Goal: Find specific page/section: Find specific page/section

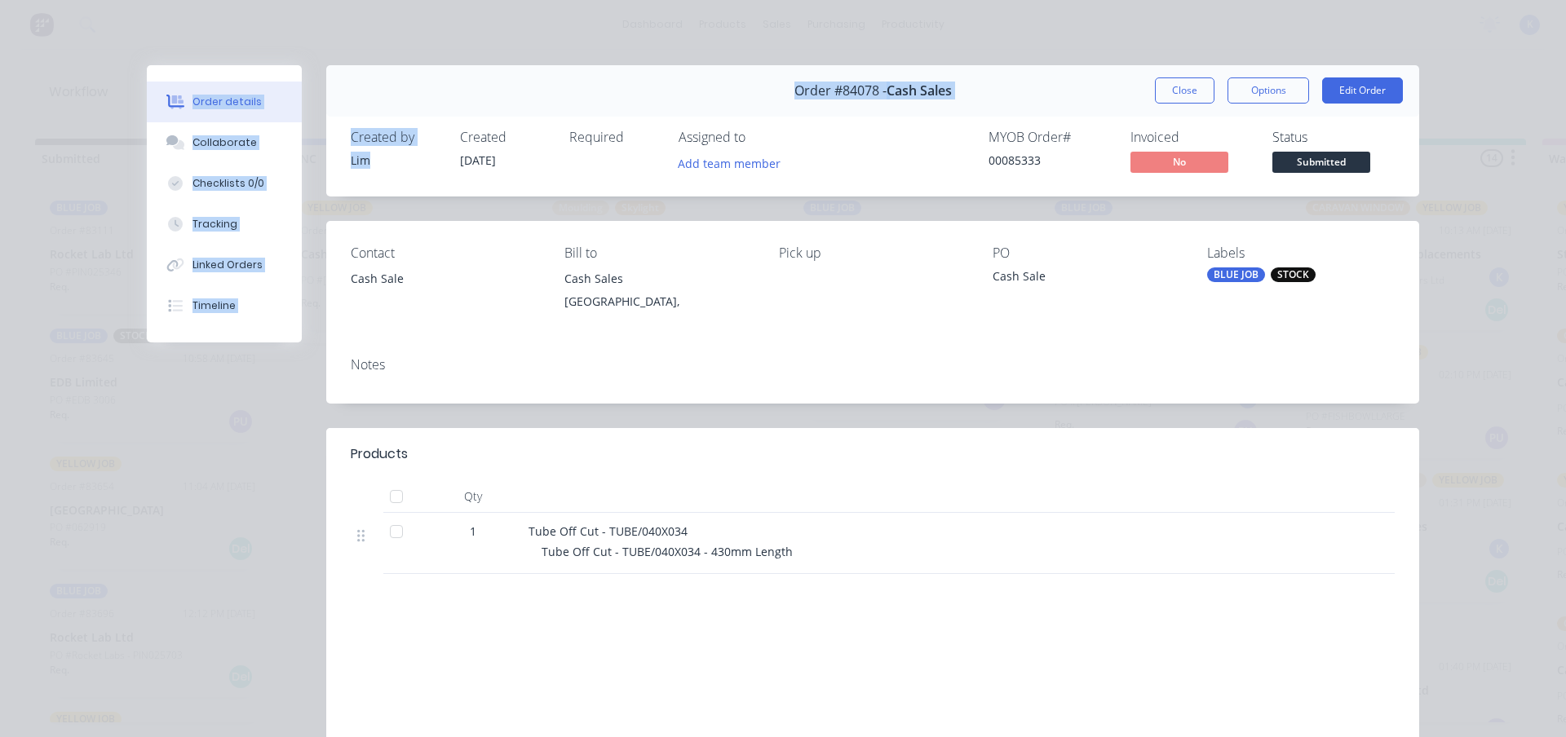
scroll to position [1232, 0]
click at [1178, 88] on button "Close" at bounding box center [1185, 90] width 60 height 26
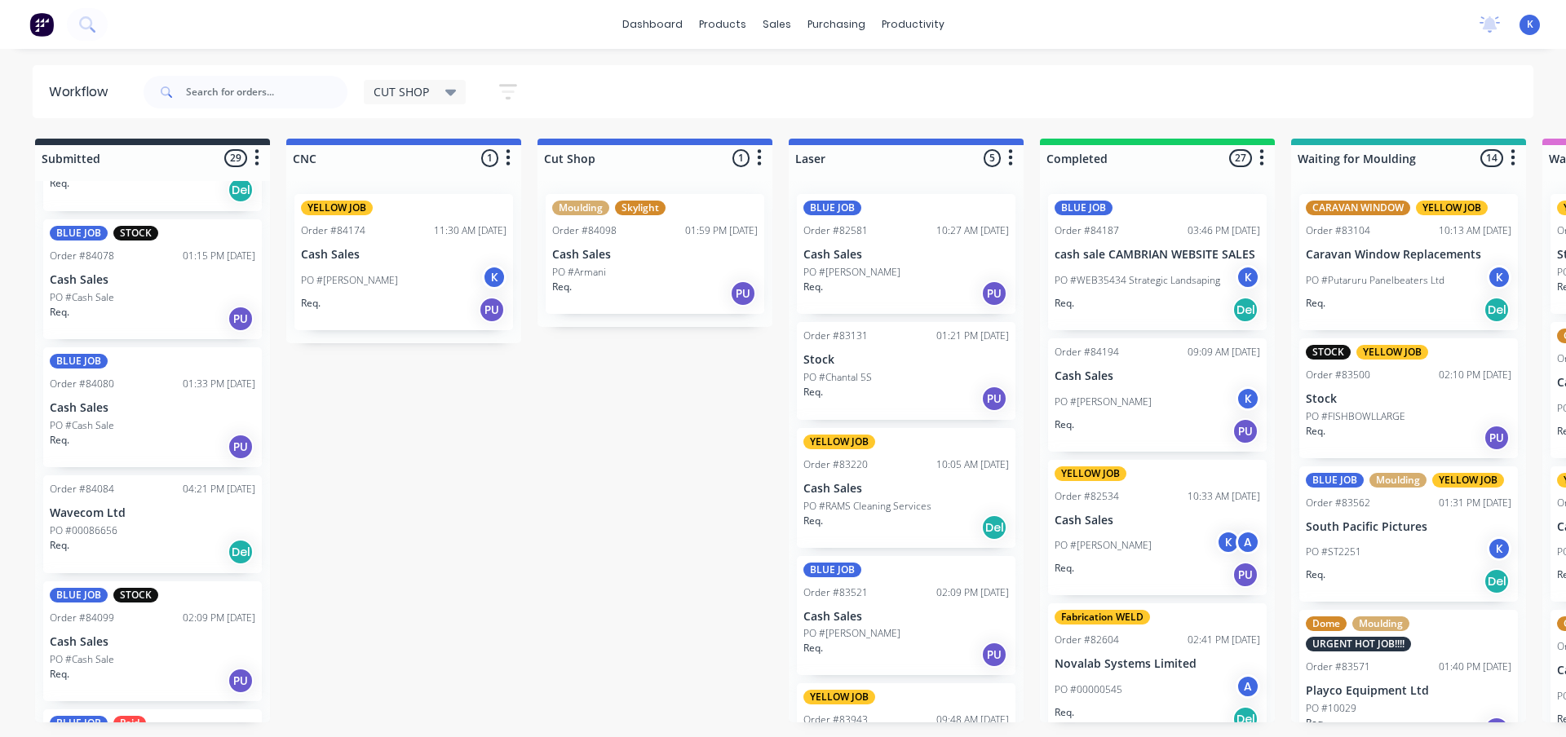
click at [112, 524] on p "PO #00086656" at bounding box center [84, 531] width 68 height 15
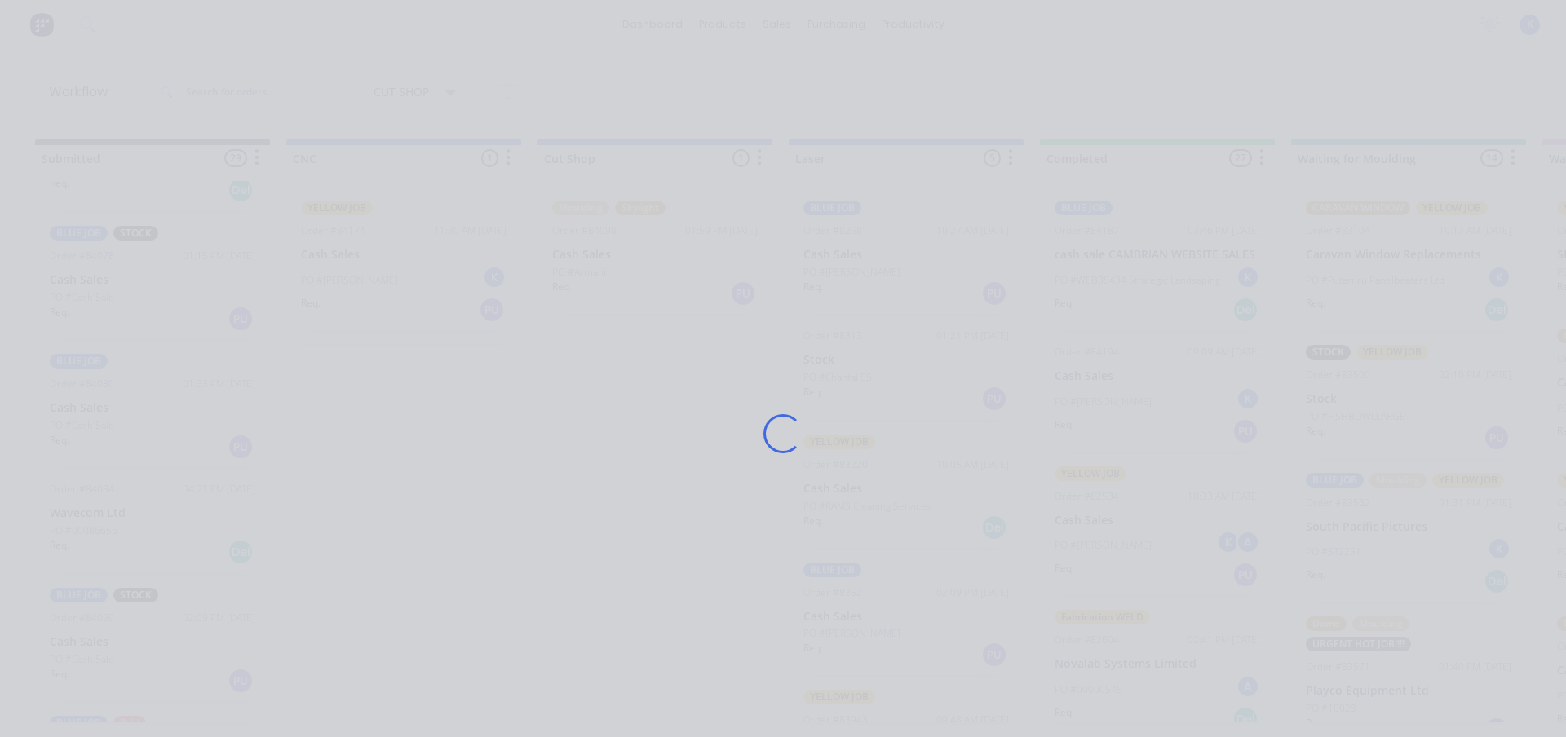
click at [112, 523] on div "Loading..." at bounding box center [783, 368] width 1566 height 737
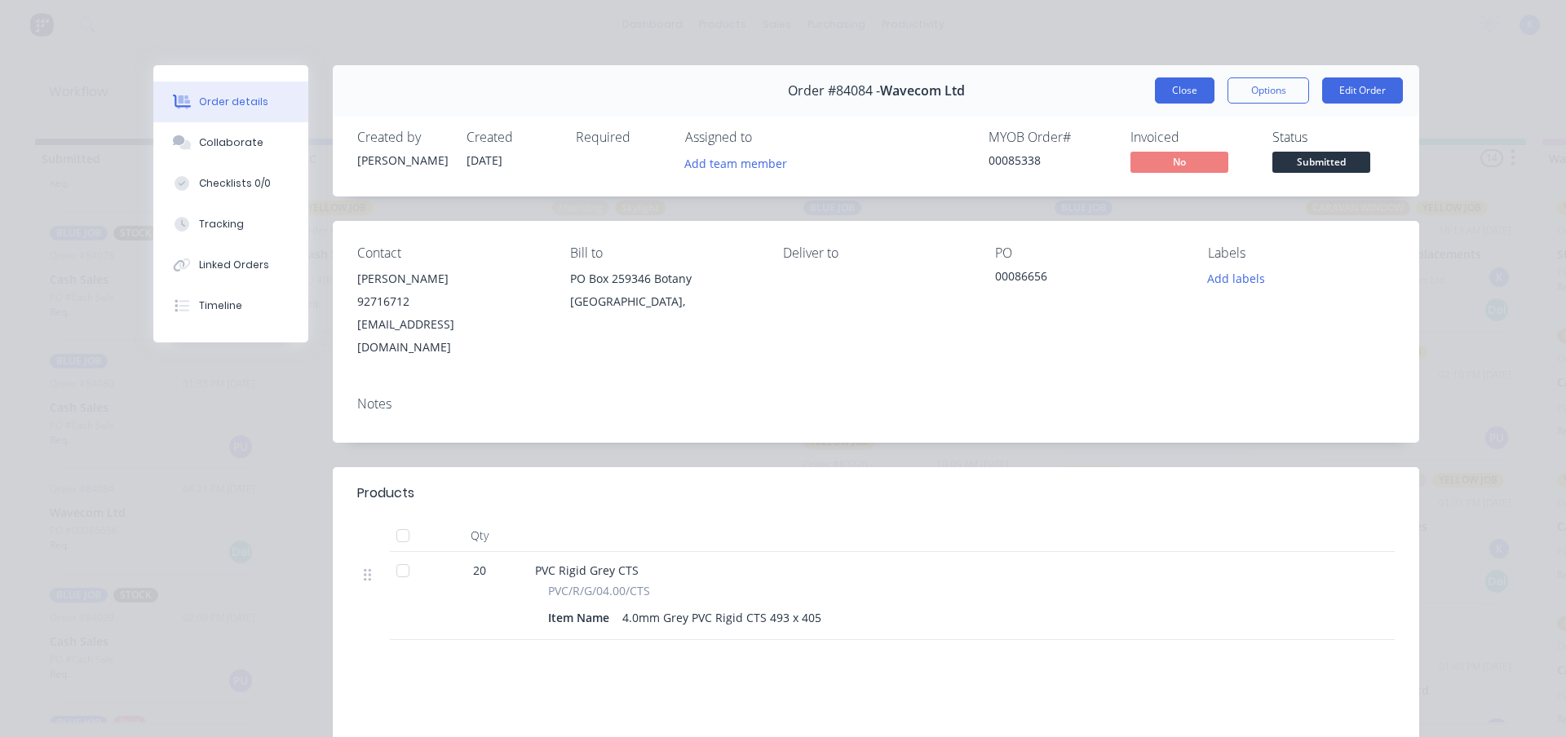
click at [1171, 89] on button "Close" at bounding box center [1185, 90] width 60 height 26
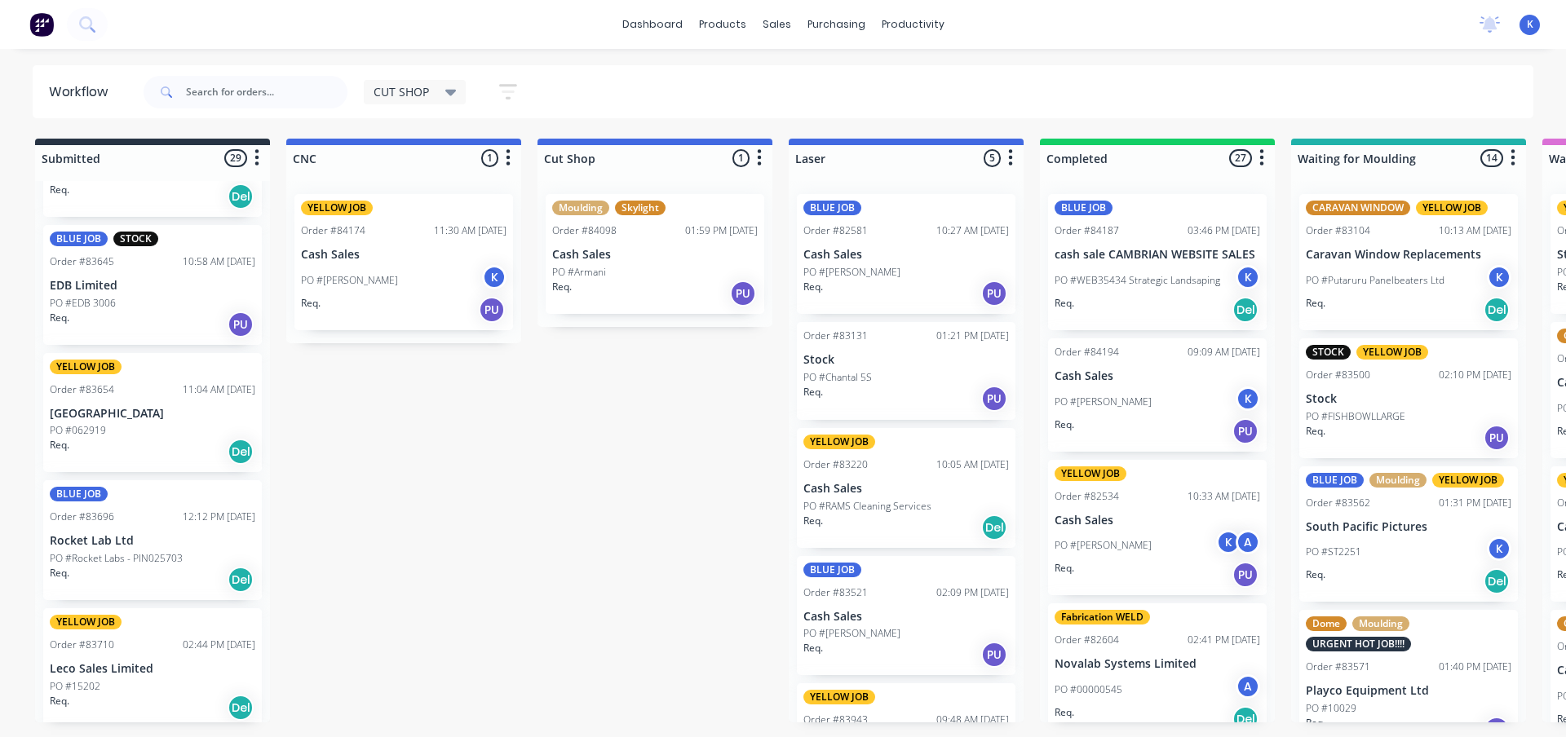
scroll to position [0, 0]
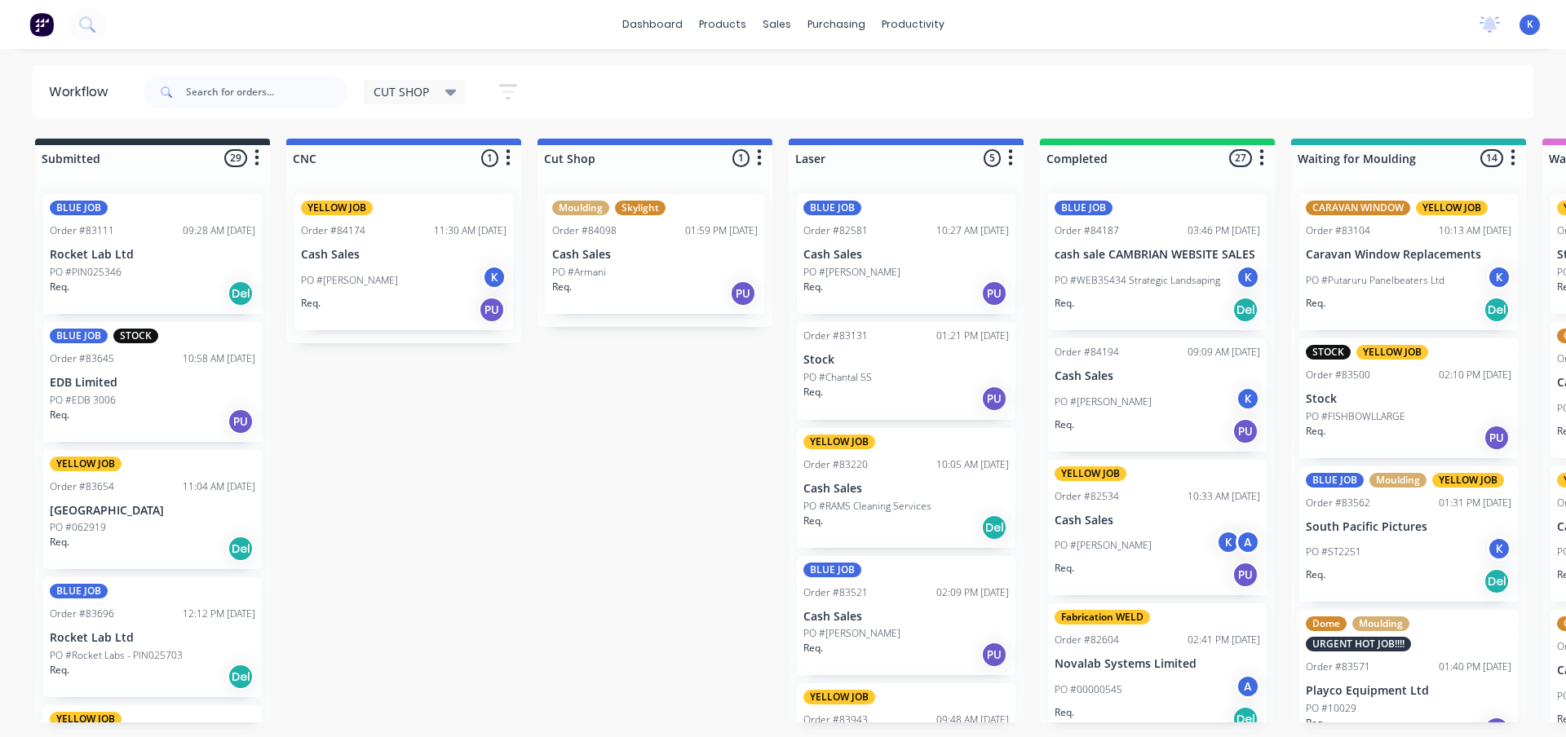
click at [82, 273] on p "PO #PIN025346" at bounding box center [86, 272] width 72 height 15
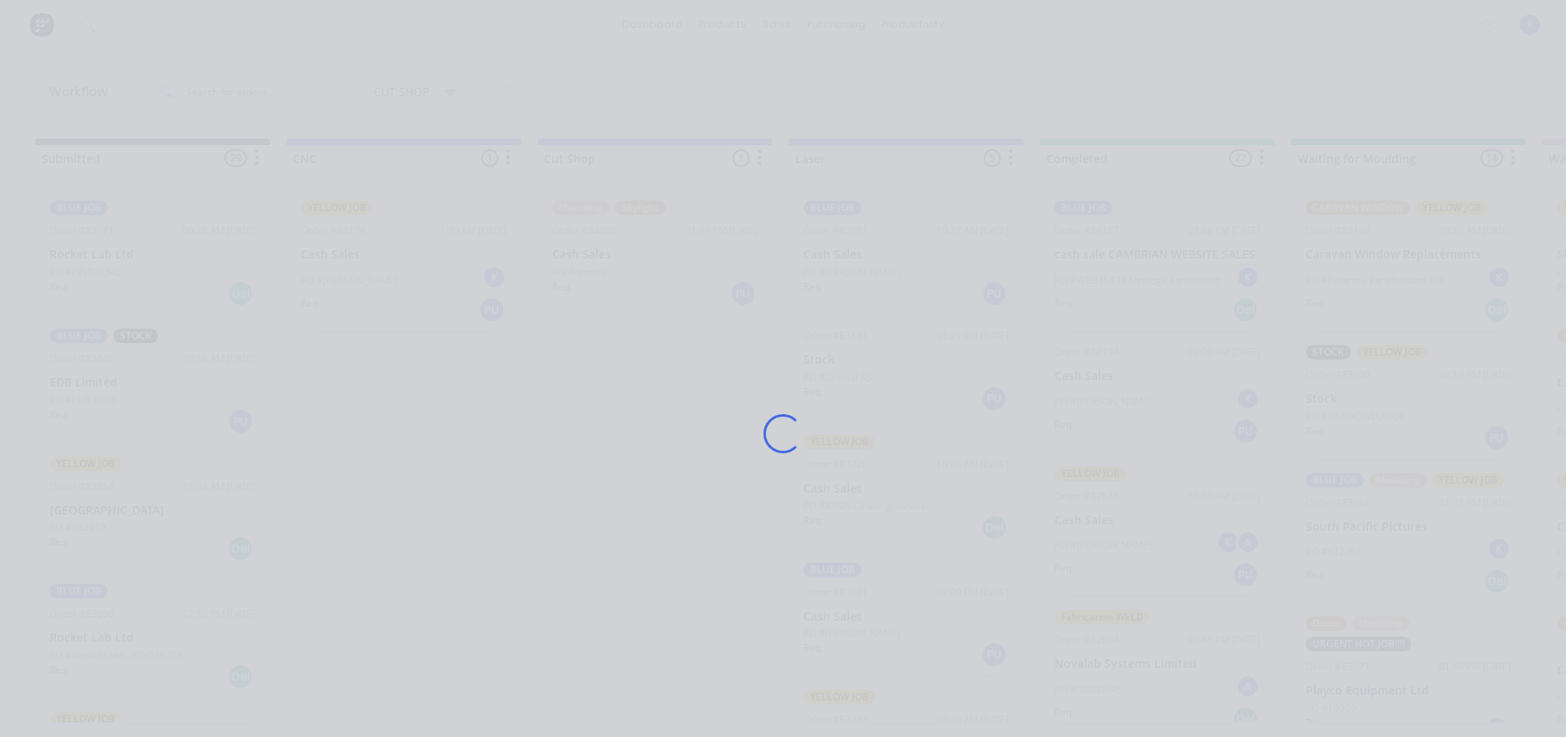
click at [82, 273] on div "Loading..." at bounding box center [783, 368] width 1566 height 737
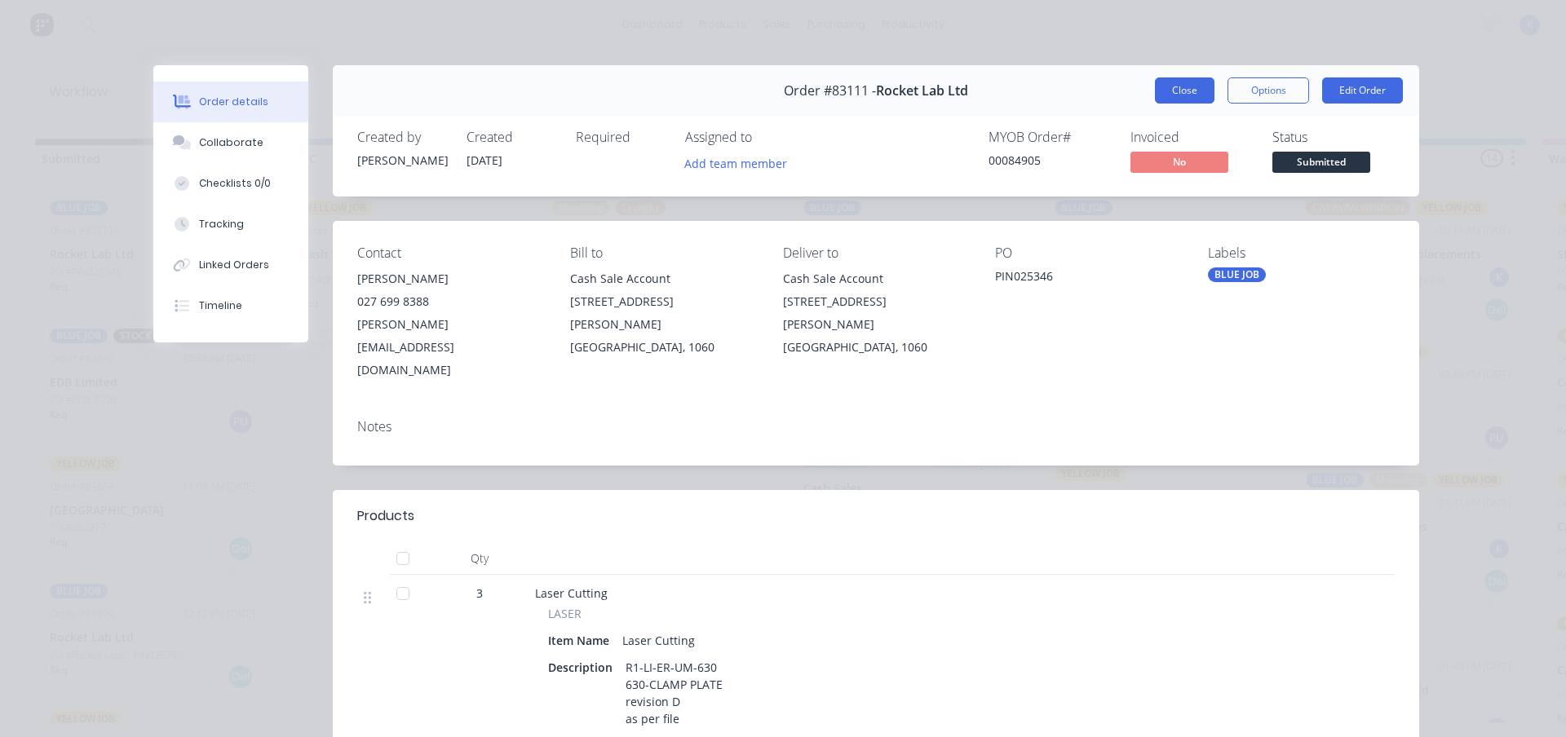
click at [1184, 86] on button "Close" at bounding box center [1185, 90] width 60 height 26
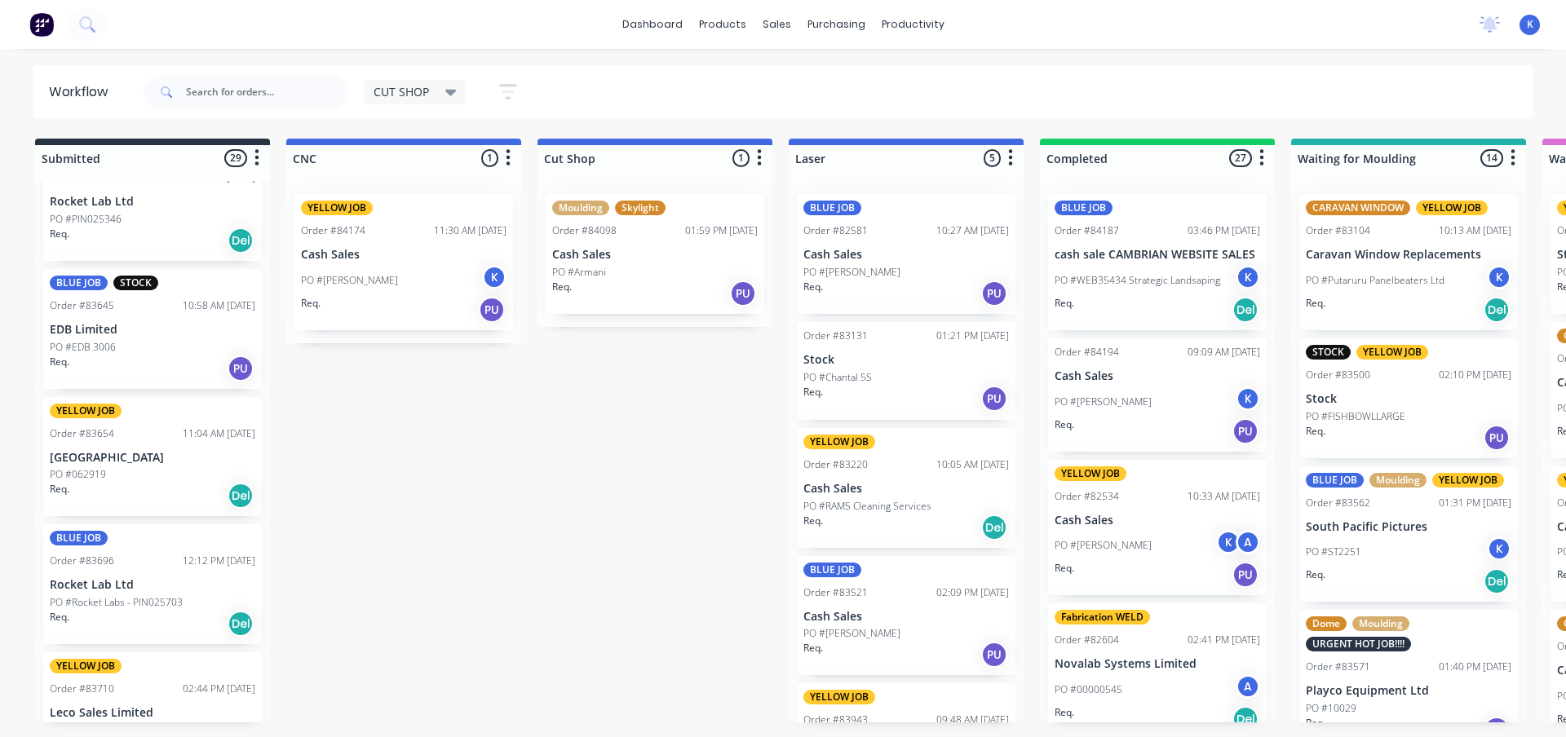
scroll to position [82, 0]
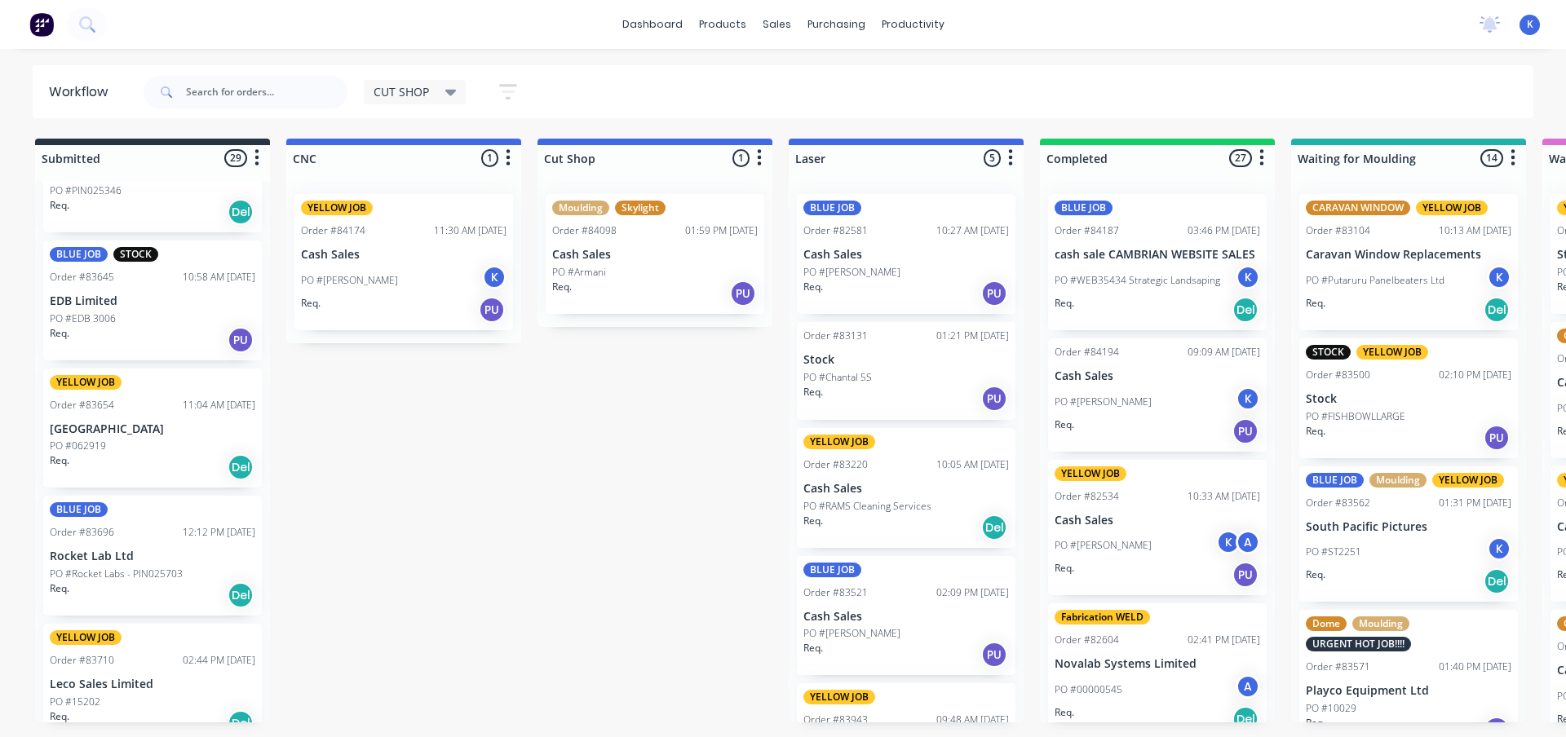
click at [102, 315] on p "PO #EDB 3006" at bounding box center [83, 319] width 66 height 15
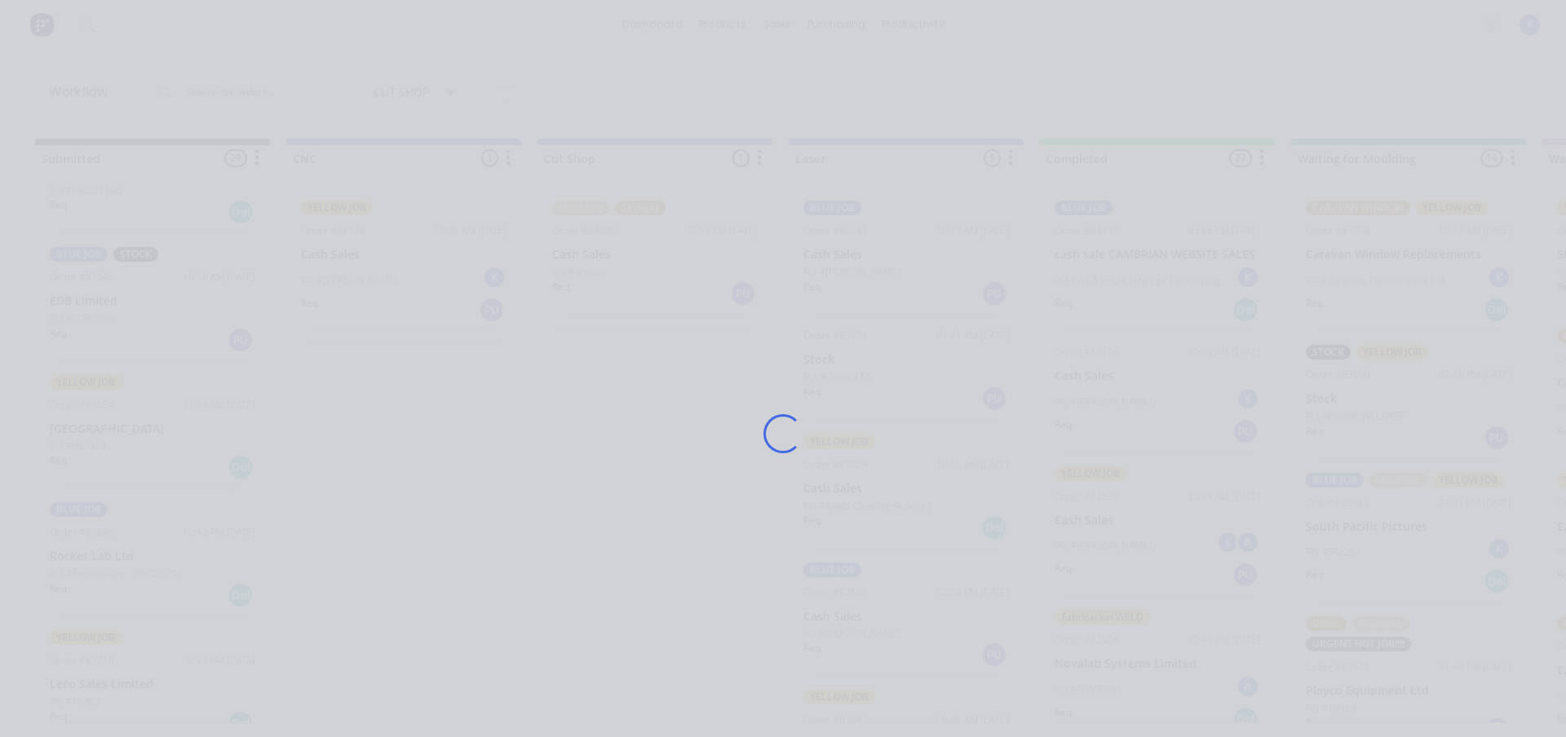
click at [102, 315] on div "Loading..." at bounding box center [783, 368] width 1566 height 737
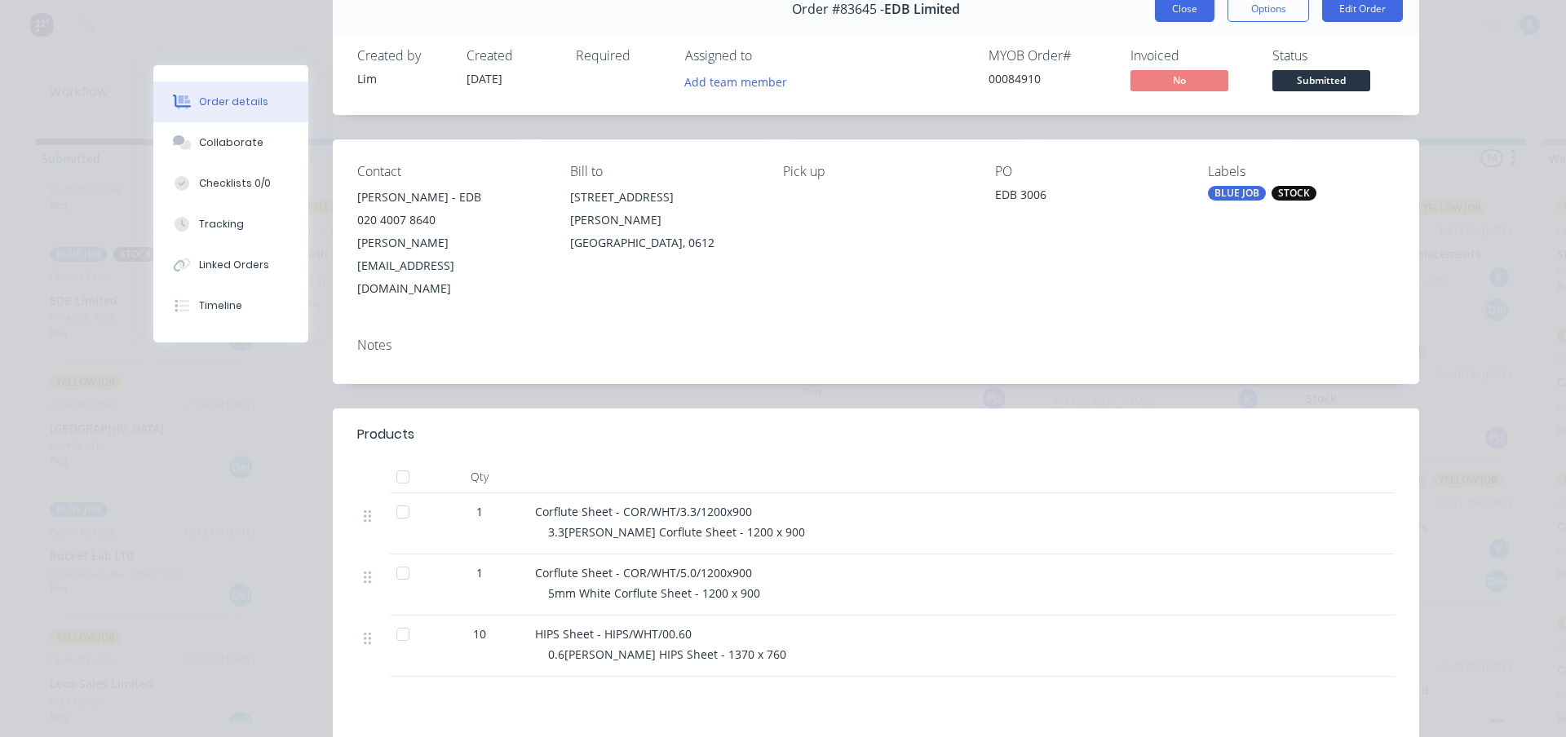
click at [1164, 8] on button "Close" at bounding box center [1185, 9] width 60 height 26
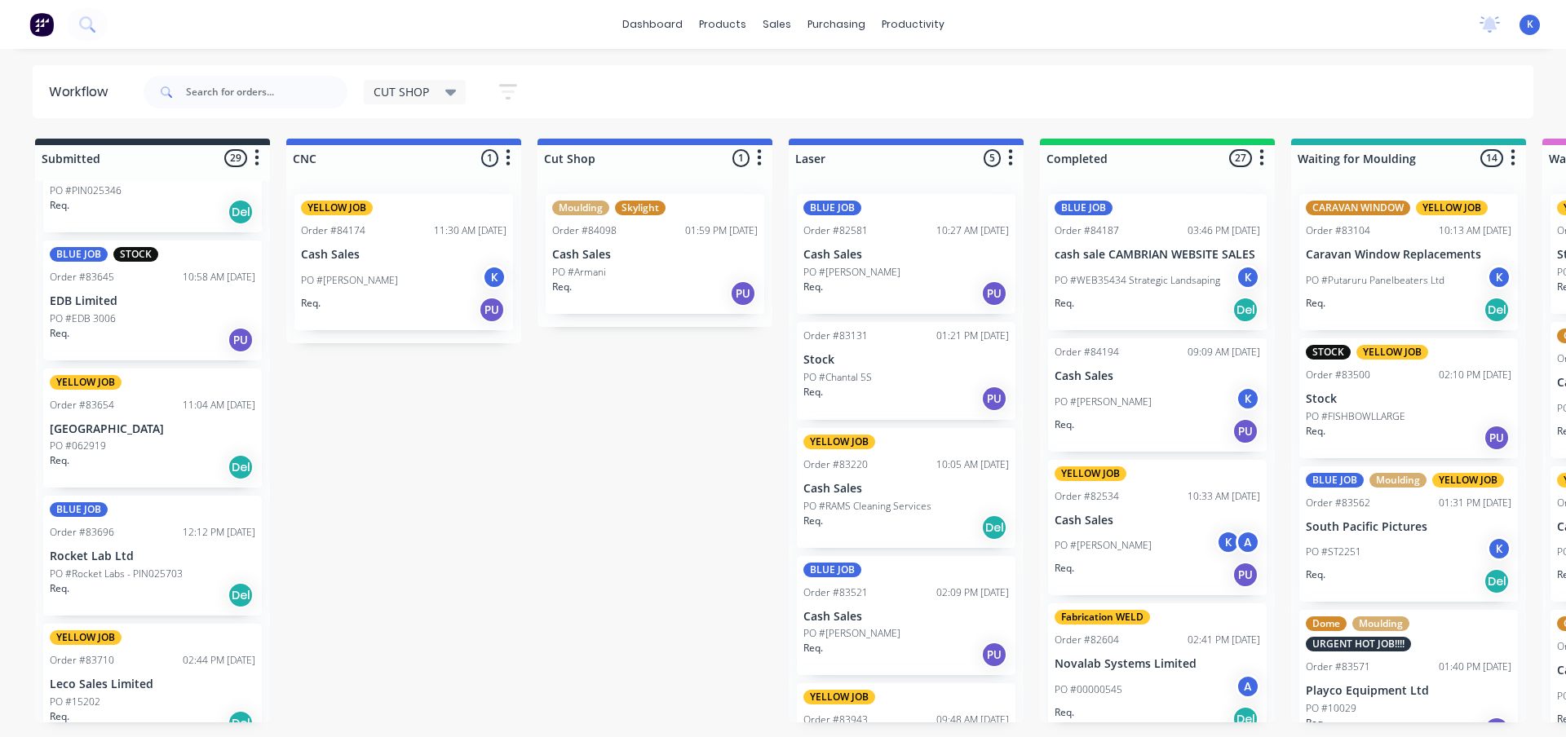
click at [100, 432] on p "[GEOGRAPHIC_DATA]" at bounding box center [153, 430] width 206 height 14
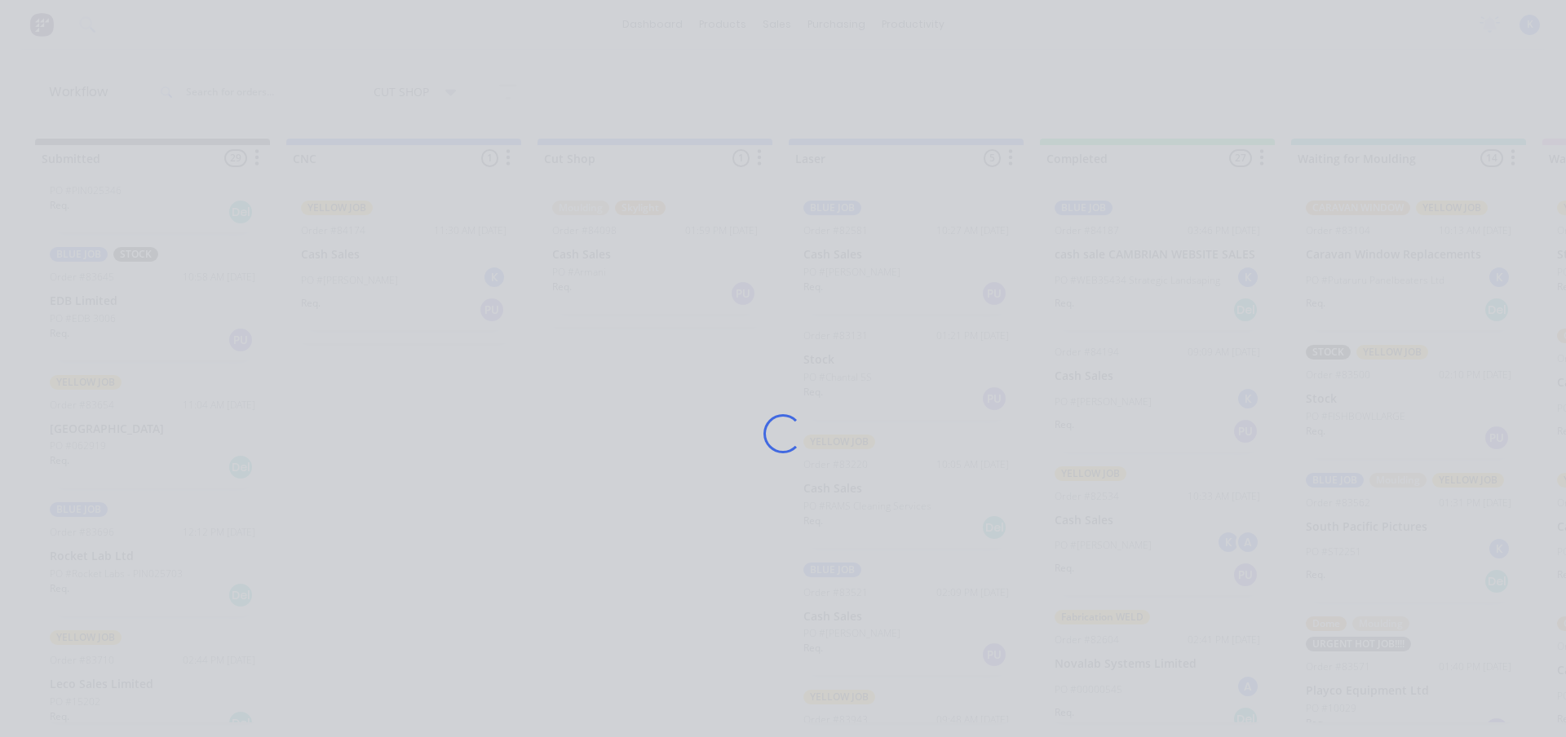
click at [100, 432] on div "Loading..." at bounding box center [783, 368] width 1566 height 737
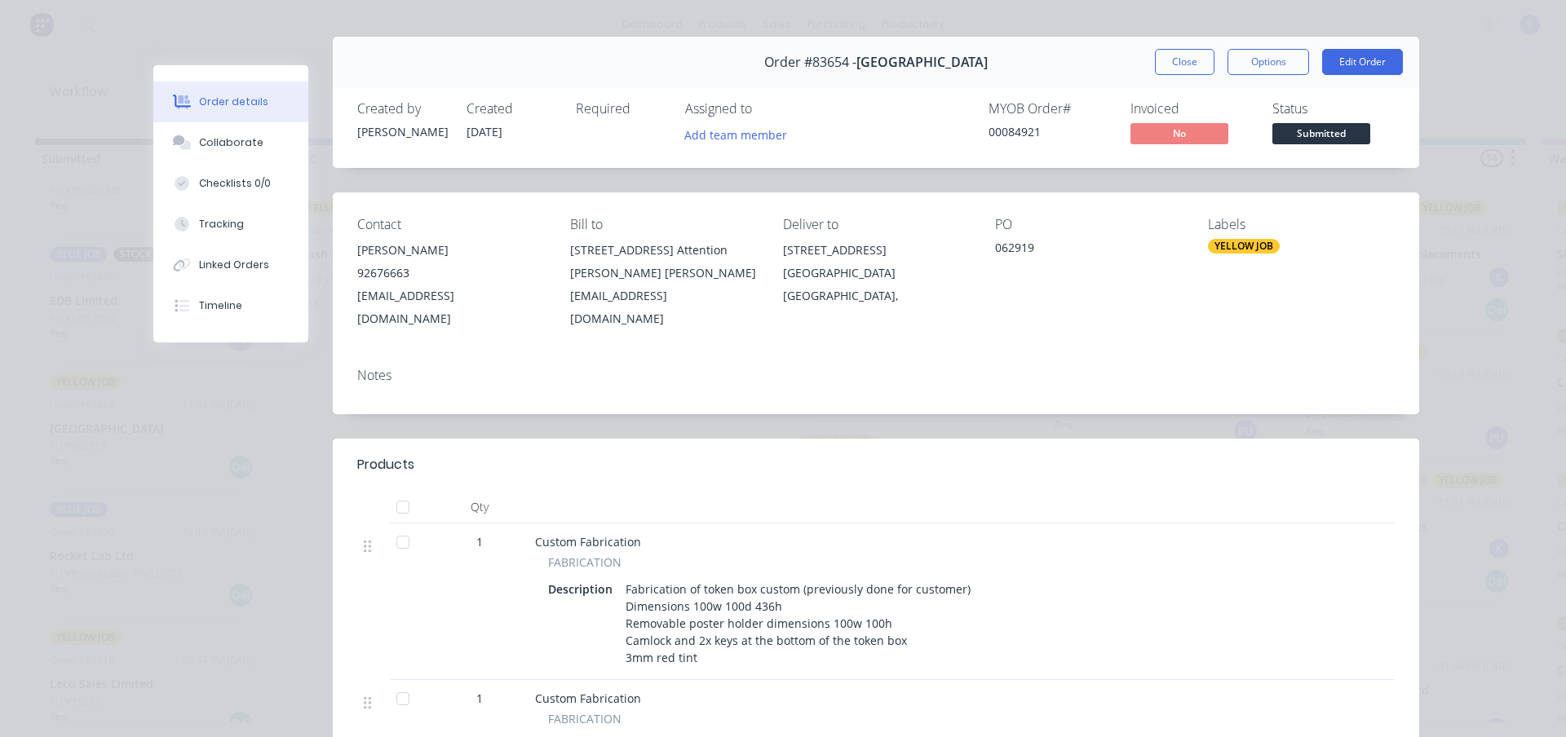
scroll to position [0, 0]
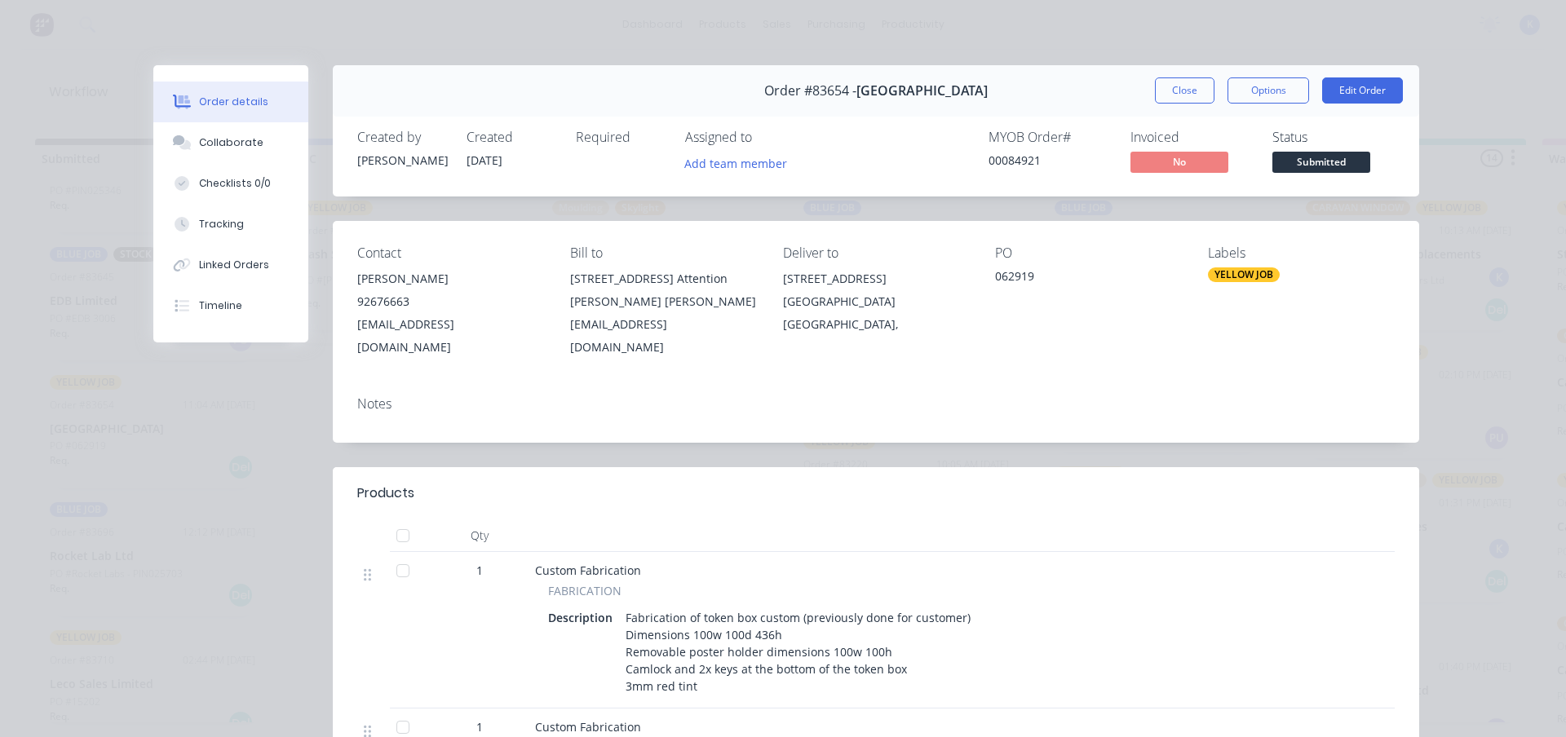
click at [1194, 82] on button "Close" at bounding box center [1185, 90] width 60 height 26
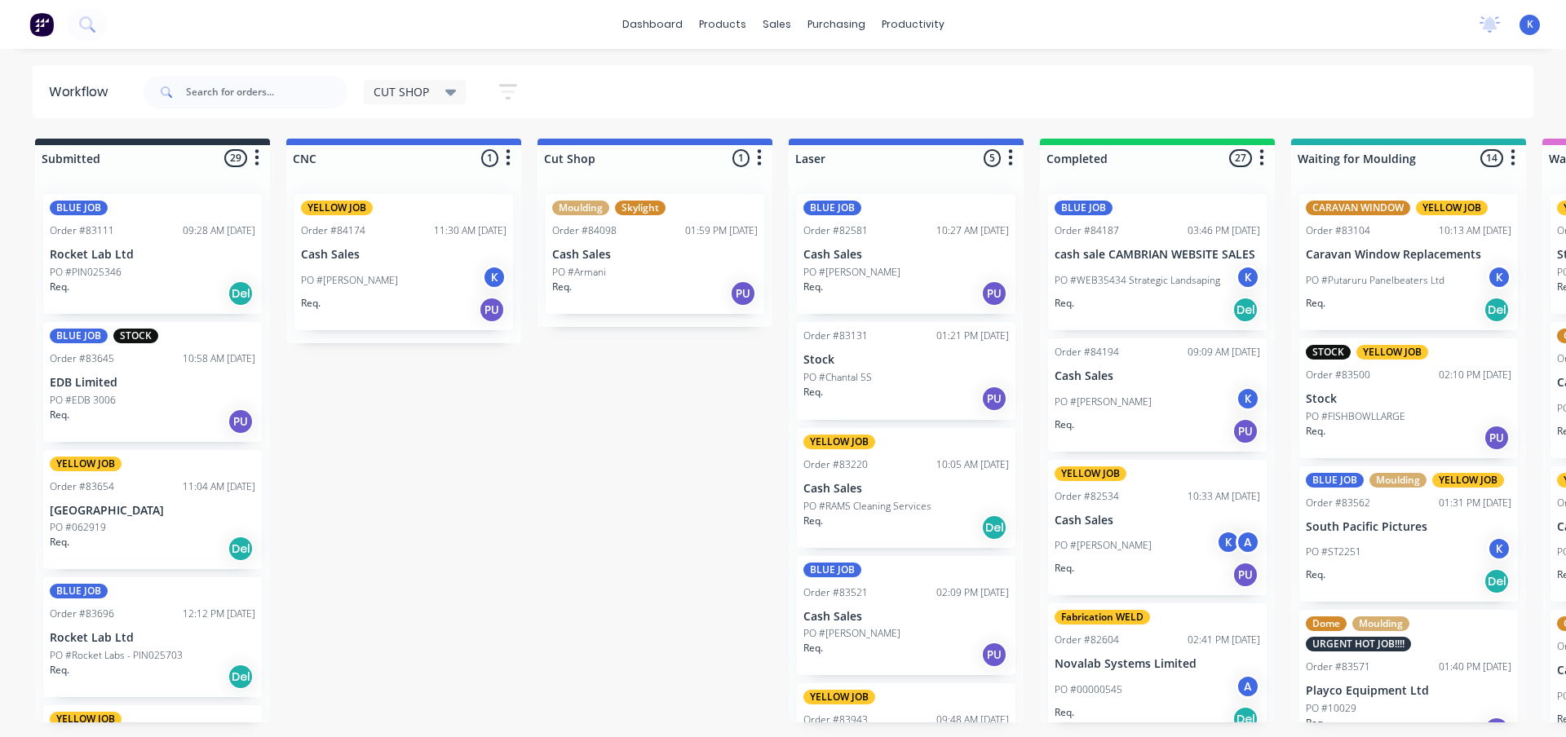
click at [95, 271] on p "PO #PIN025346" at bounding box center [86, 272] width 72 height 15
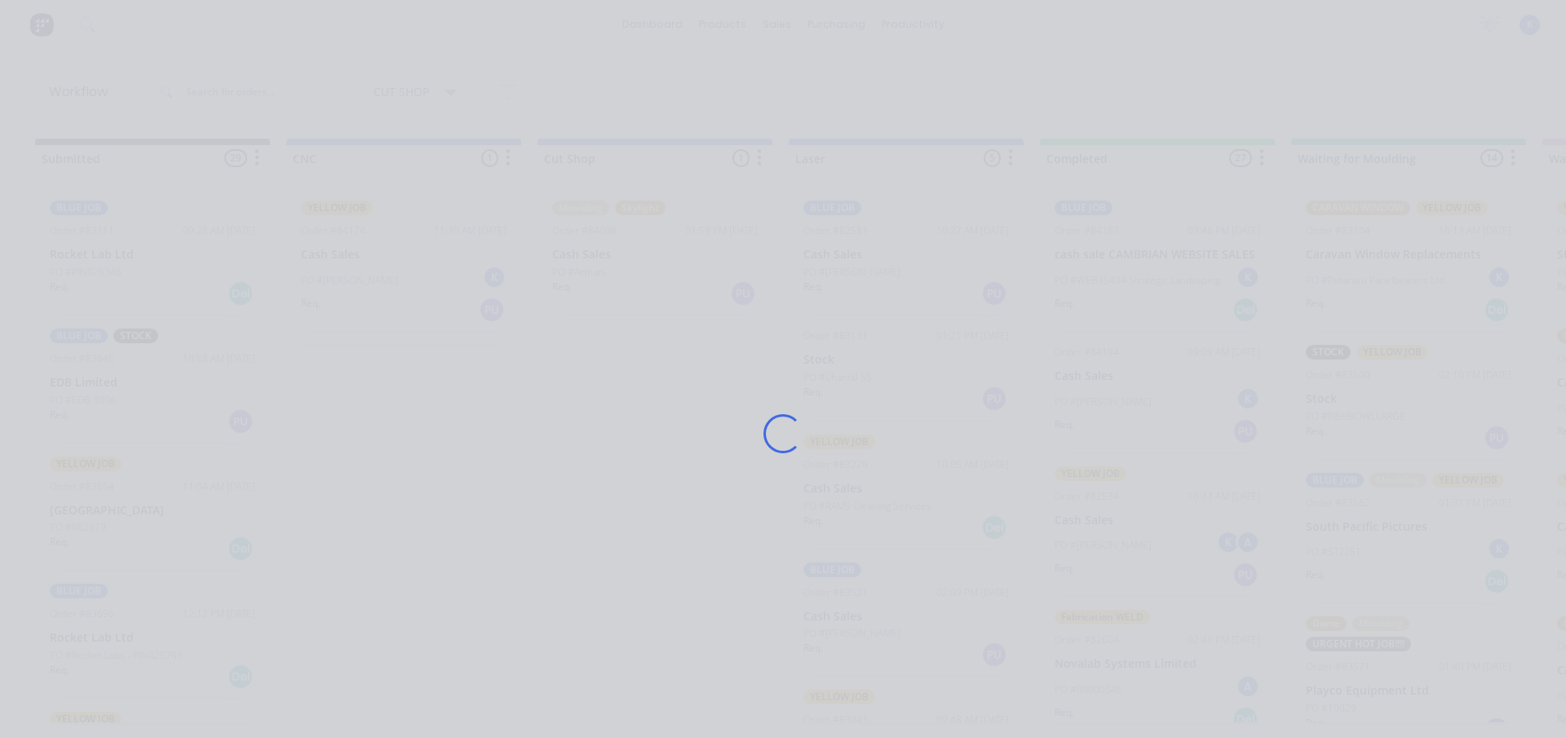
click at [95, 271] on div "Loading..." at bounding box center [783, 368] width 1566 height 737
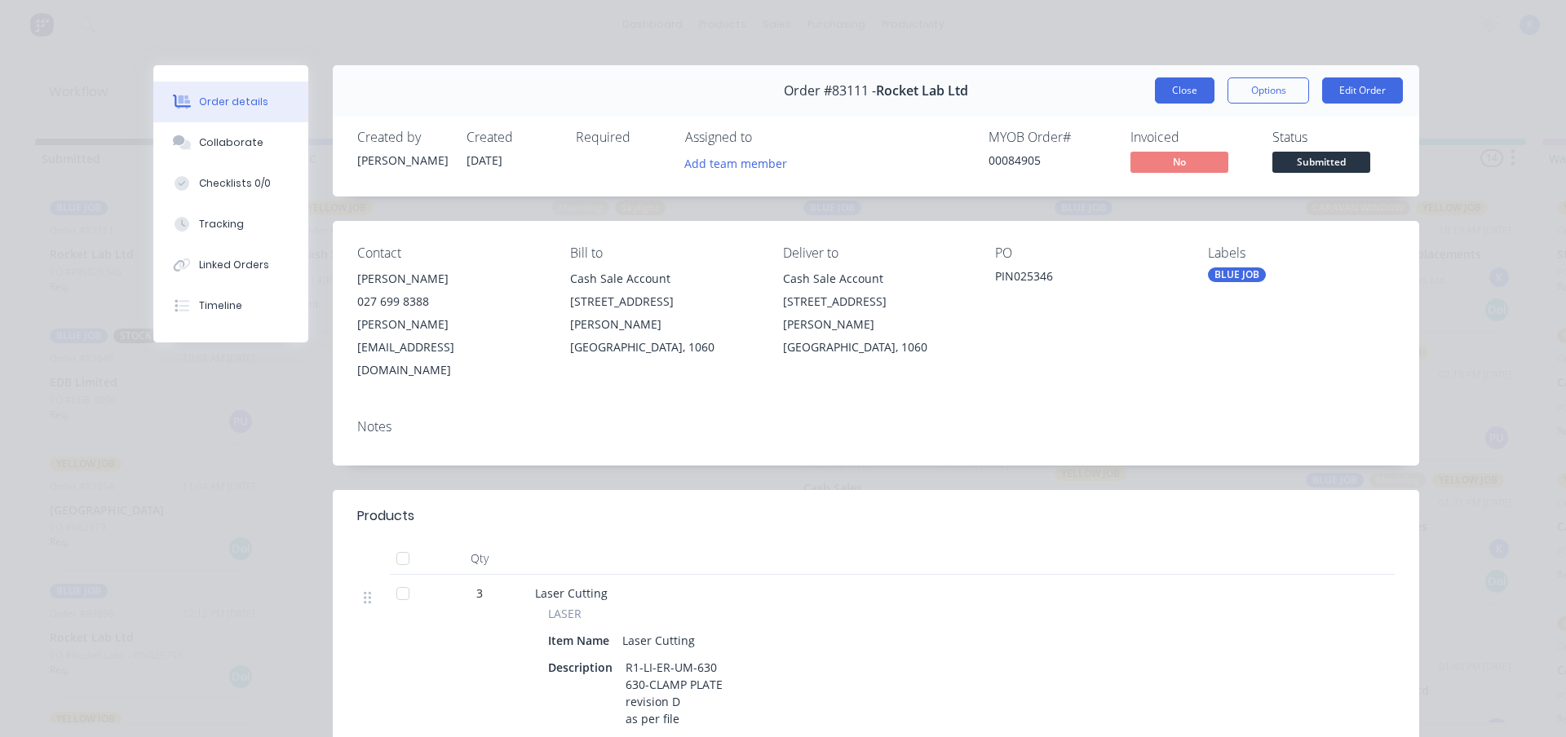
click at [1187, 95] on button "Close" at bounding box center [1185, 90] width 60 height 26
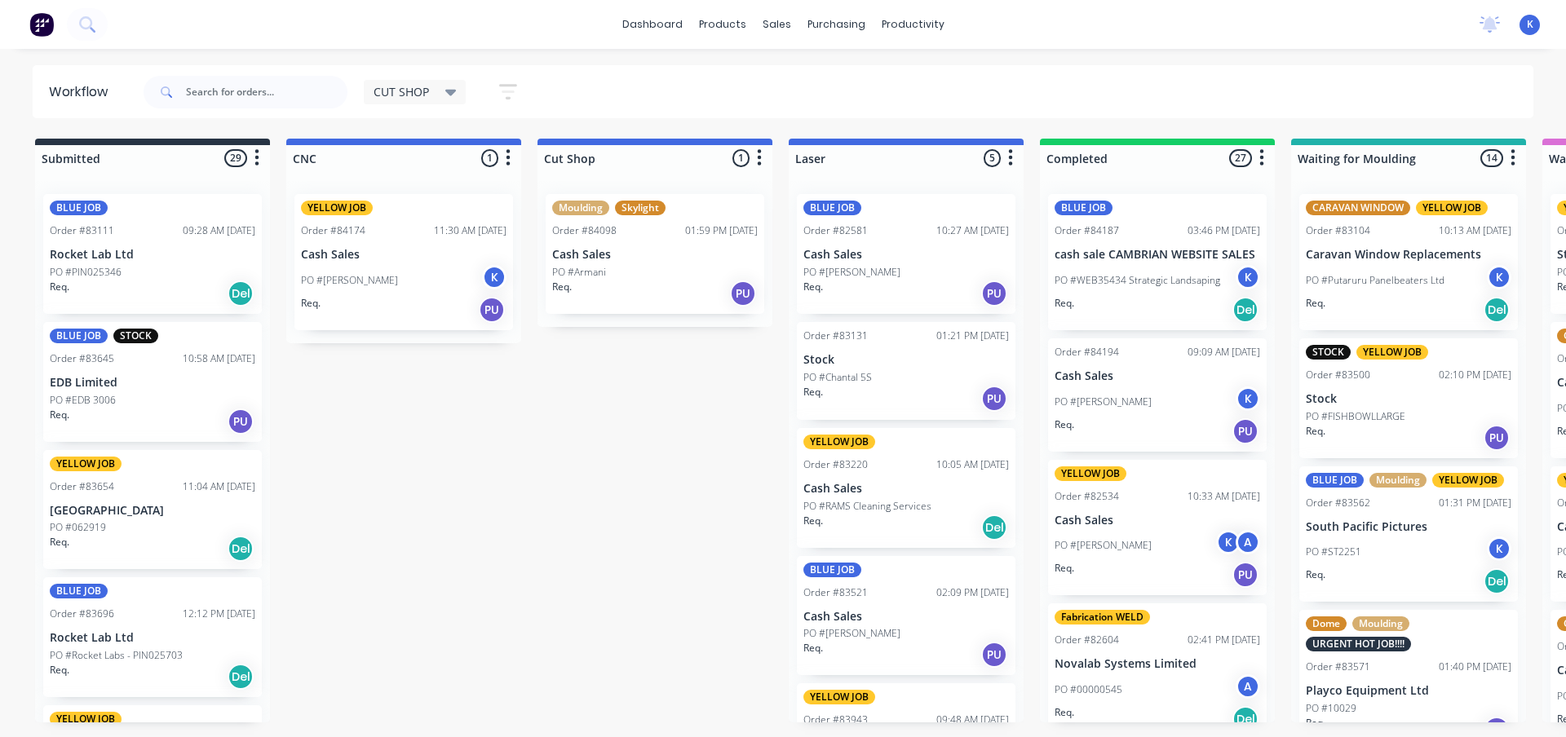
click at [98, 411] on div "Req. PU" at bounding box center [153, 422] width 206 height 28
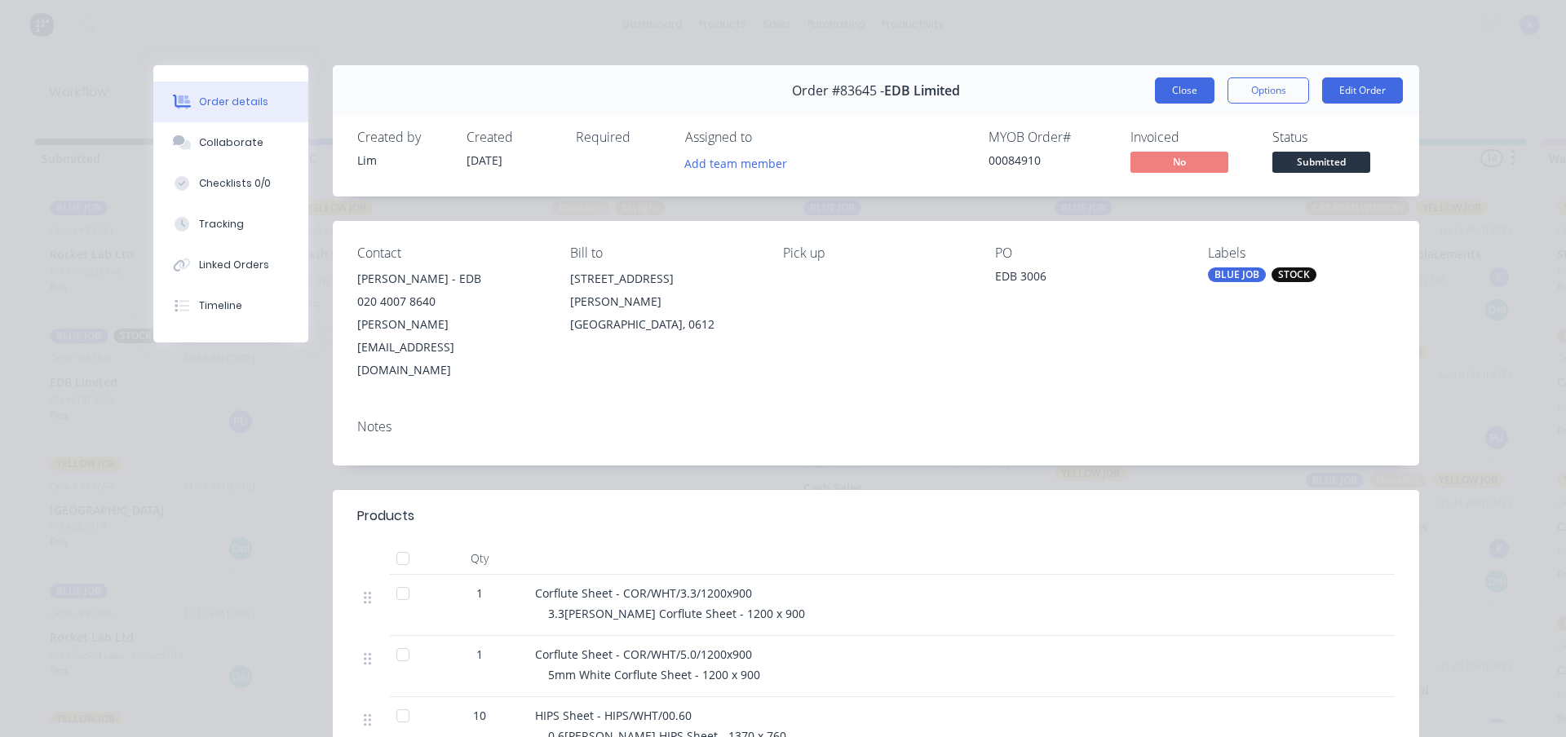
click at [1171, 90] on button "Close" at bounding box center [1185, 90] width 60 height 26
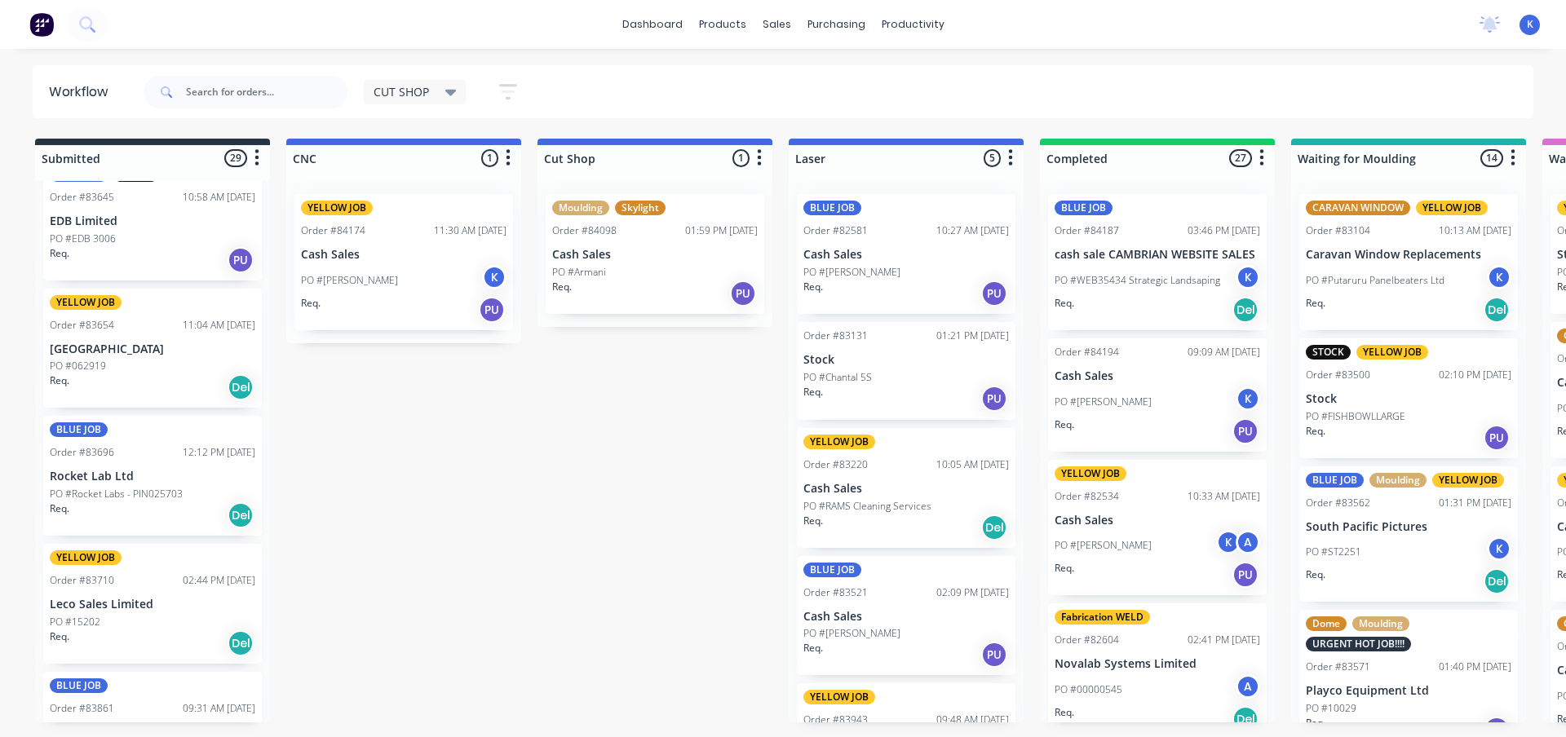
scroll to position [163, 0]
click at [106, 355] on div "YELLOW JOB Order #83654 11:04 AM [DATE] [GEOGRAPHIC_DATA] #062919 Req. Del" at bounding box center [152, 347] width 219 height 120
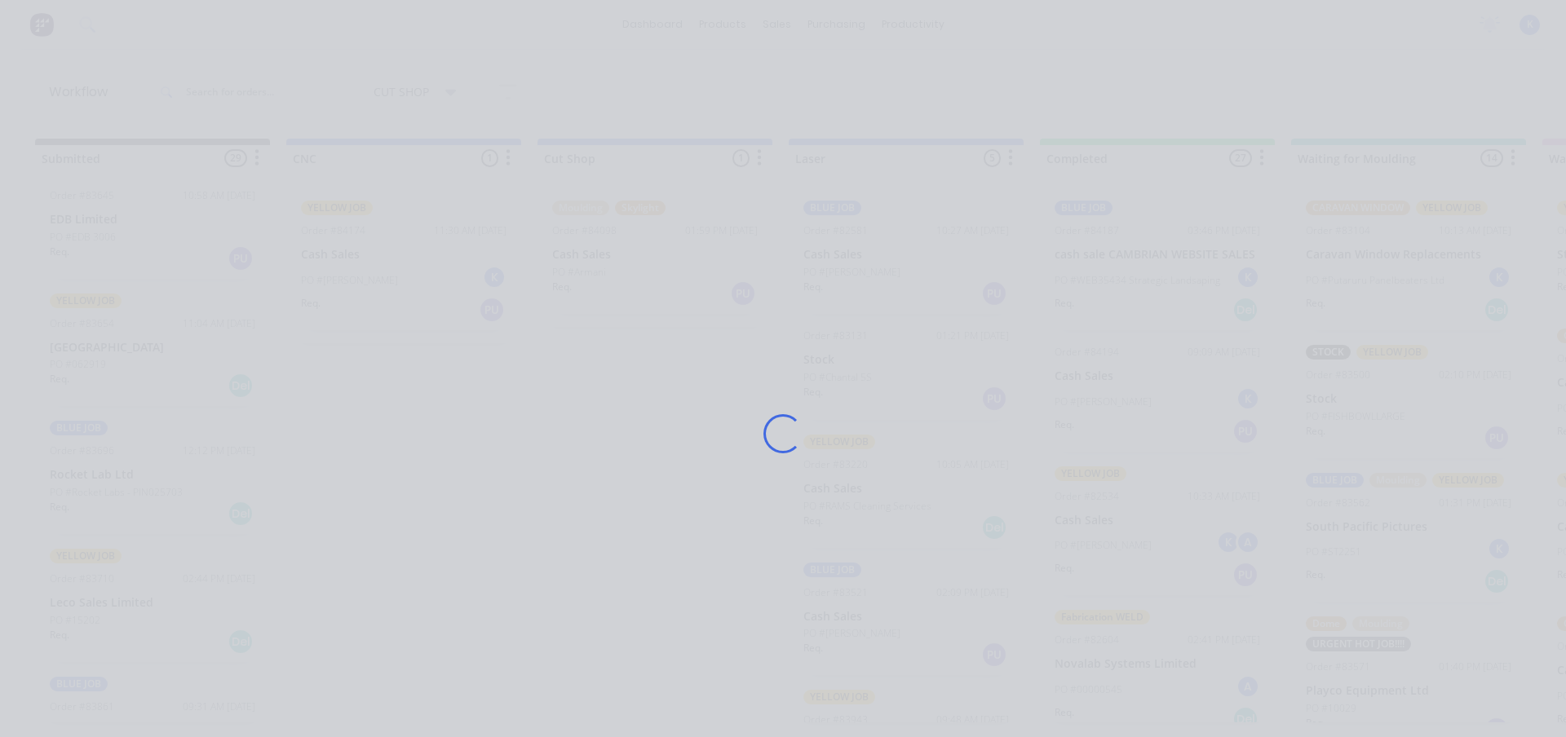
click at [106, 355] on div "Loading..." at bounding box center [783, 368] width 1566 height 737
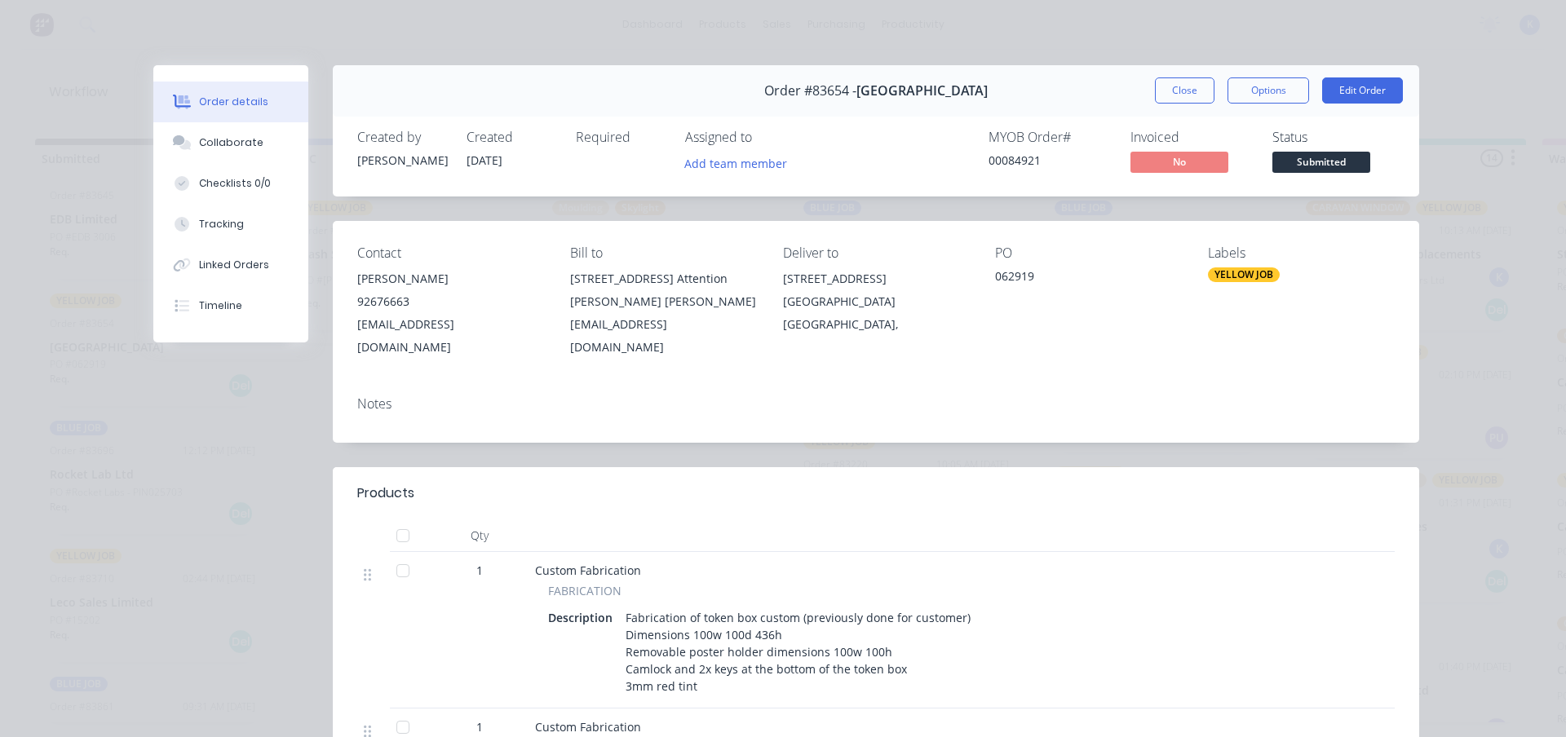
drag, startPoint x: 1179, startPoint y: 90, endPoint x: 1157, endPoint y: 95, distance: 22.6
click at [1161, 95] on button "Close" at bounding box center [1185, 90] width 60 height 26
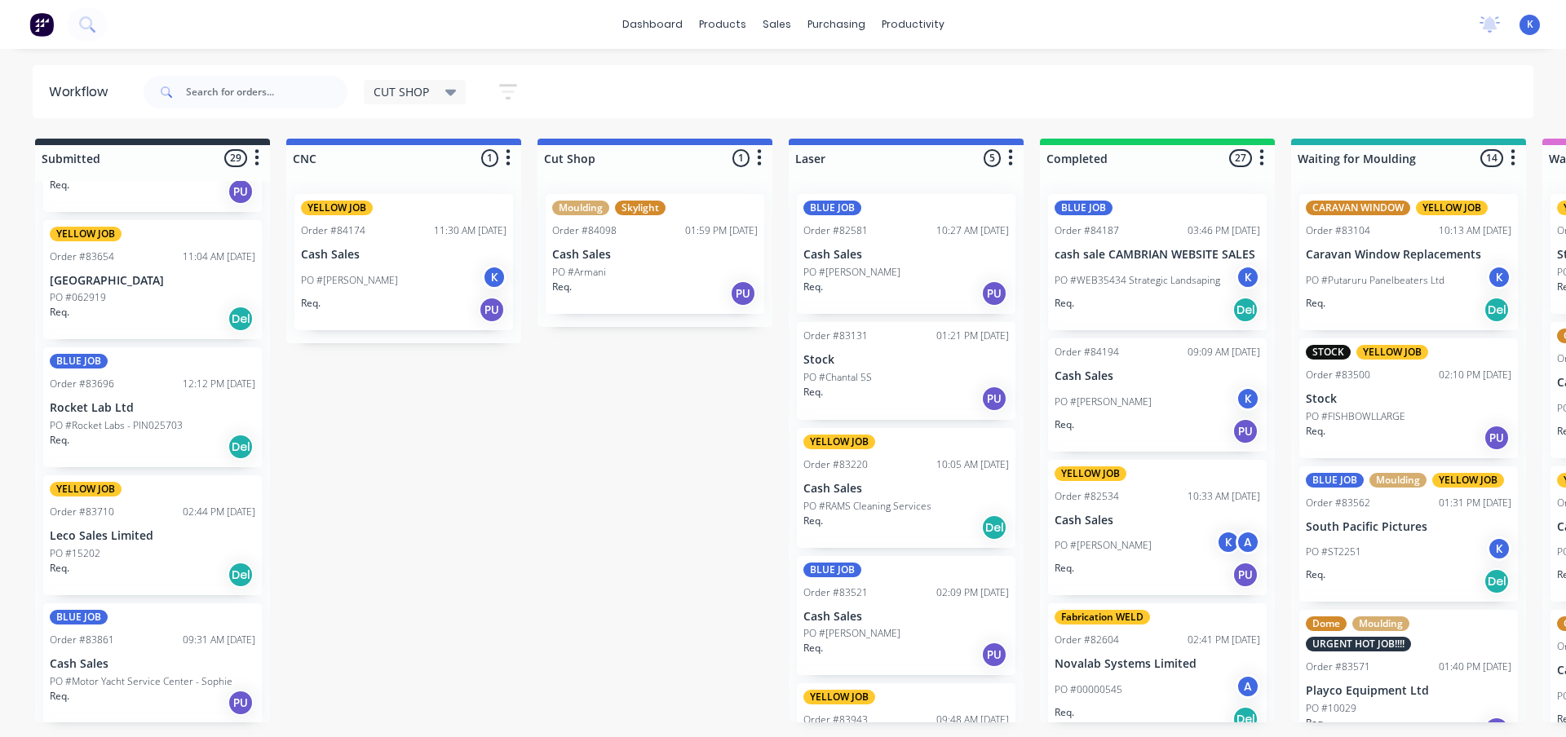
scroll to position [326, 0]
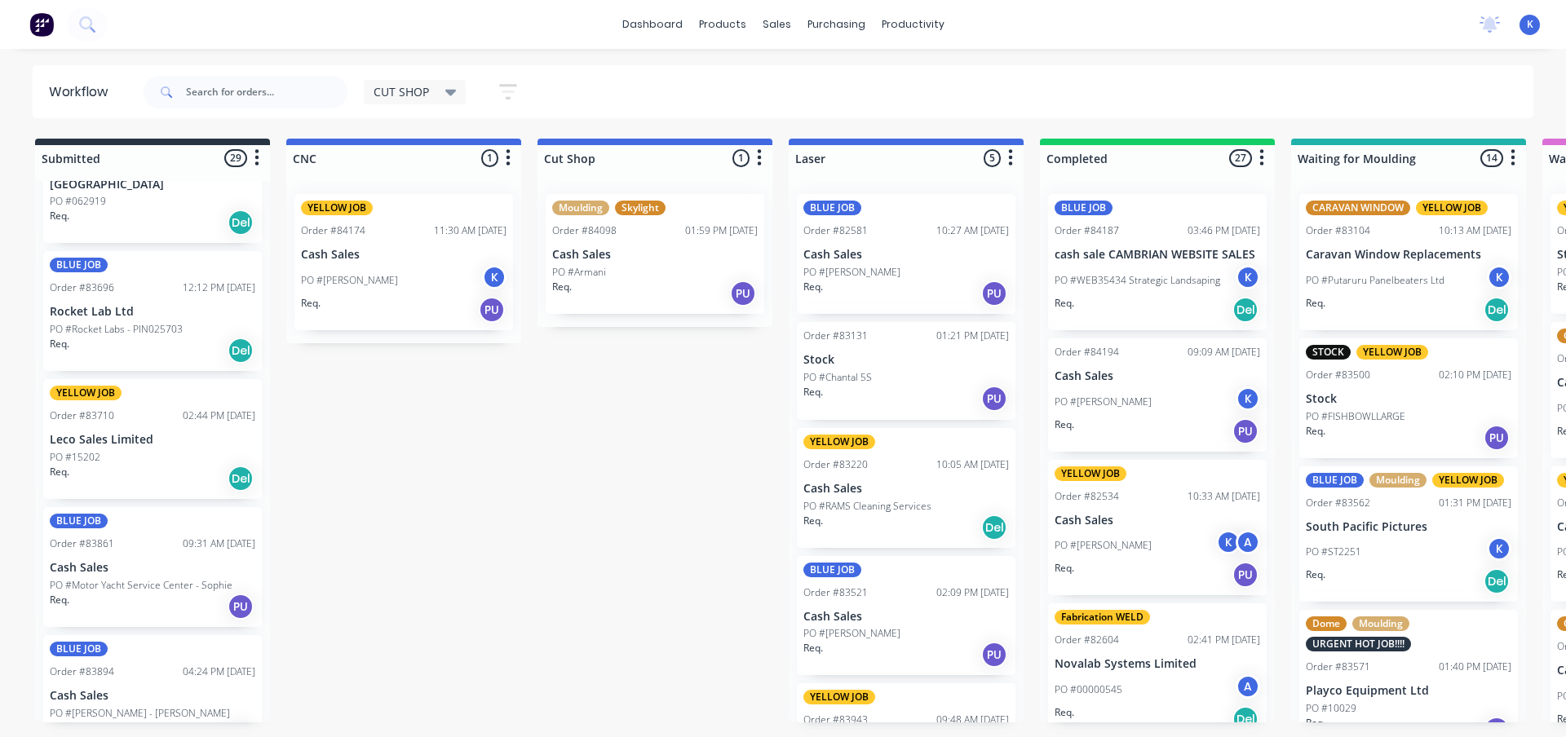
click at [99, 315] on p "Rocket Lab Ltd" at bounding box center [153, 312] width 206 height 14
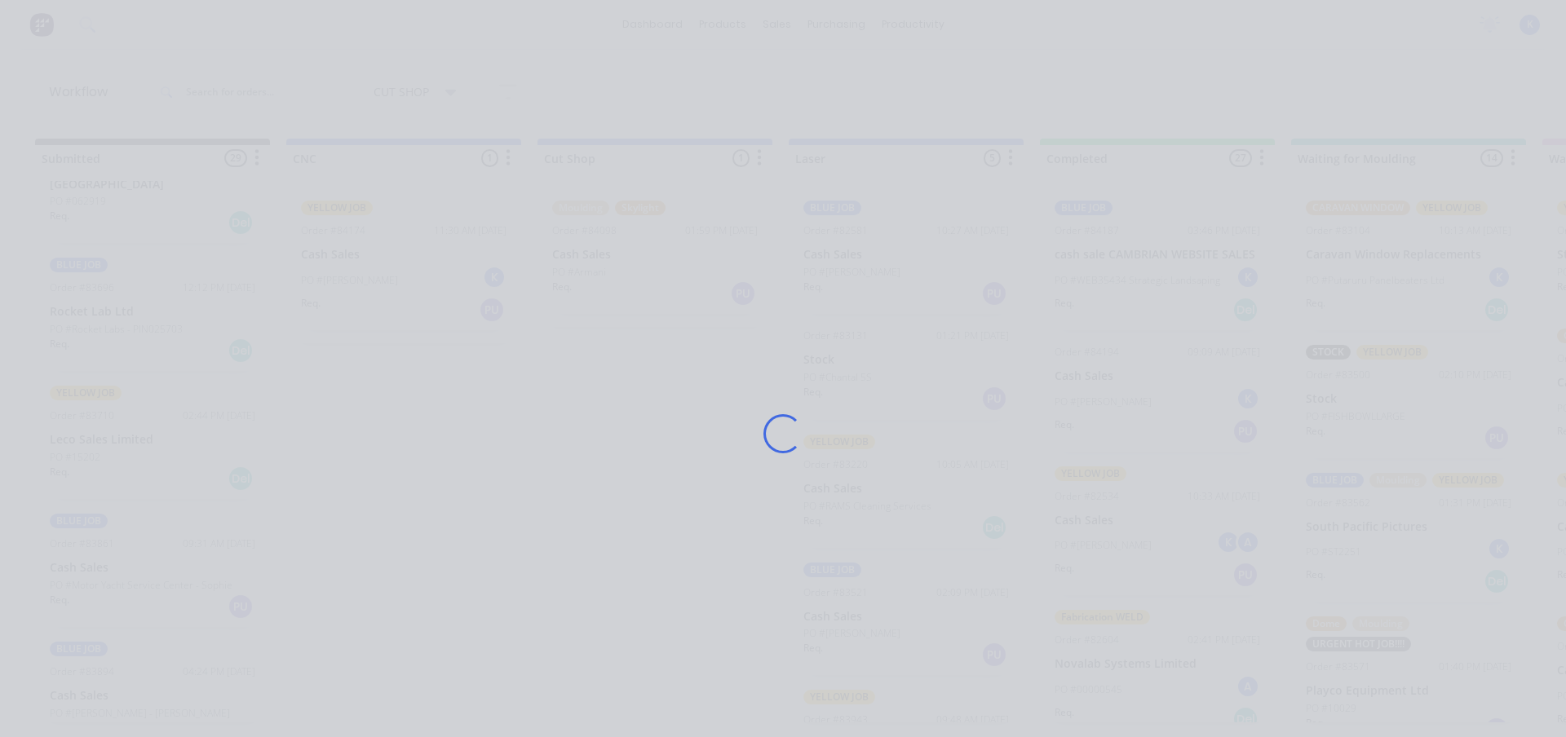
click at [99, 315] on div "Loading..." at bounding box center [783, 368] width 1566 height 737
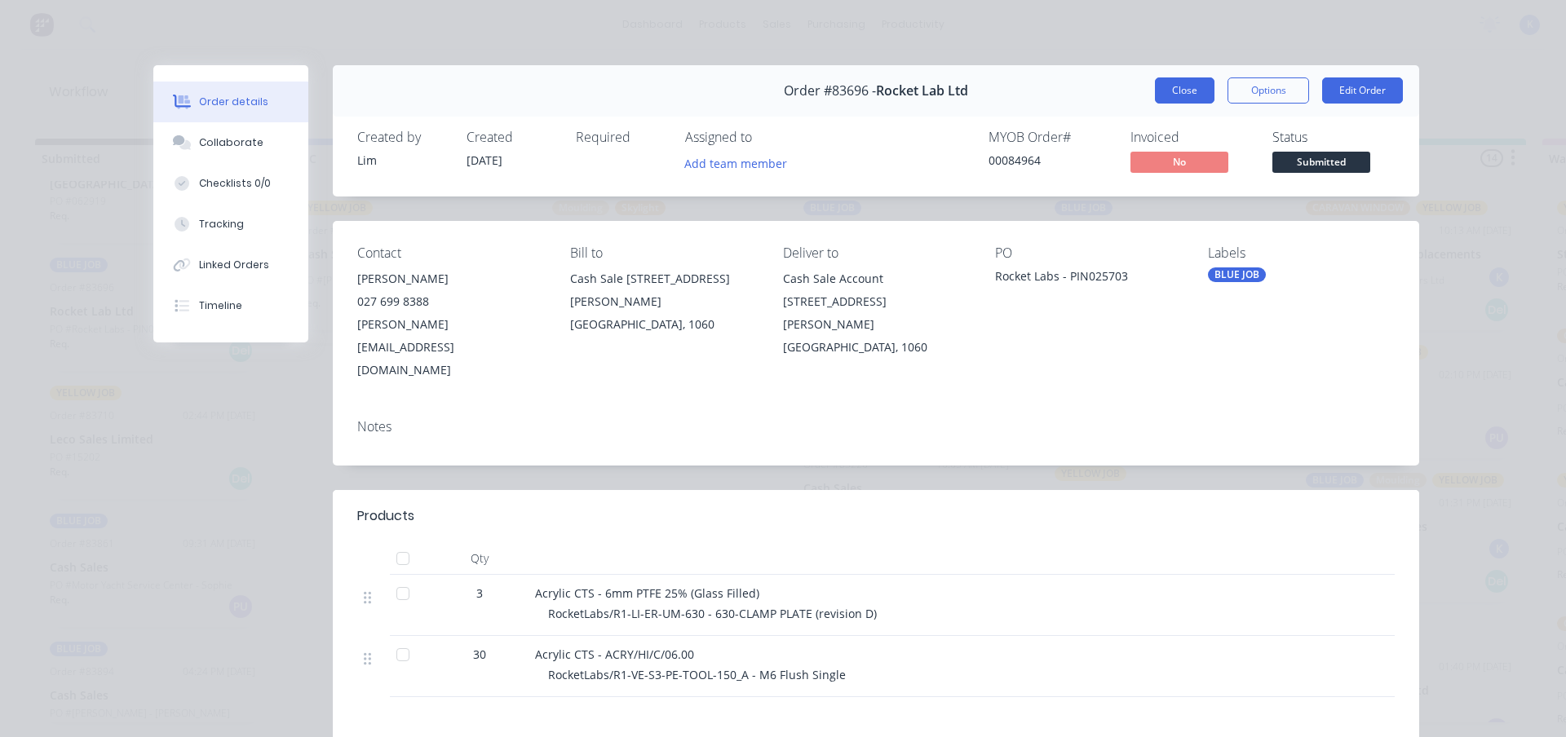
click at [1191, 85] on button "Close" at bounding box center [1185, 90] width 60 height 26
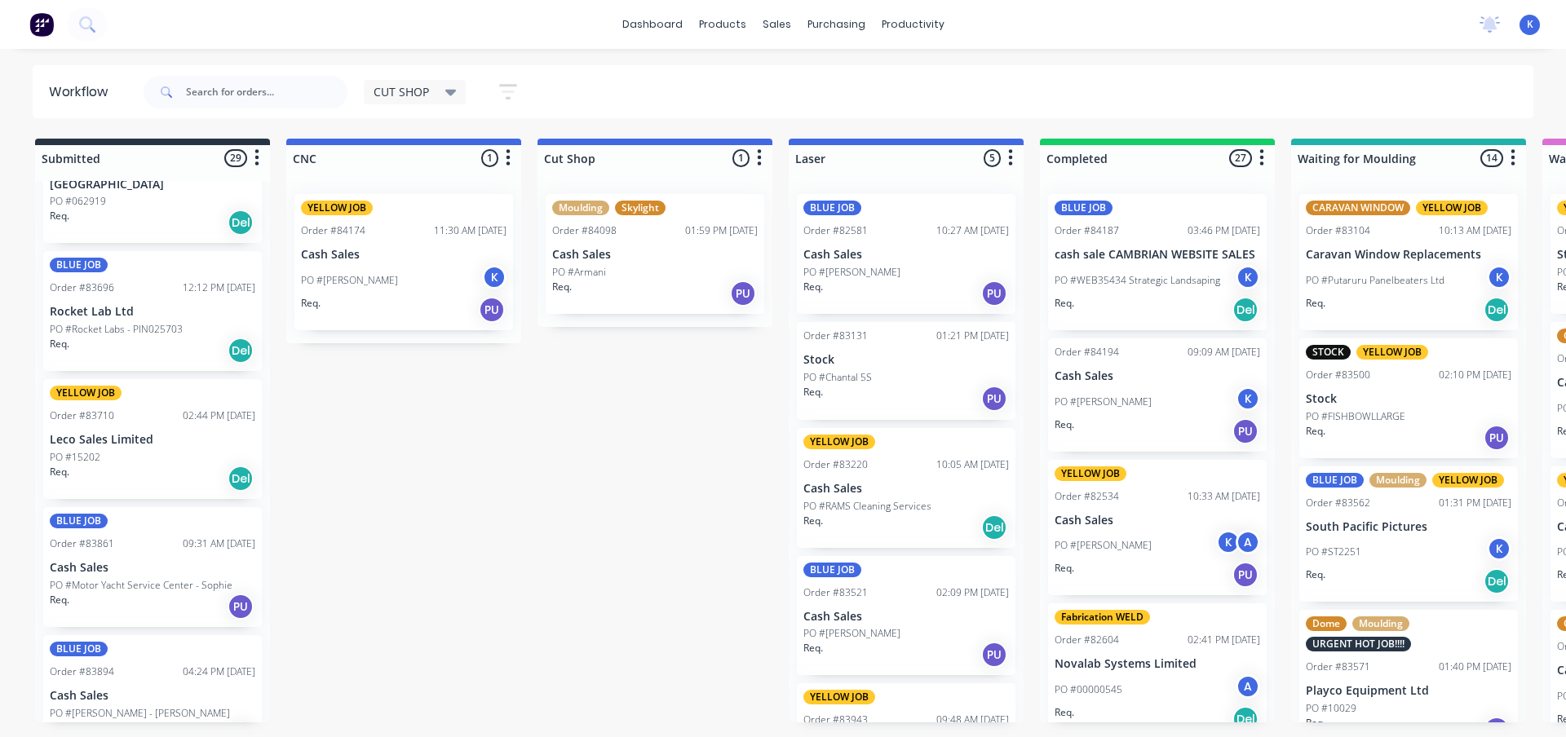
click at [104, 442] on p "Leco Sales Limited" at bounding box center [153, 440] width 206 height 14
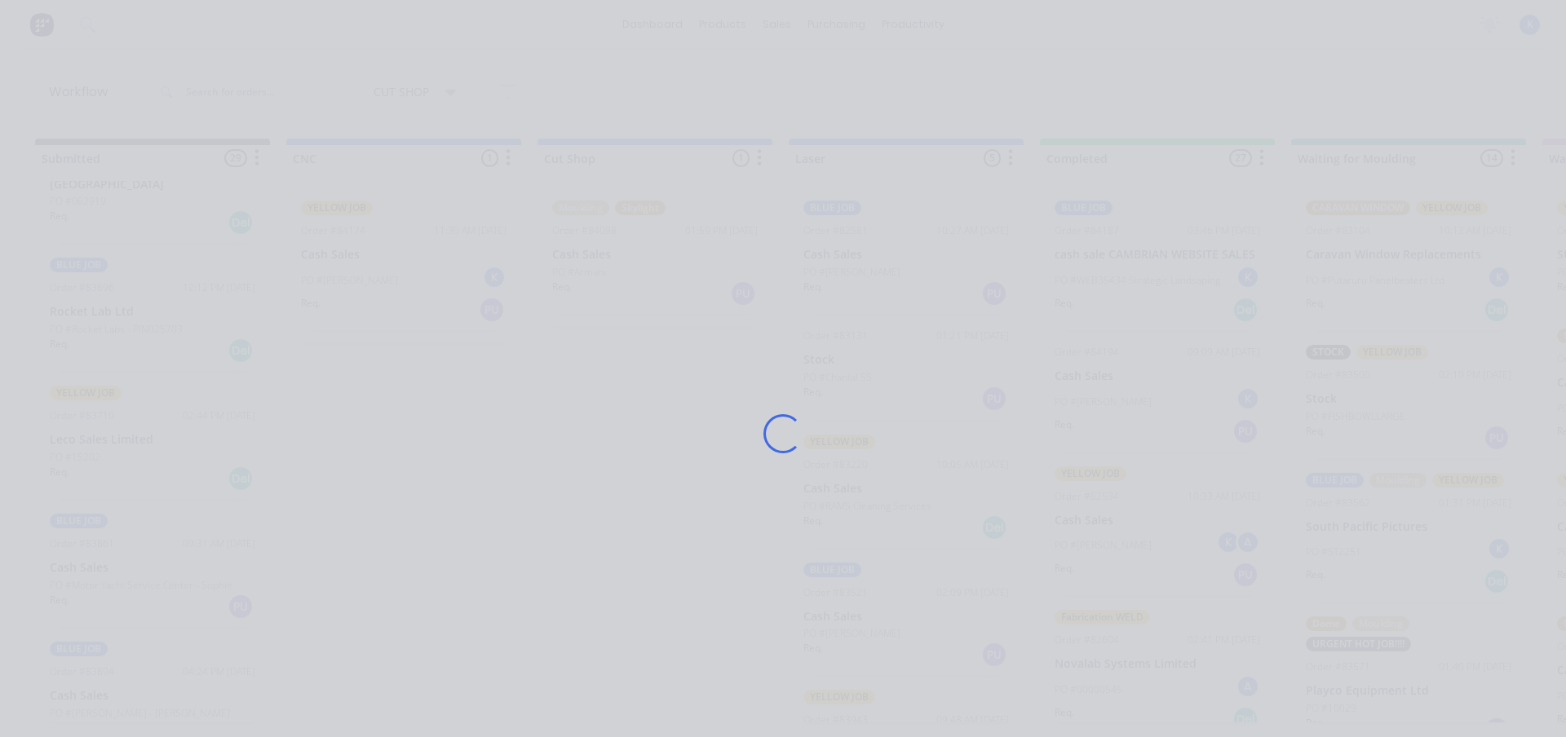
click at [104, 442] on div "Loading..." at bounding box center [783, 368] width 1566 height 737
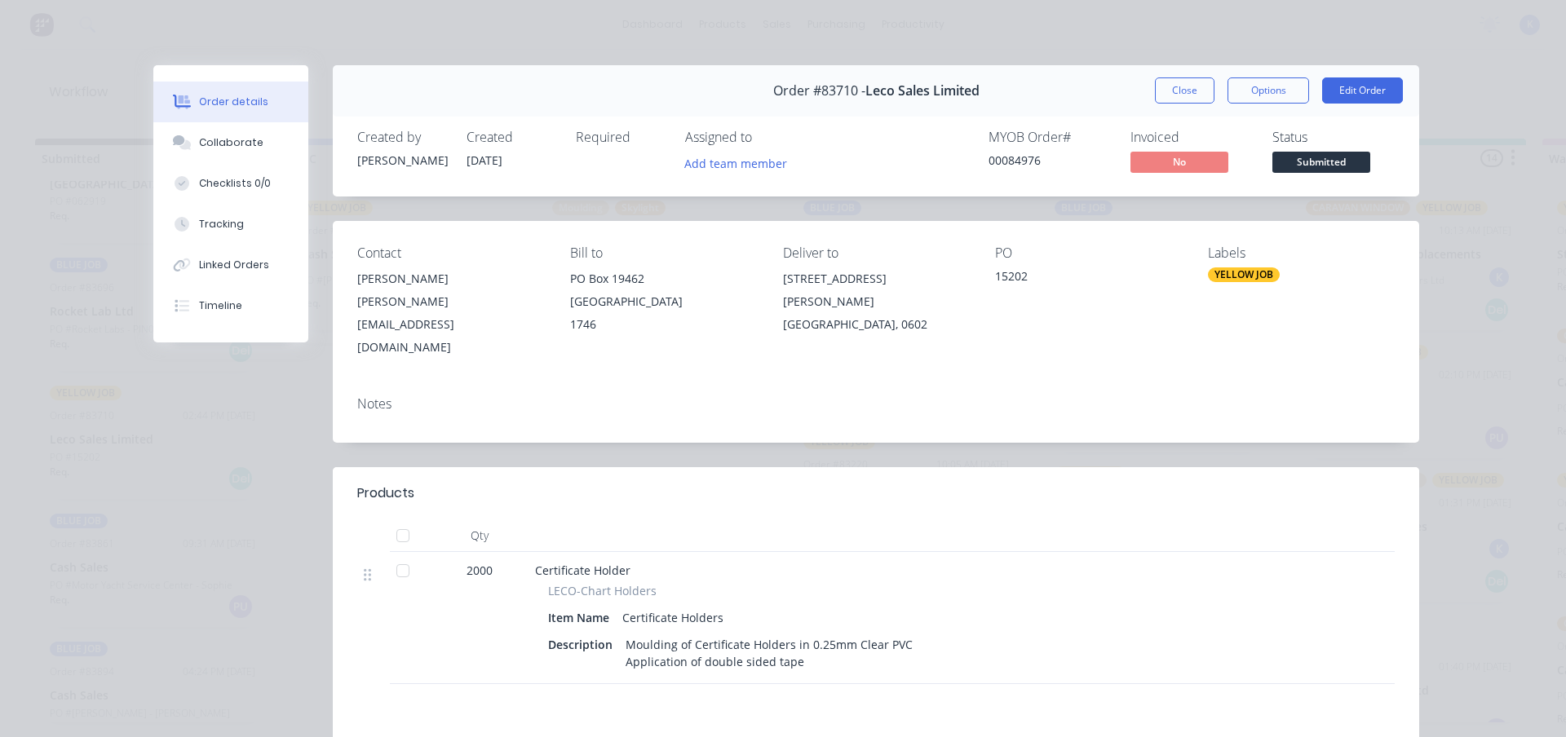
click at [1162, 93] on button "Close" at bounding box center [1185, 90] width 60 height 26
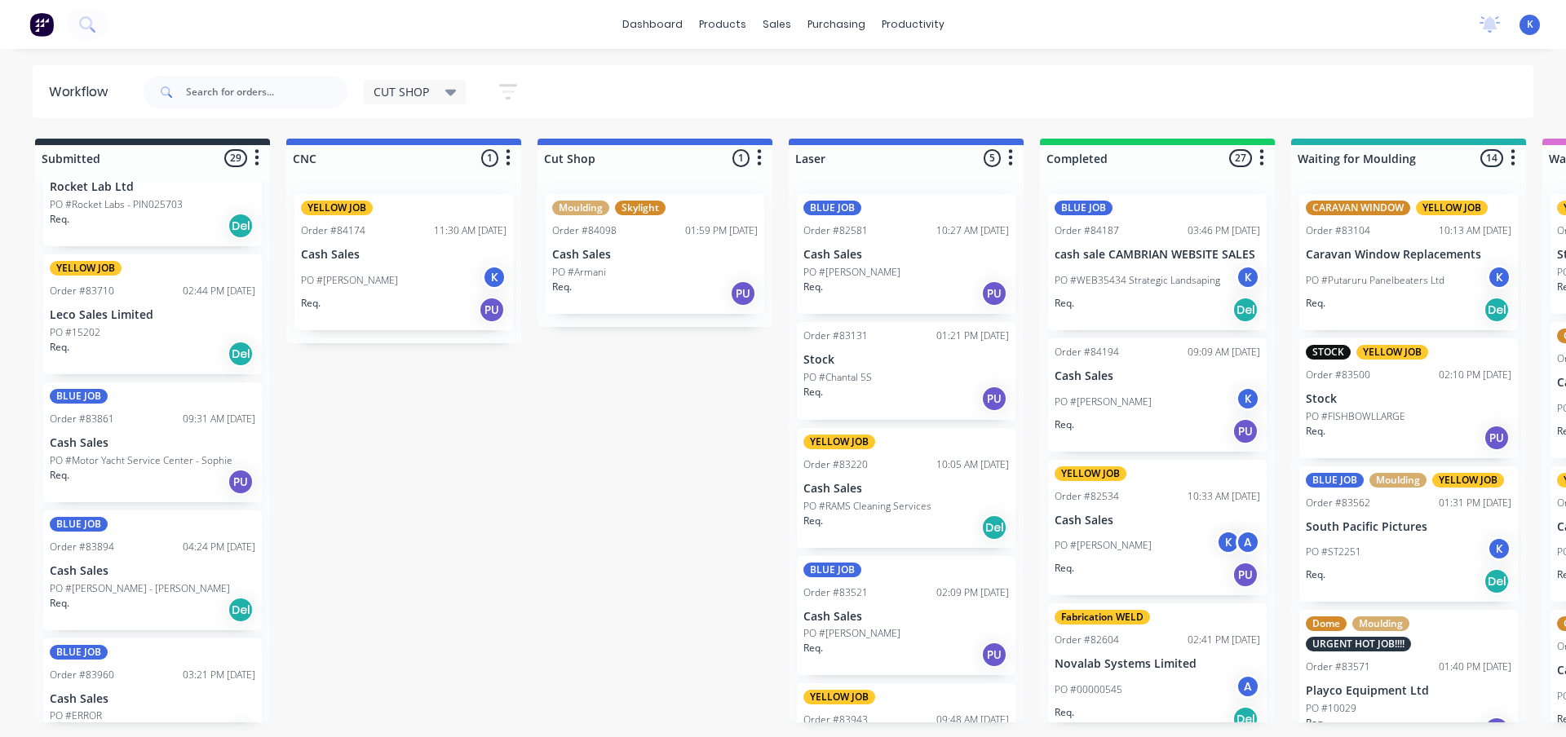
scroll to position [489, 0]
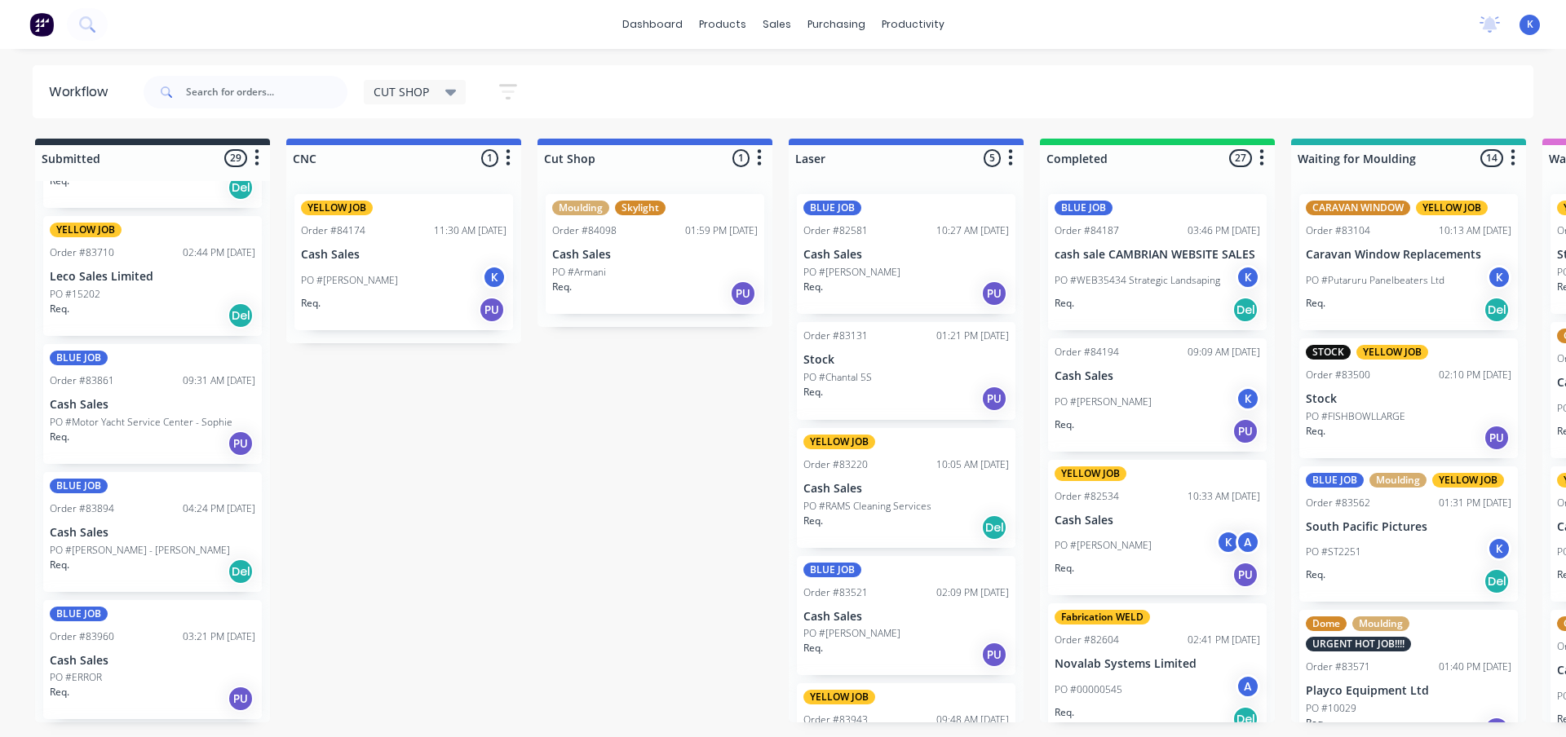
click at [108, 413] on div "BLUE JOB Order #83861 09:31 AM [DATE] Cash Sales PO #Motor Yacht Service Center…" at bounding box center [152, 404] width 219 height 120
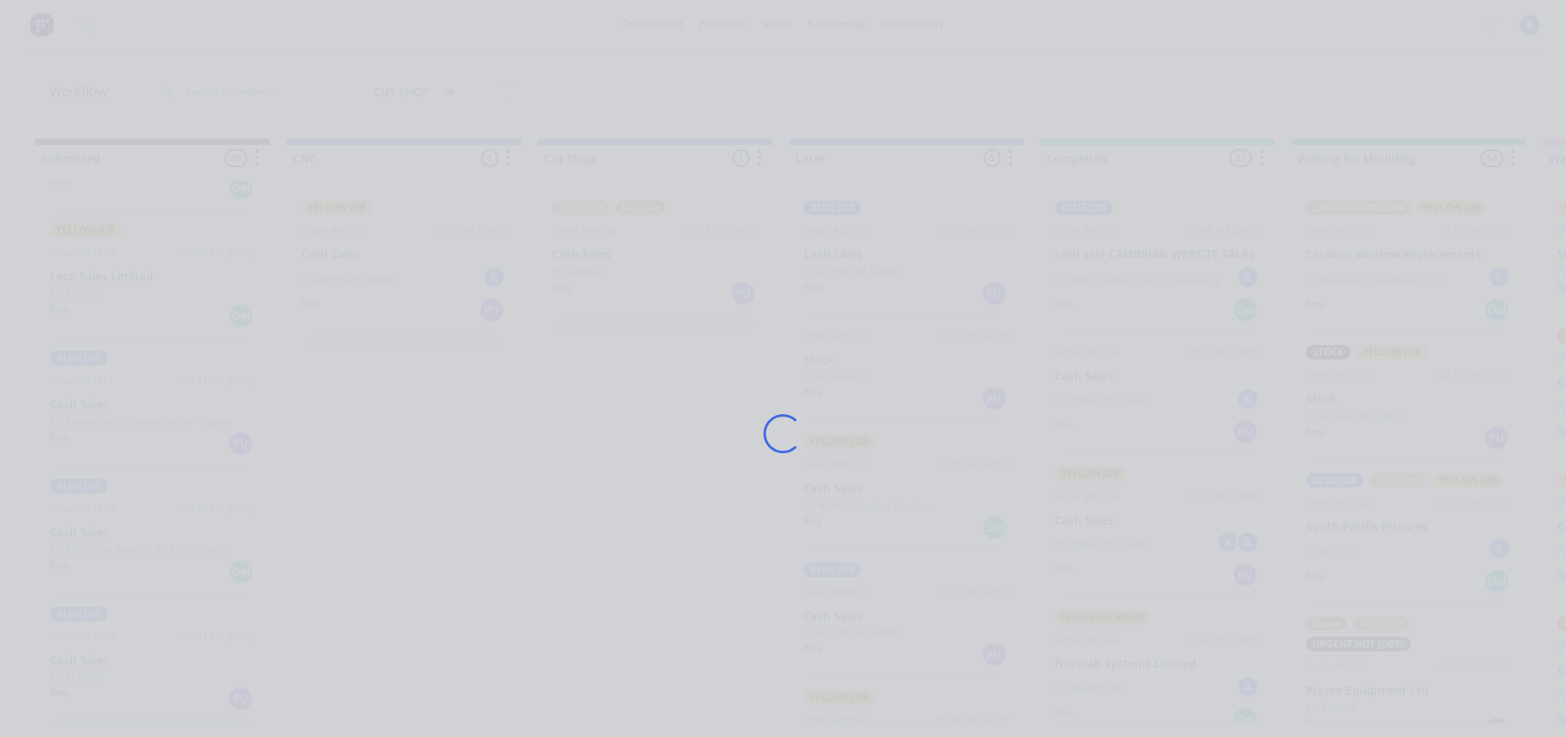
click at [108, 413] on div "Loading..." at bounding box center [783, 368] width 1566 height 737
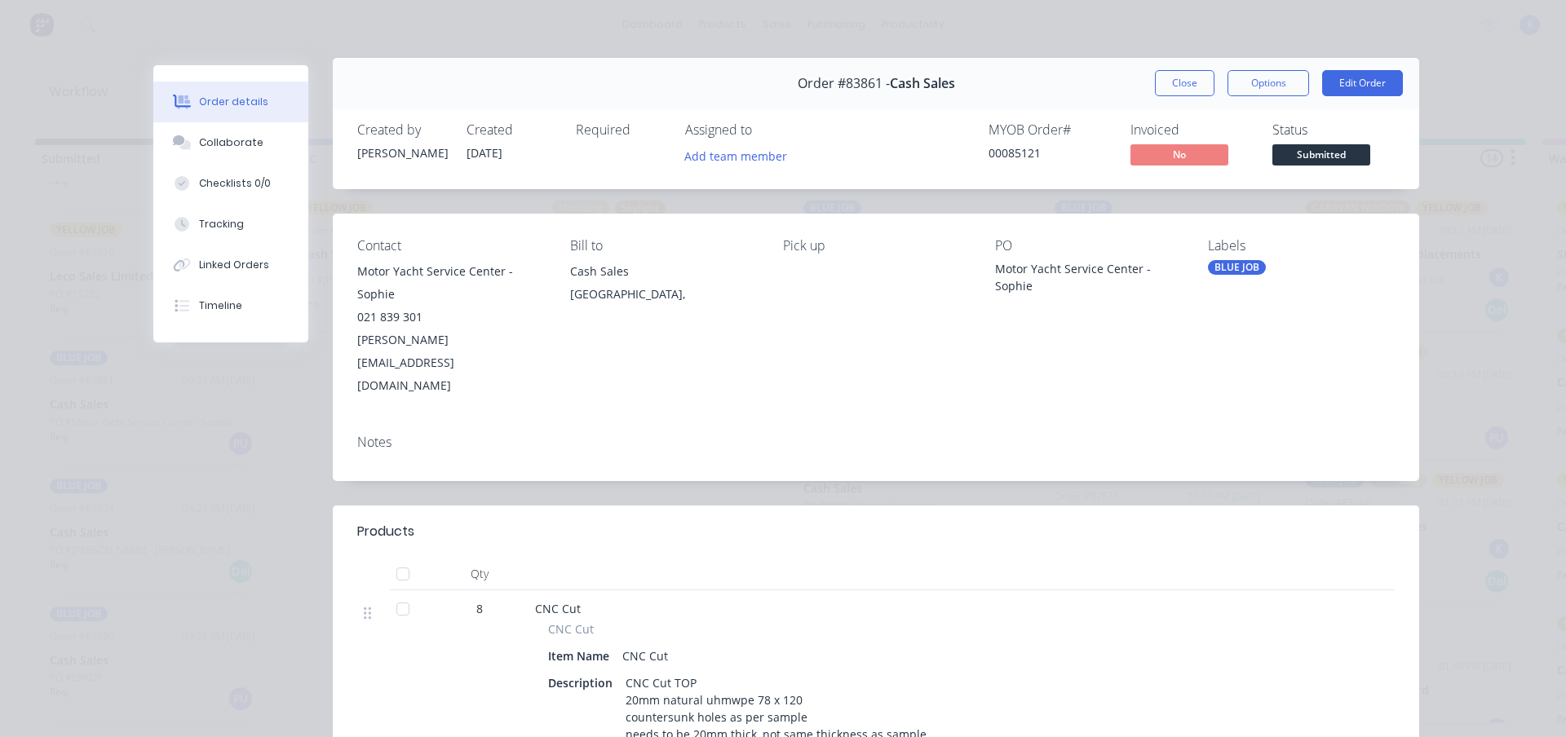
scroll to position [0, 0]
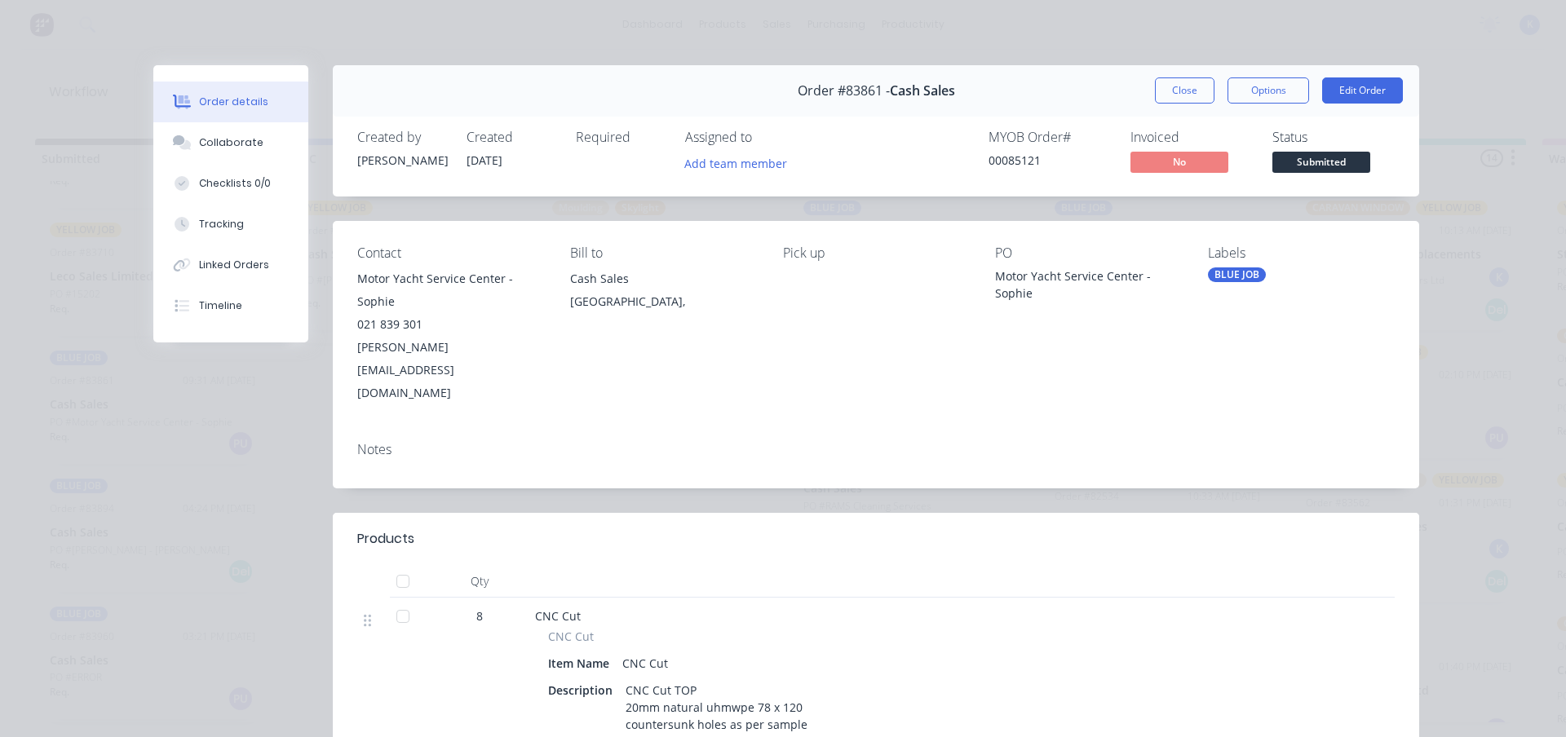
click at [1173, 88] on button "Close" at bounding box center [1185, 90] width 60 height 26
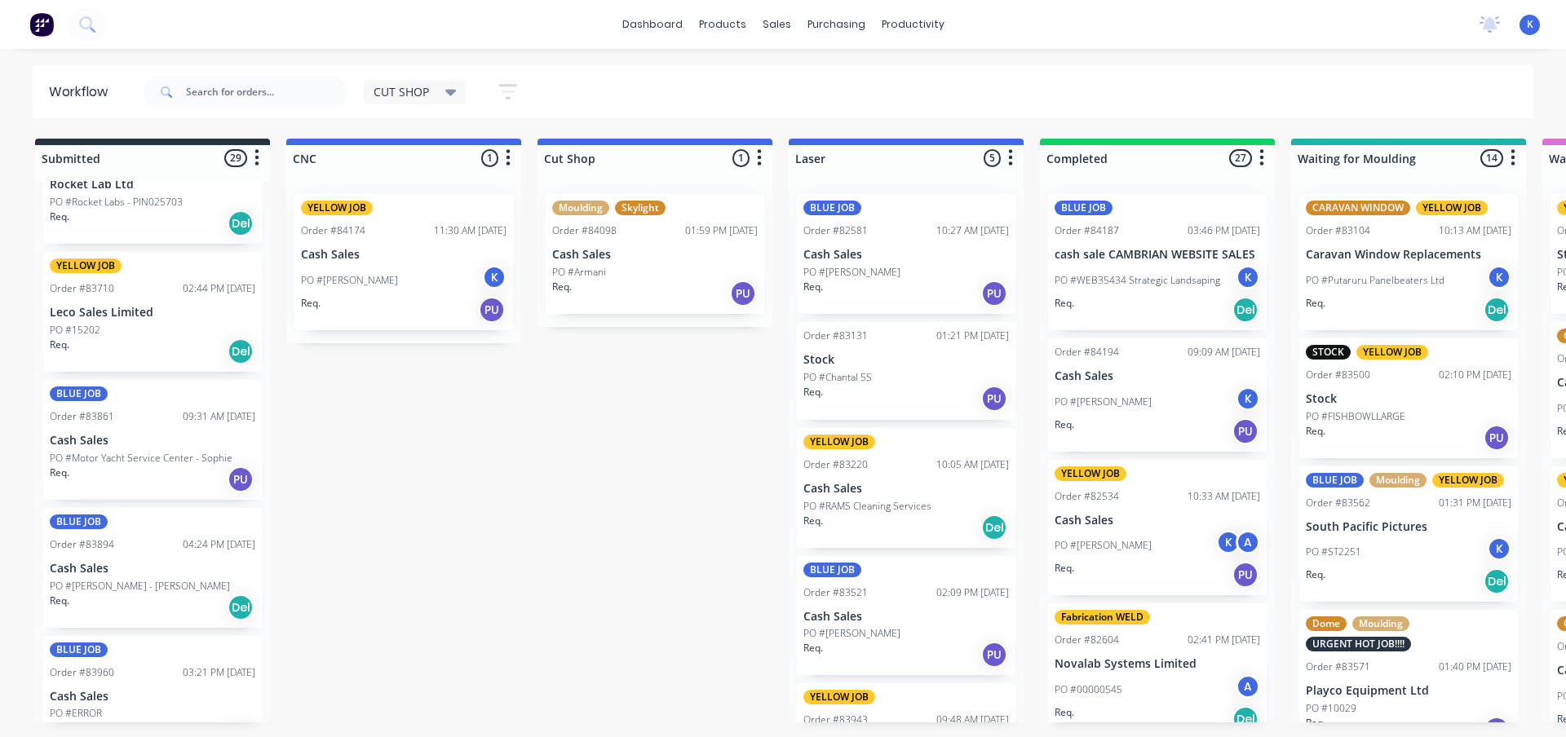
scroll to position [408, 0]
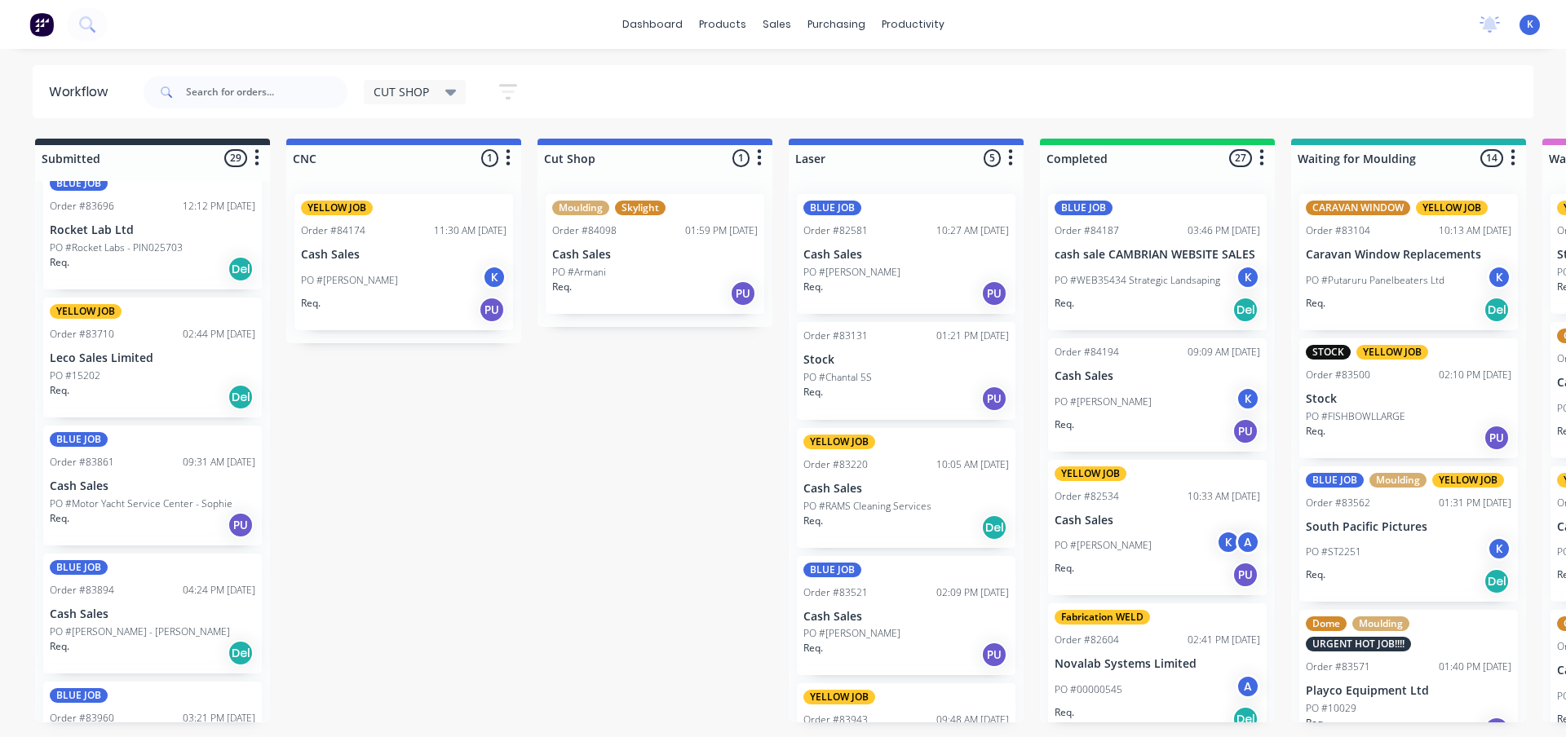
click at [82, 505] on p "PO #Motor Yacht Service Center - Sophie" at bounding box center [141, 504] width 183 height 15
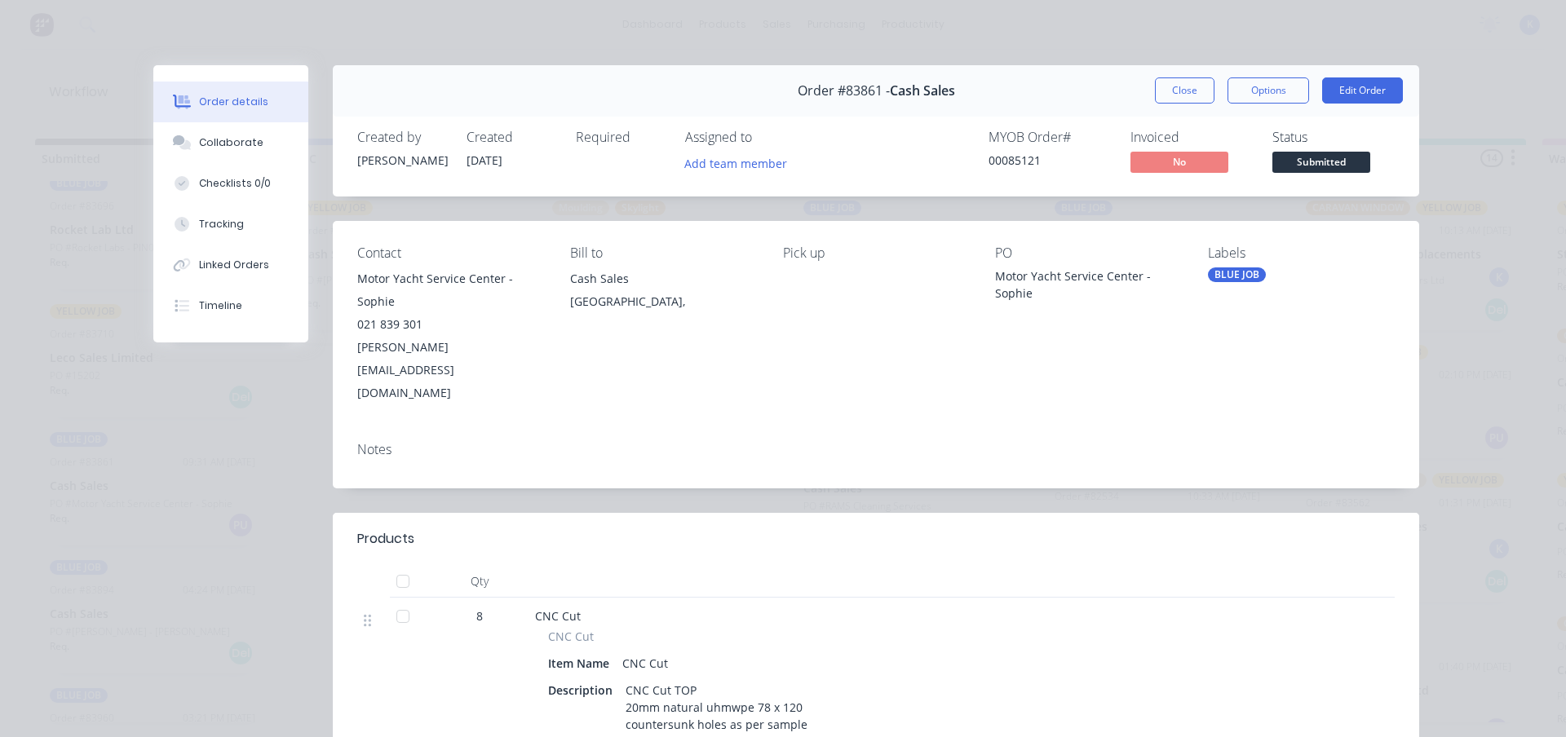
drag, startPoint x: 1166, startPoint y: 77, endPoint x: 1094, endPoint y: 83, distance: 72.0
click at [1161, 77] on button "Close" at bounding box center [1185, 90] width 60 height 26
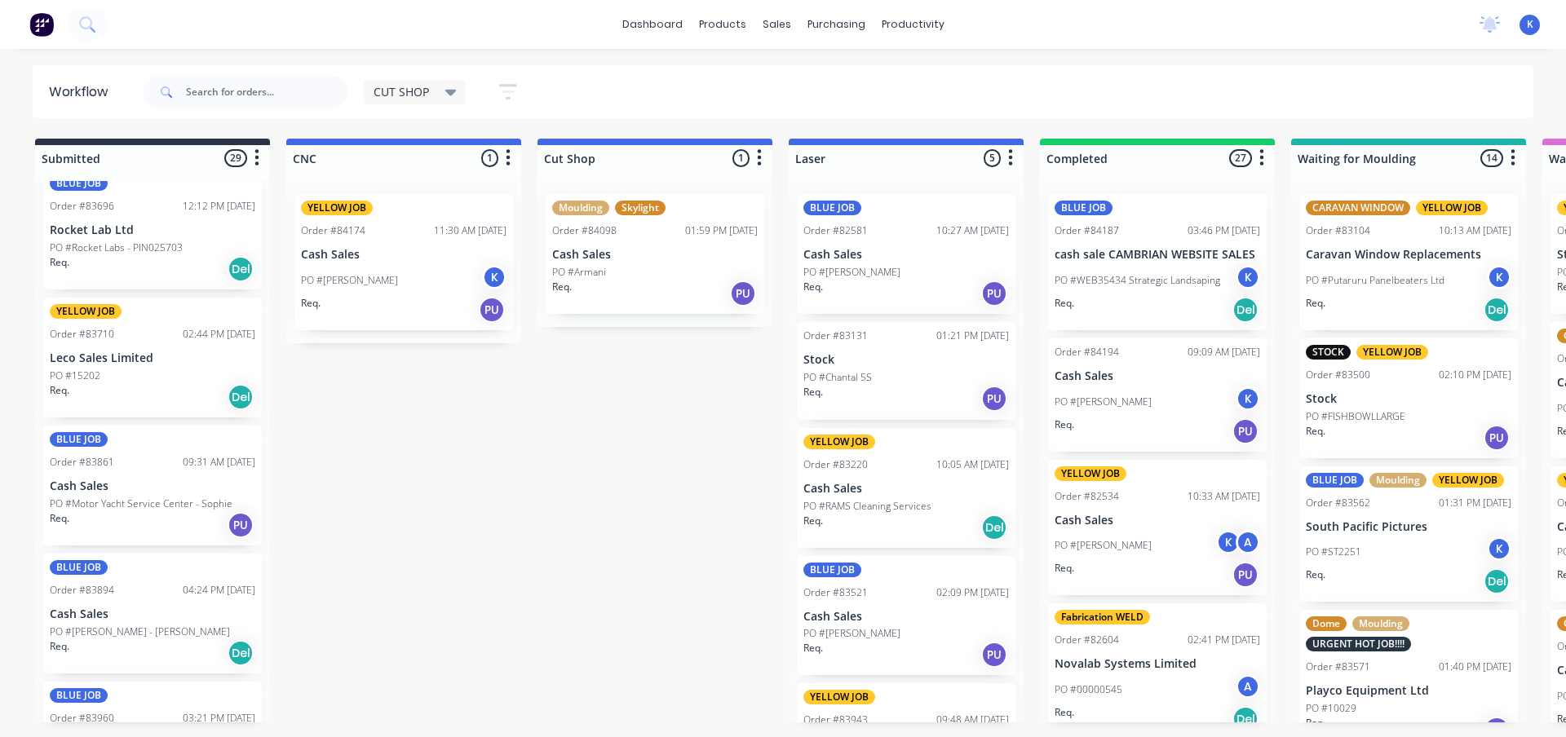
click at [86, 622] on div "BLUE JOB Order #83894 04:24 PM [DATE] Cash Sales PO #[PERSON_NAME] - [PERSON_NA…" at bounding box center [152, 614] width 219 height 120
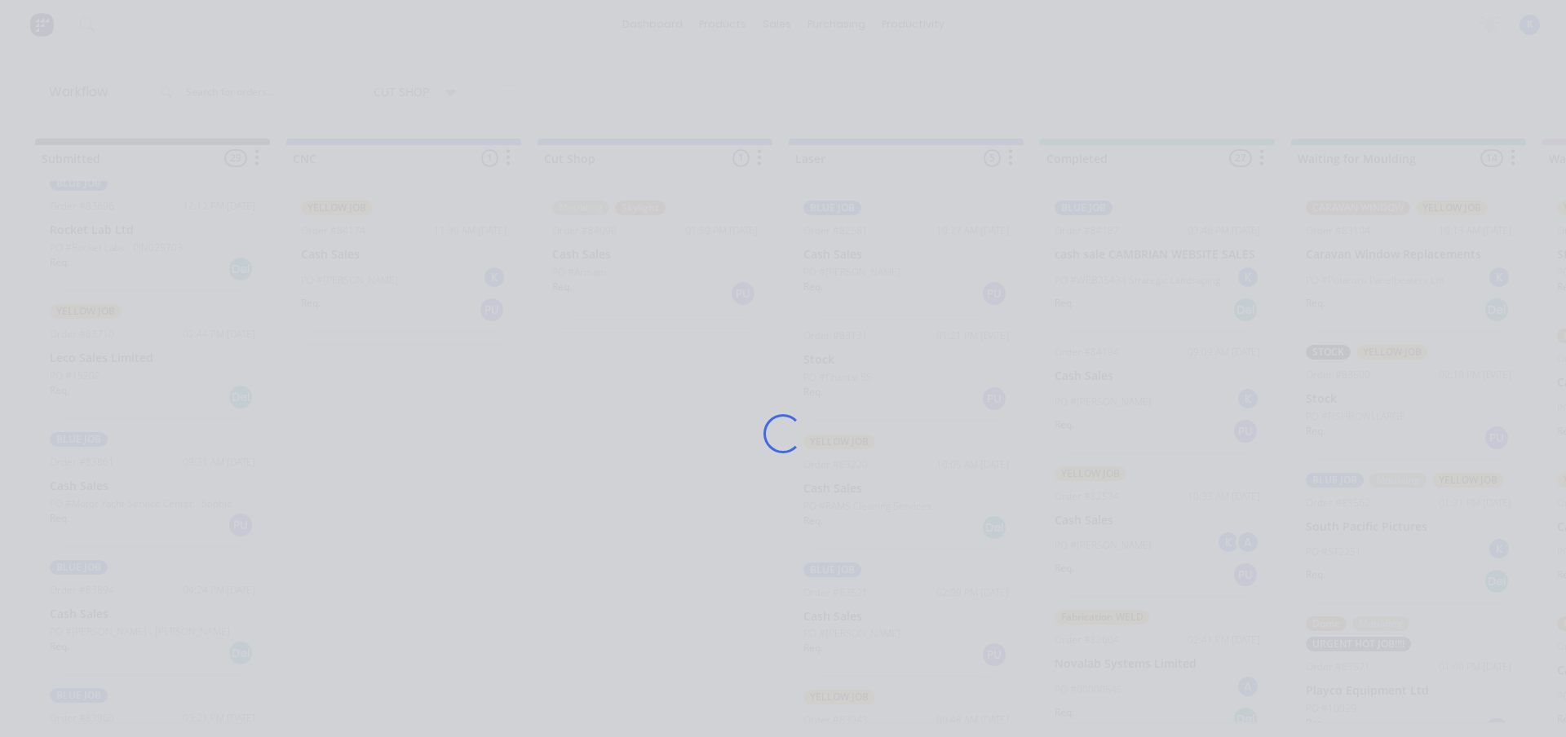
click at [86, 622] on div "Loading..." at bounding box center [783, 368] width 1566 height 737
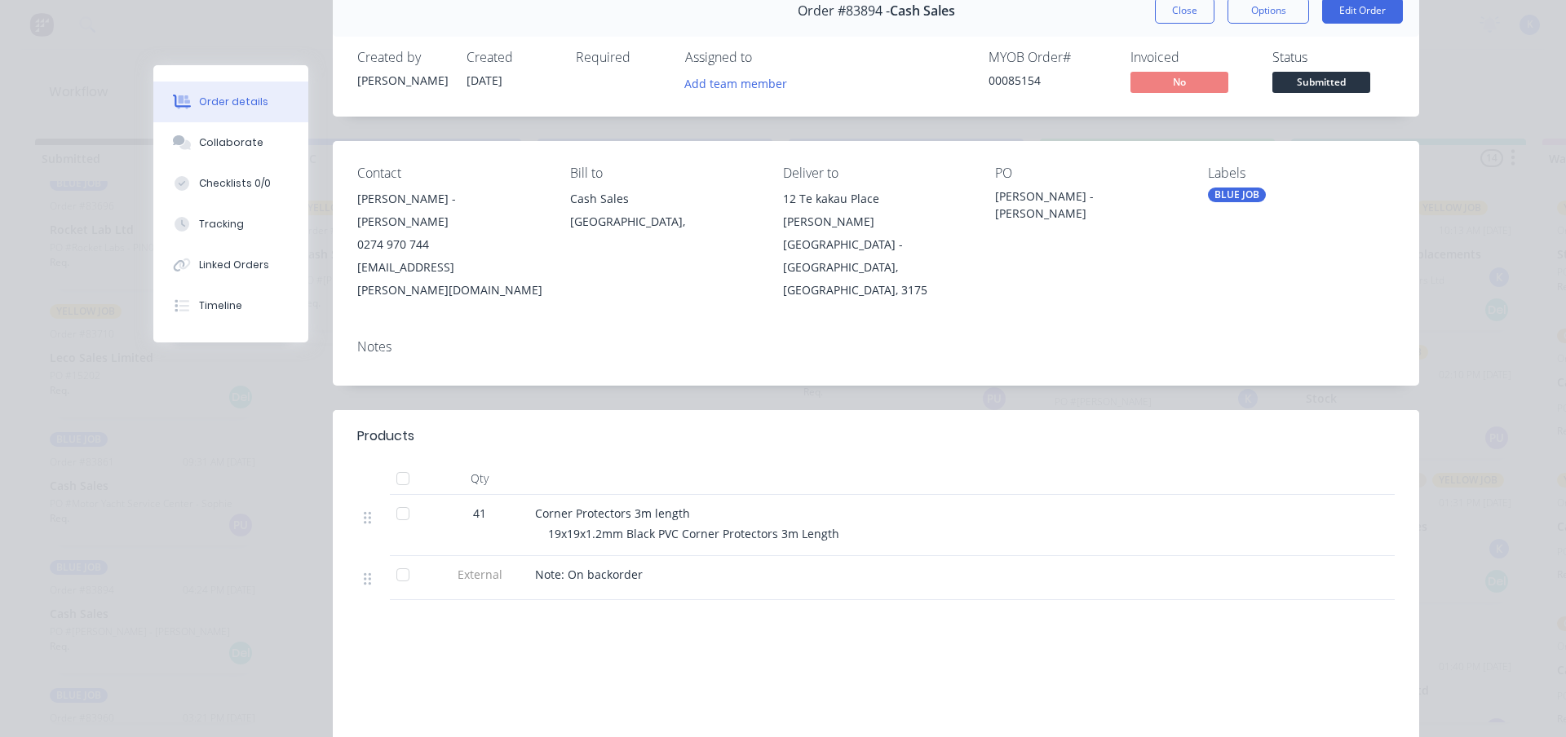
scroll to position [0, 0]
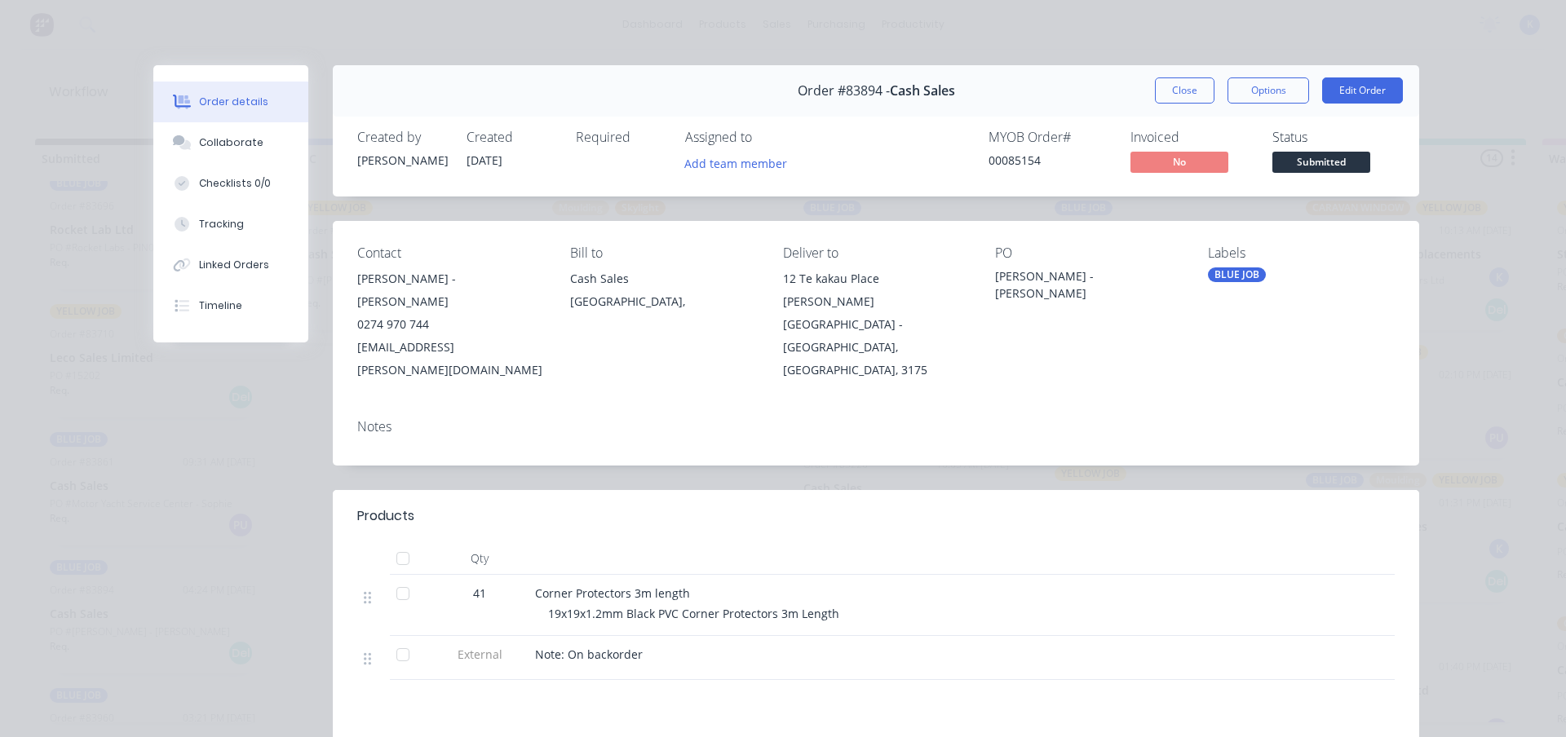
click at [1179, 86] on button "Close" at bounding box center [1185, 90] width 60 height 26
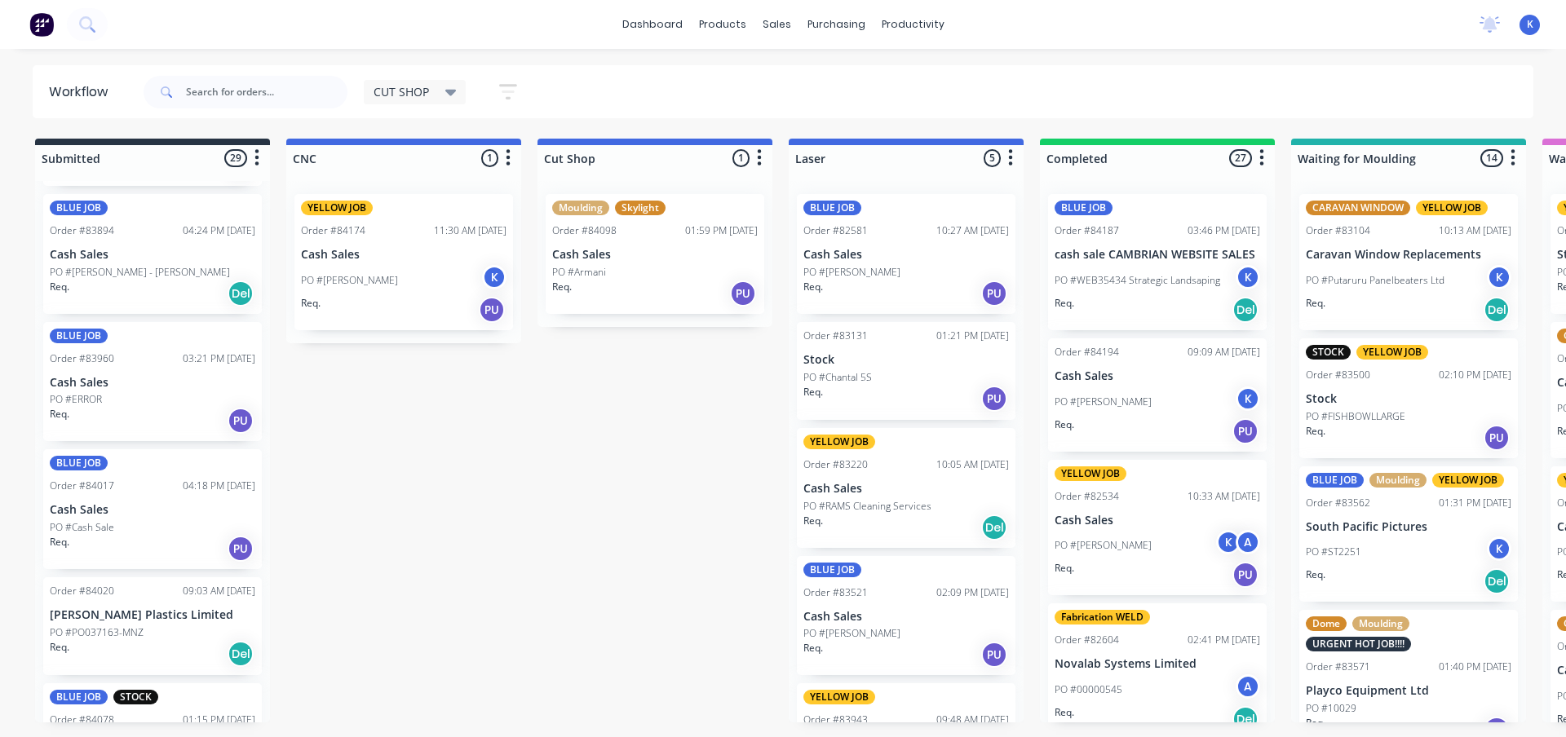
scroll to position [816, 0]
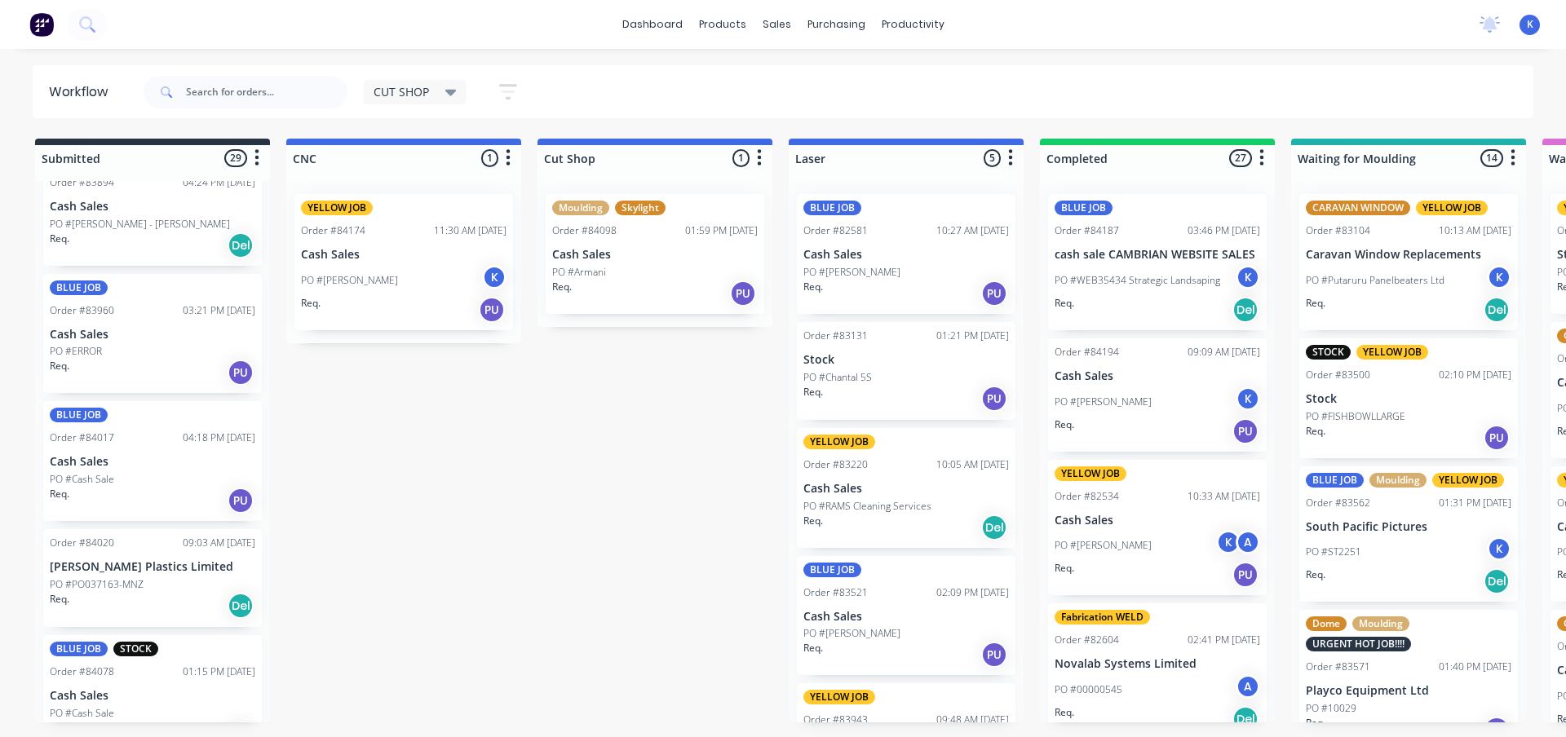
click at [83, 315] on div "Order #83960" at bounding box center [82, 310] width 64 height 15
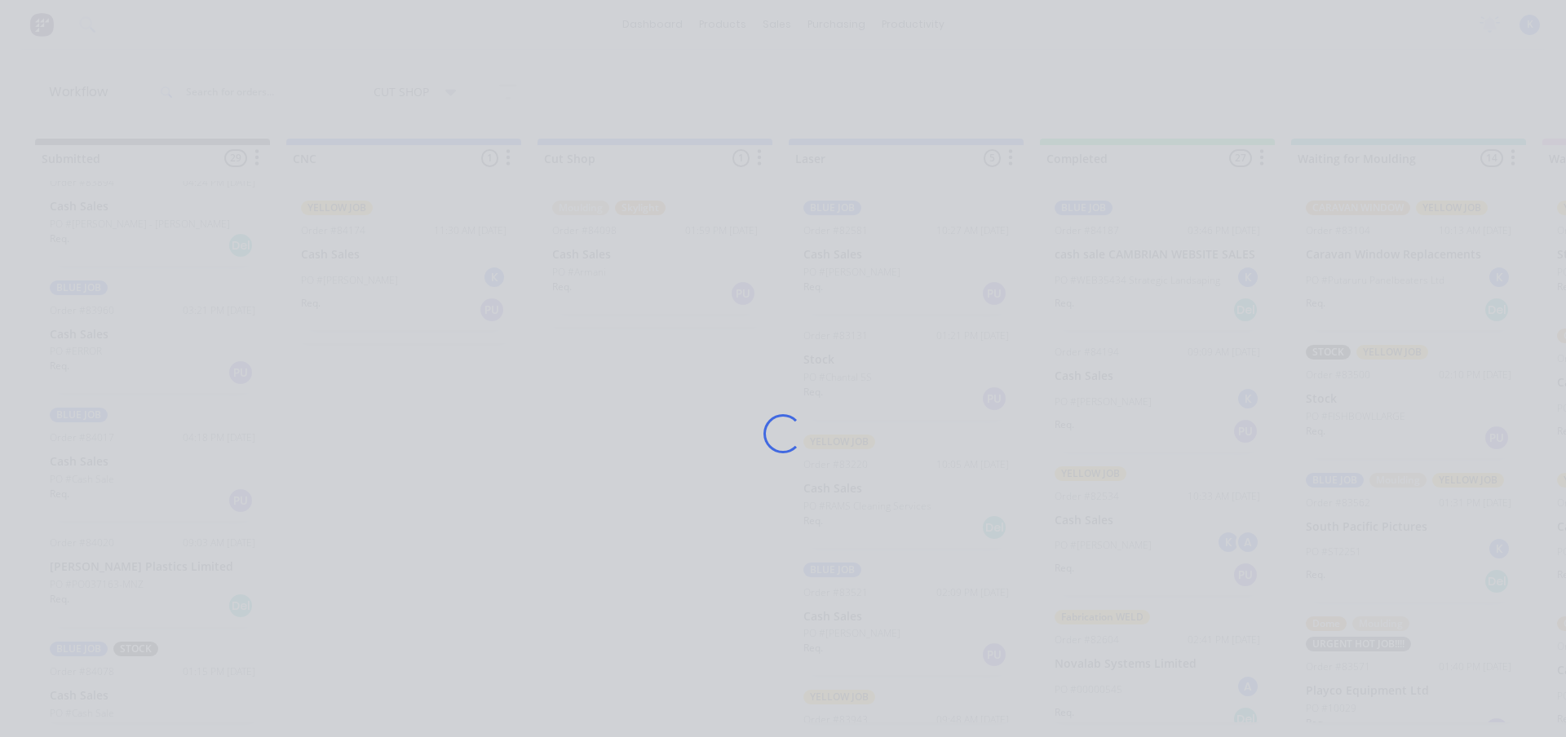
click at [84, 316] on div "Loading..." at bounding box center [783, 368] width 1566 height 737
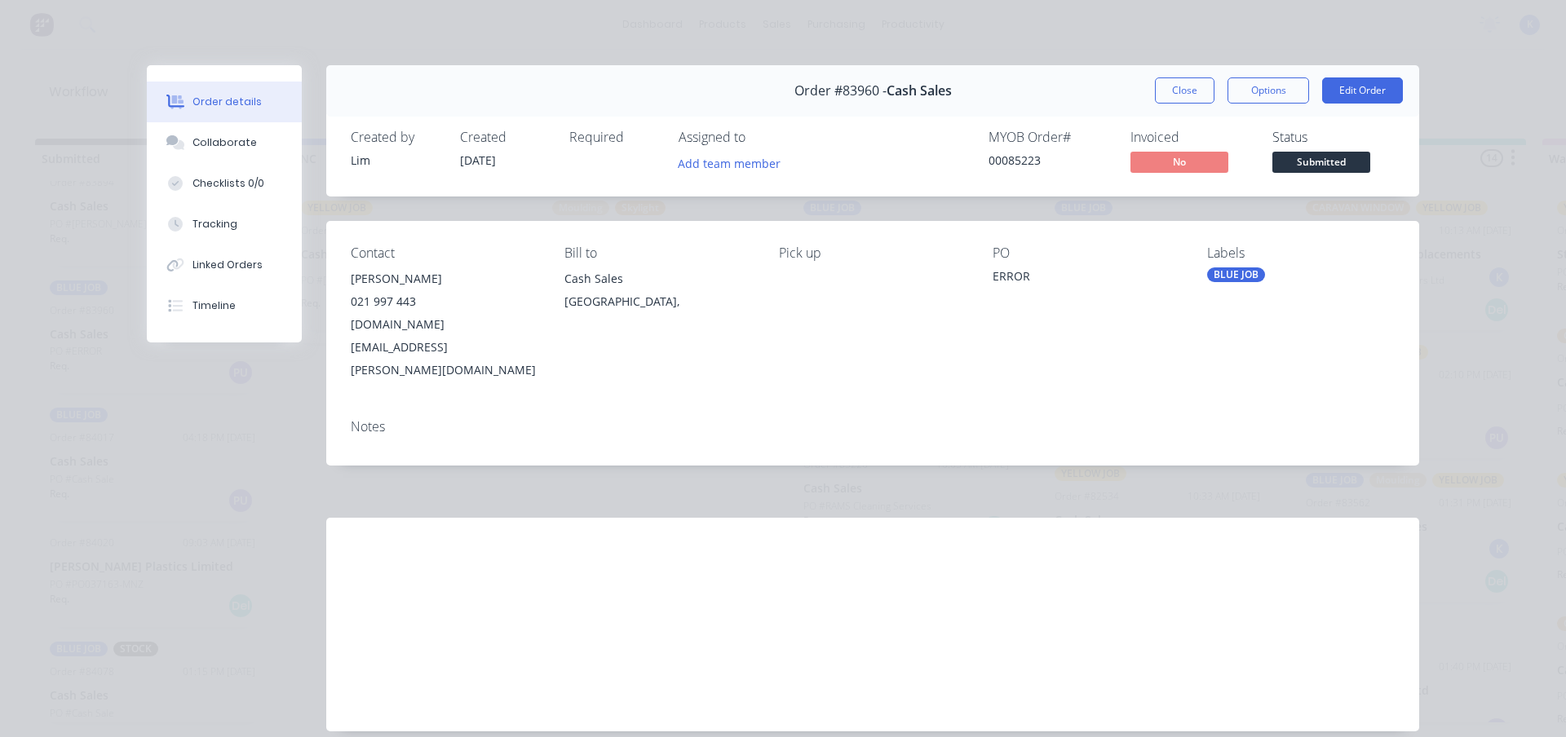
scroll to position [24, 0]
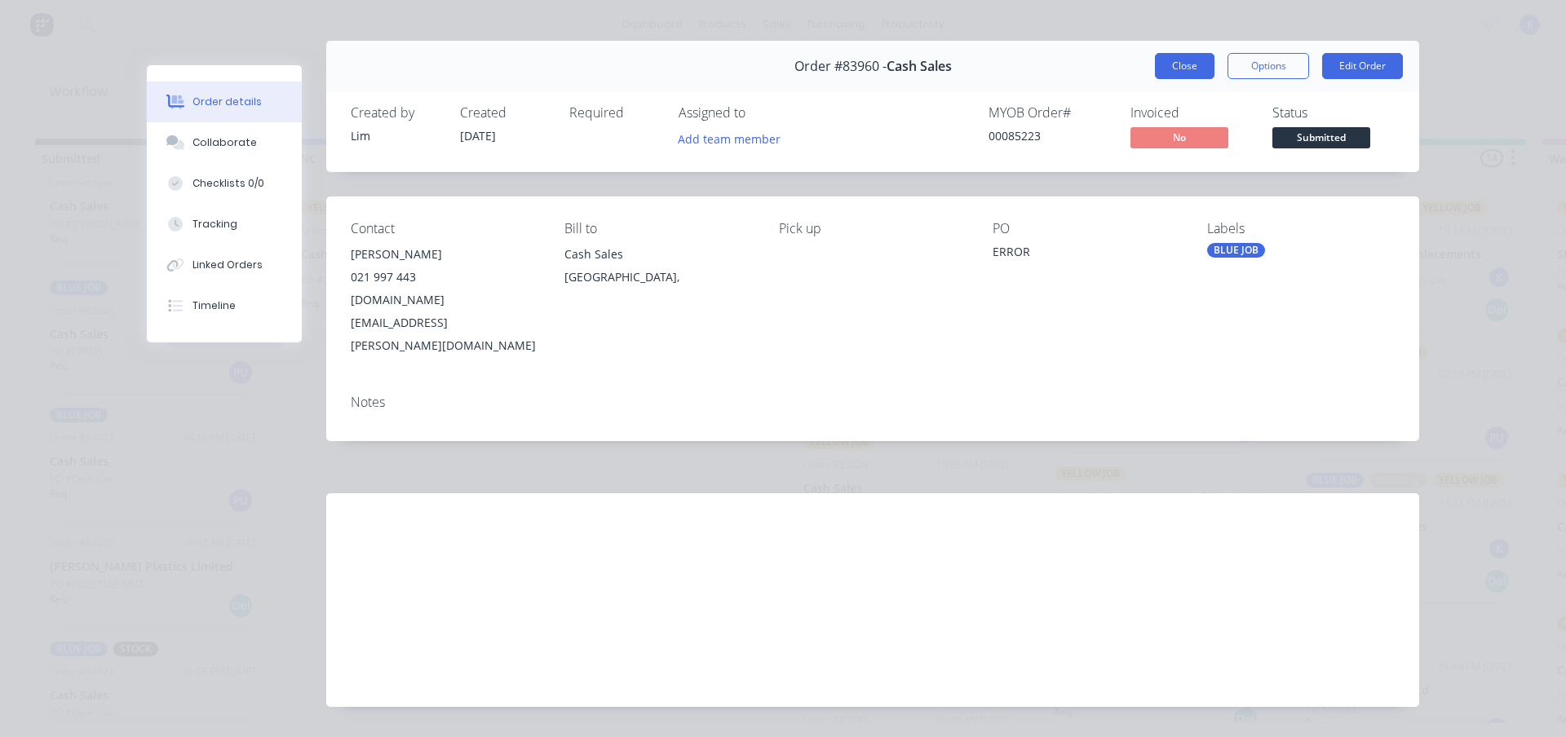
click at [1168, 63] on button "Close" at bounding box center [1185, 66] width 60 height 26
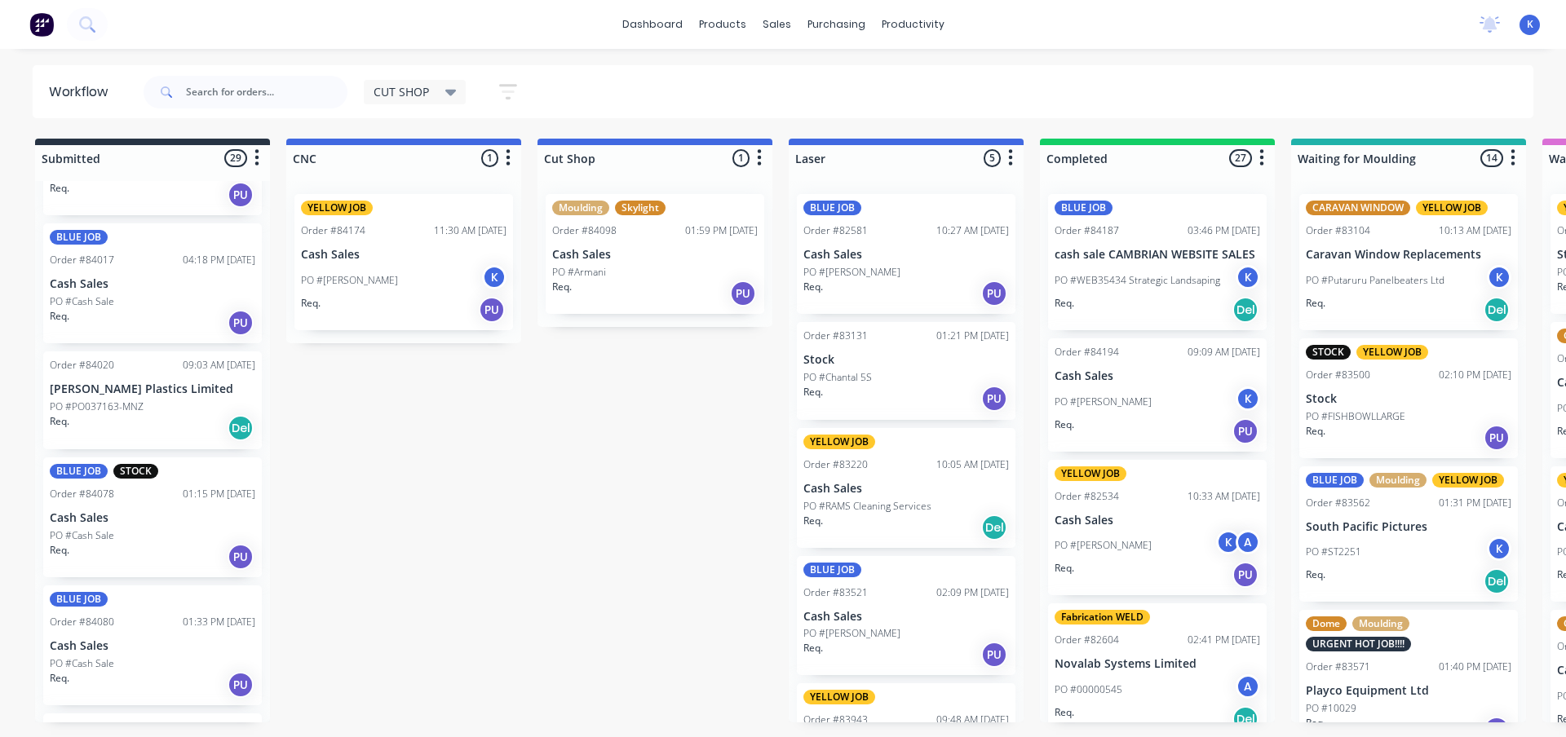
scroll to position [979, 0]
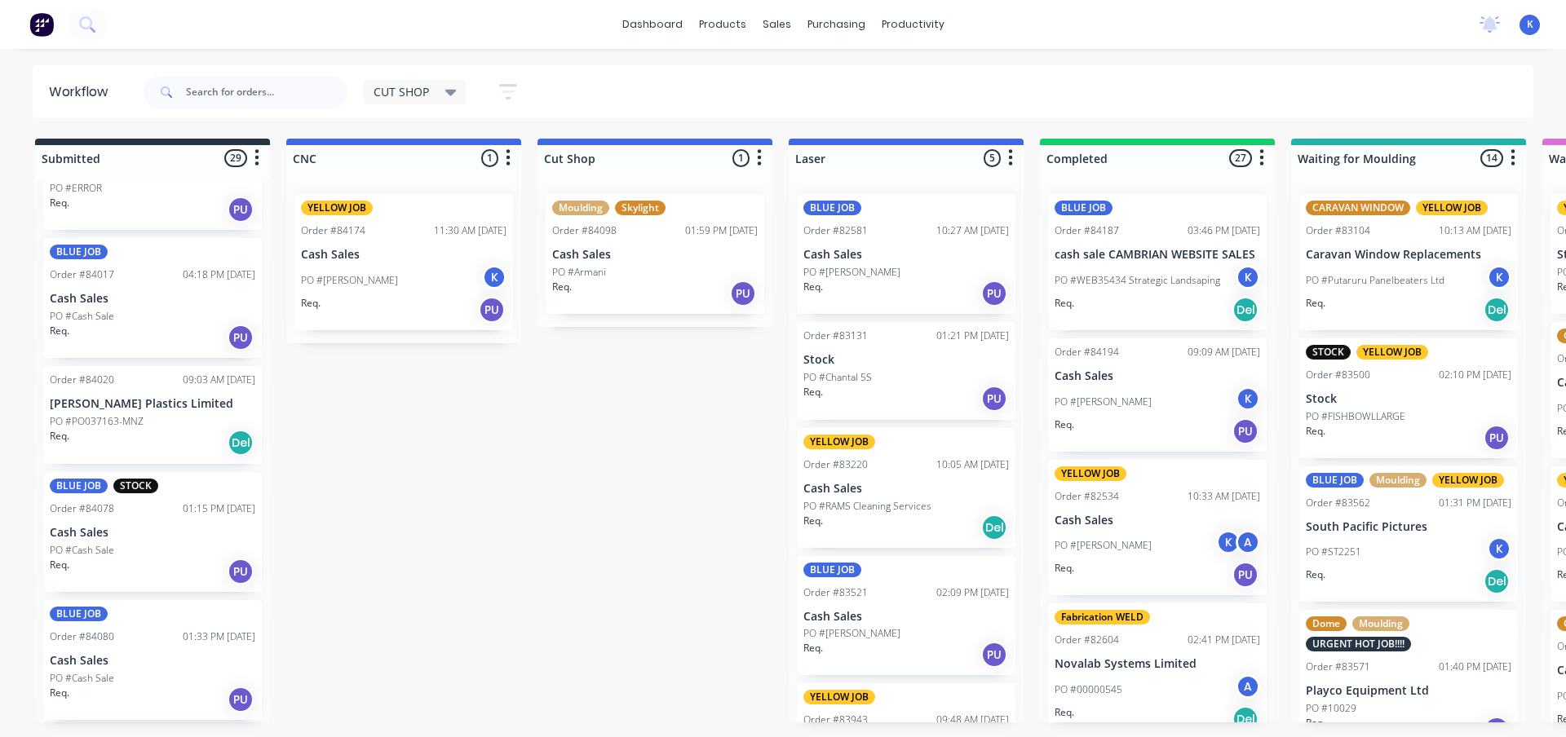
click at [119, 406] on p "[PERSON_NAME] Plastics Limited" at bounding box center [153, 404] width 206 height 14
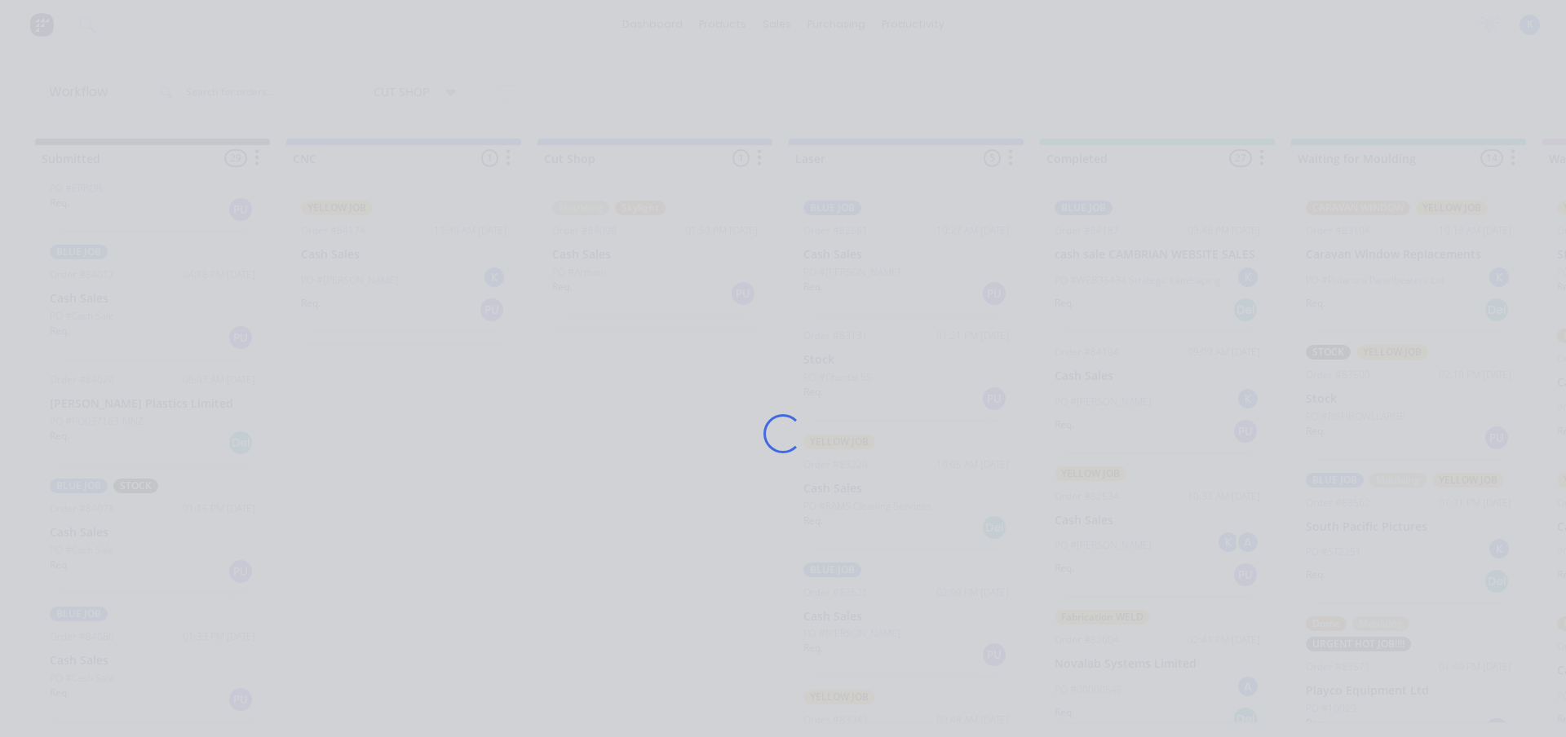
click at [119, 405] on div "Loading..." at bounding box center [783, 368] width 1566 height 737
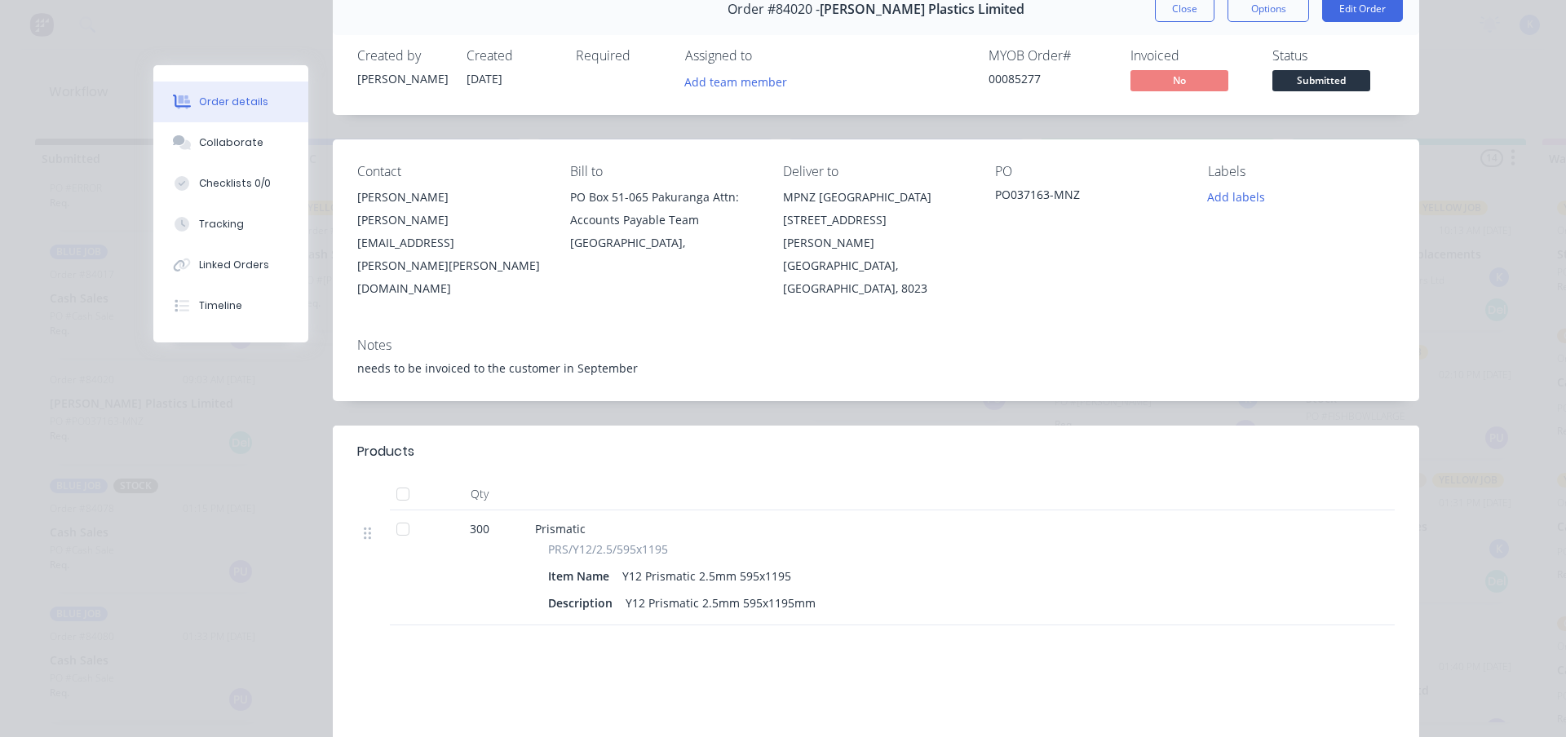
scroll to position [0, 0]
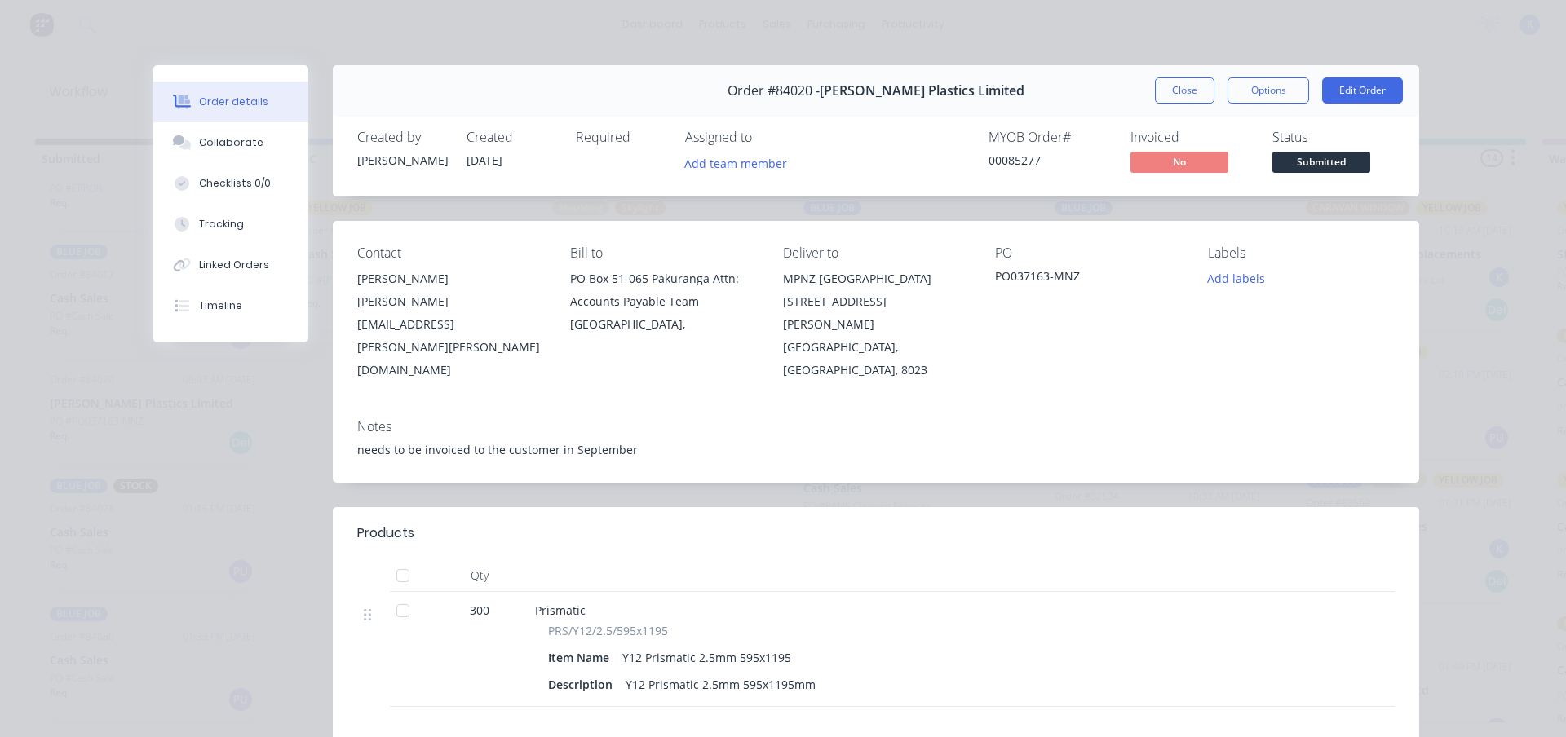
click at [1166, 91] on button "Close" at bounding box center [1185, 90] width 60 height 26
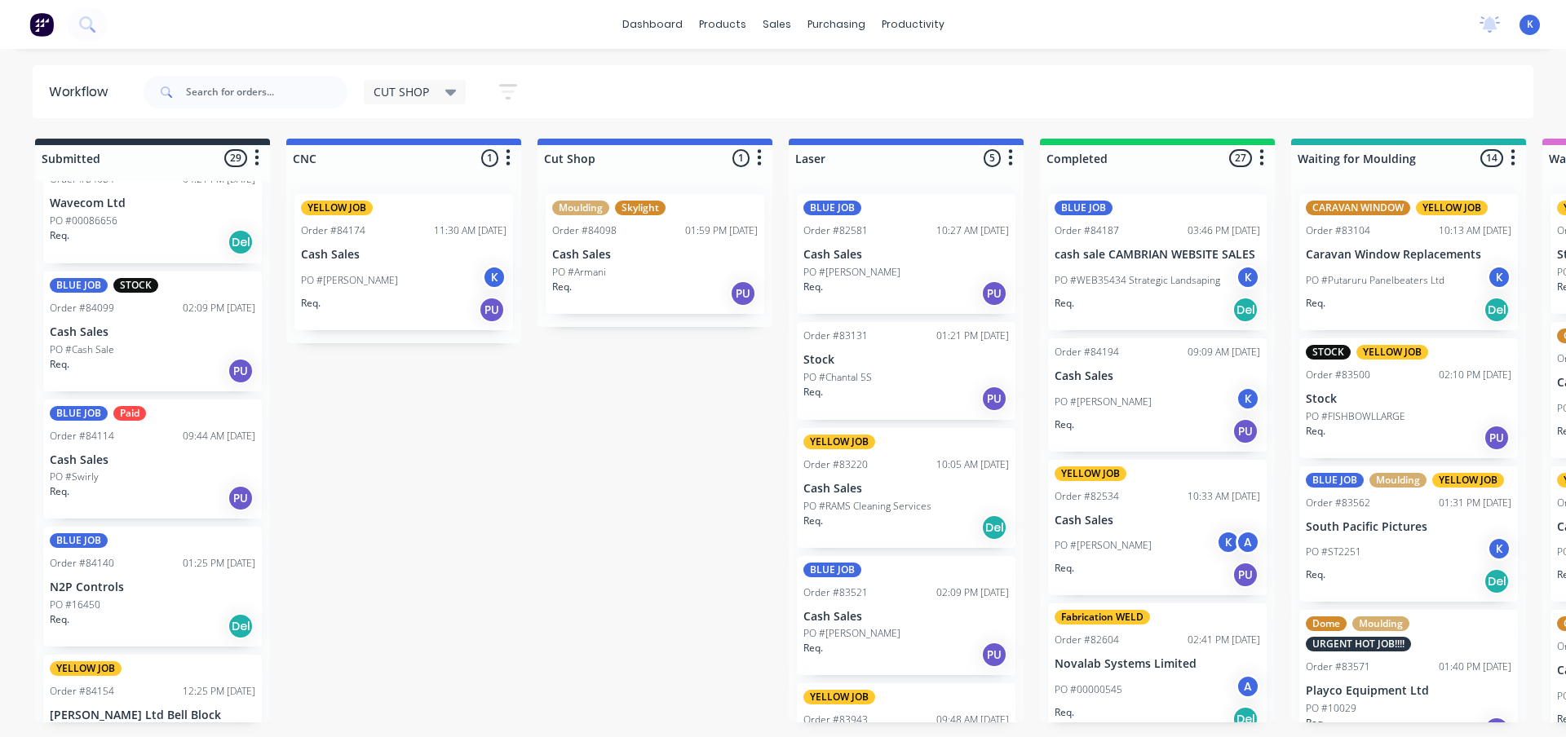
scroll to position [1550, 0]
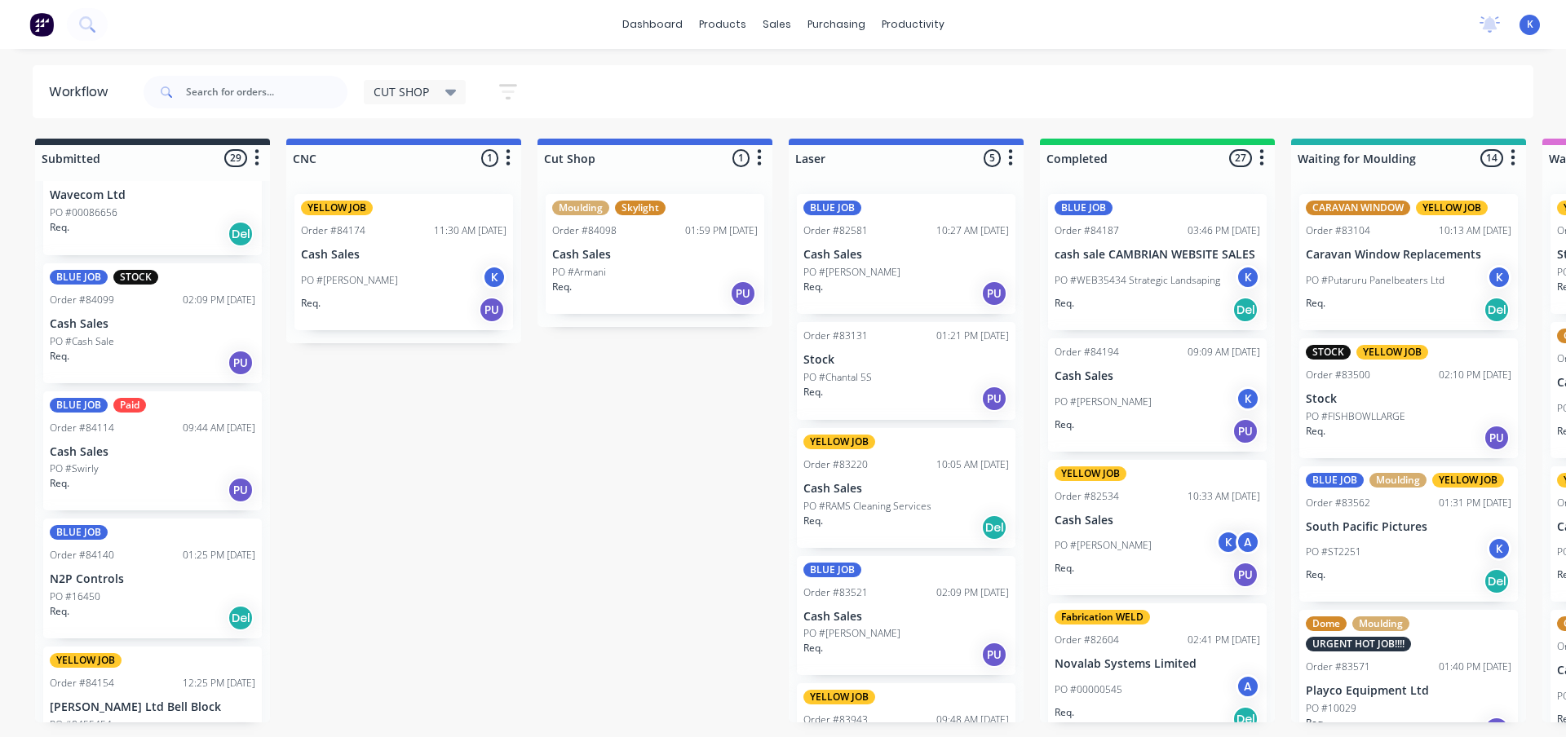
click at [88, 454] on div "BLUE JOB Order #83111 09:28 AM [DATE] Rocket Lab Ltd PO #PIN025346 Req. Del BLU…" at bounding box center [152, 452] width 235 height 542
click at [91, 453] on p "Cash Sales" at bounding box center [153, 452] width 206 height 14
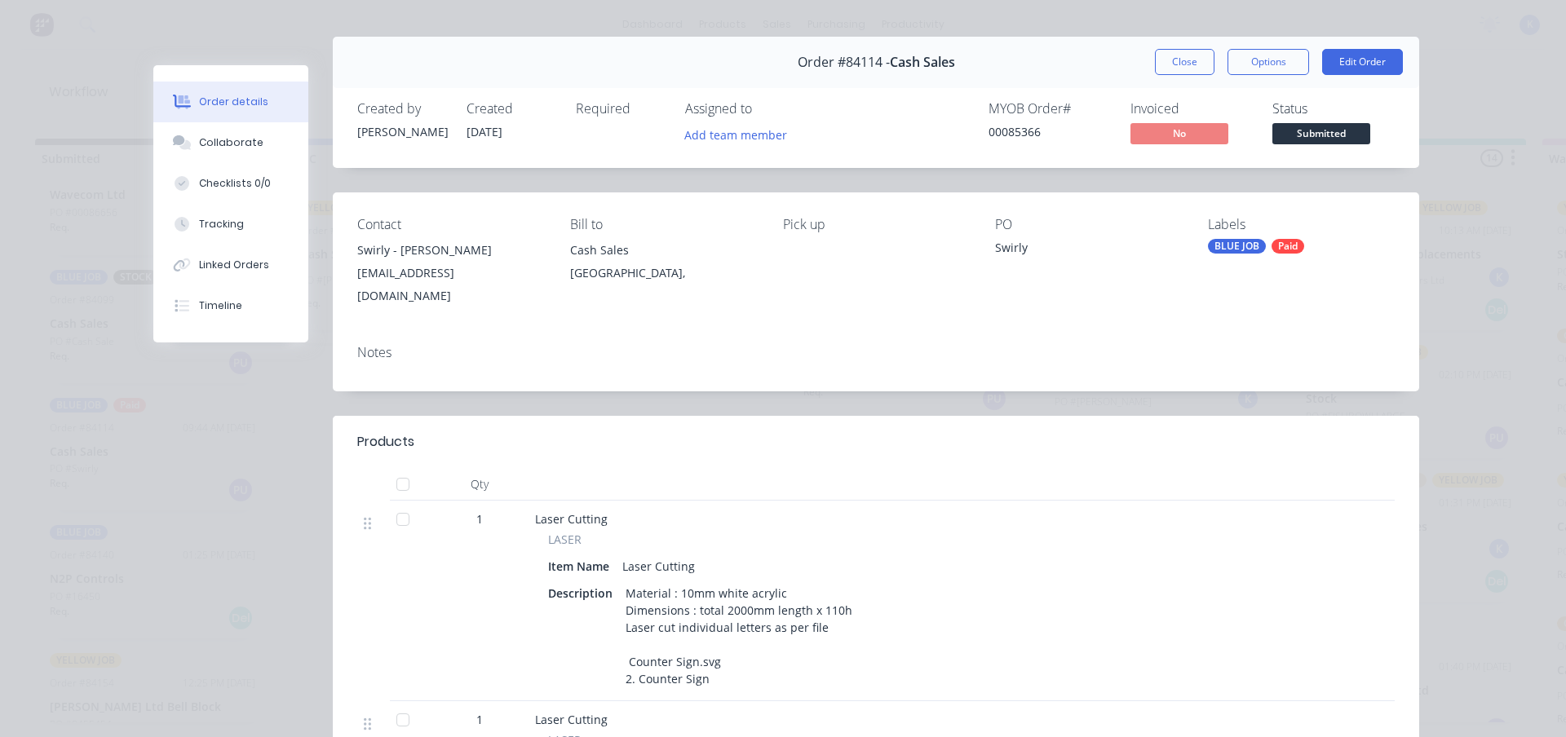
scroll to position [0, 0]
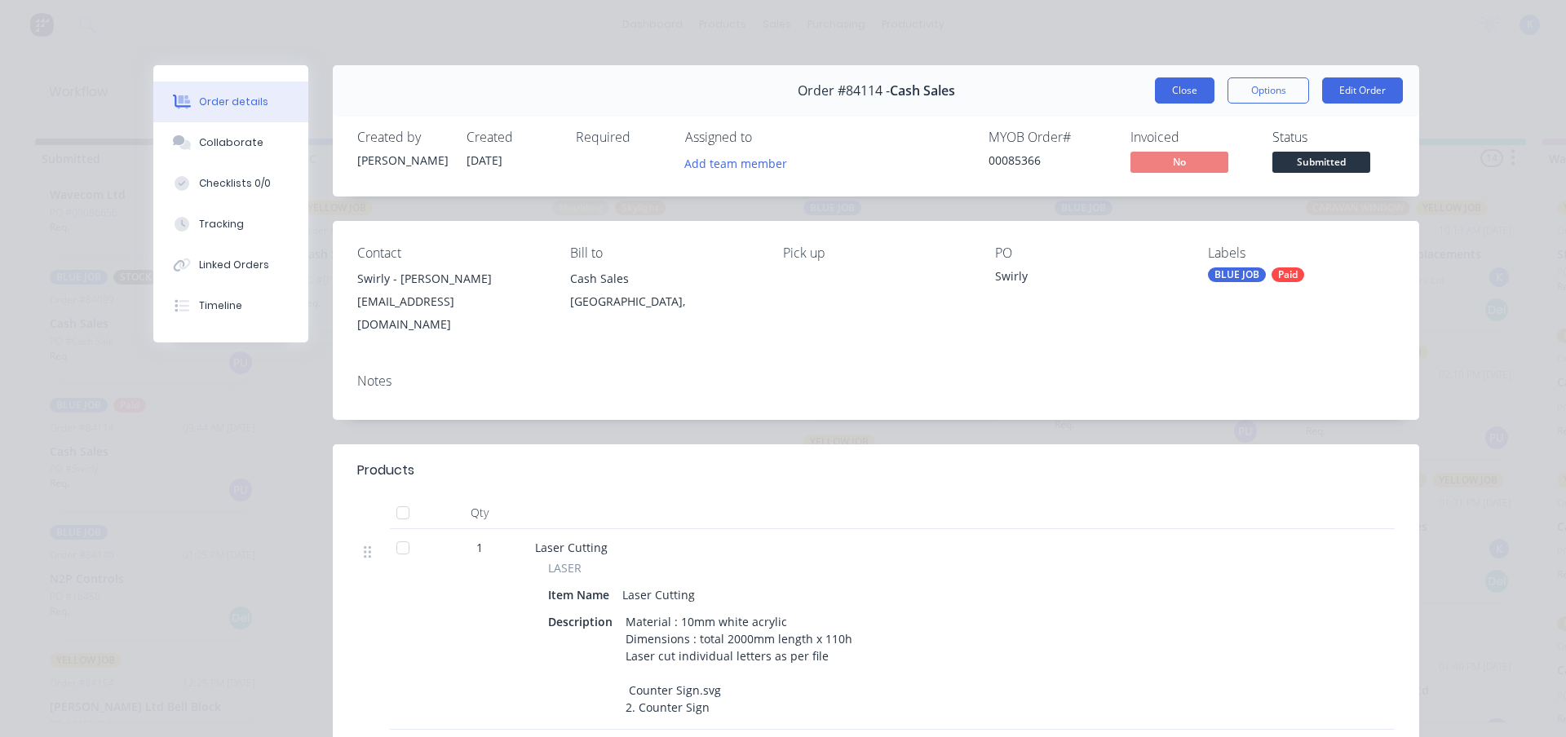
click at [1175, 91] on button "Close" at bounding box center [1185, 90] width 60 height 26
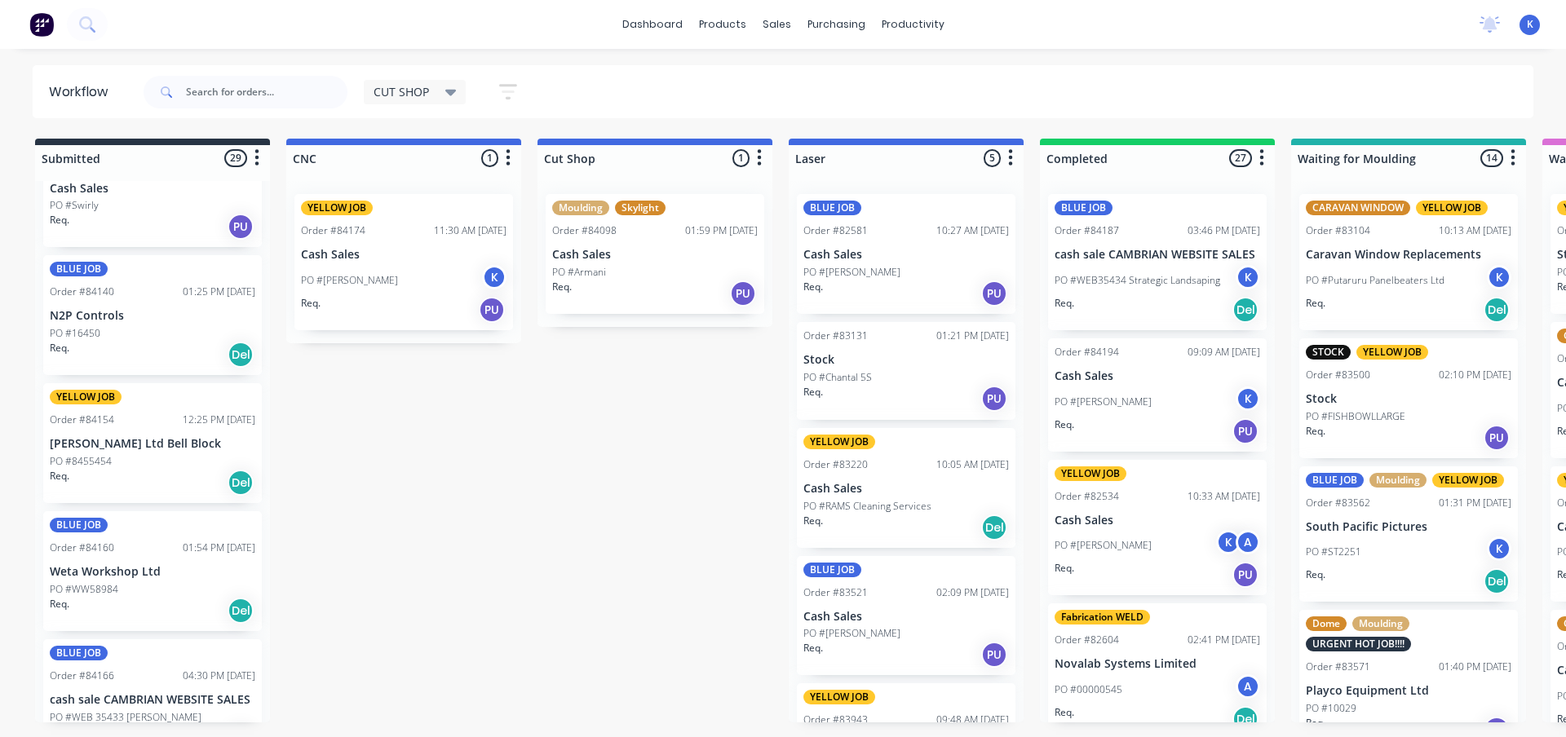
scroll to position [1795, 0]
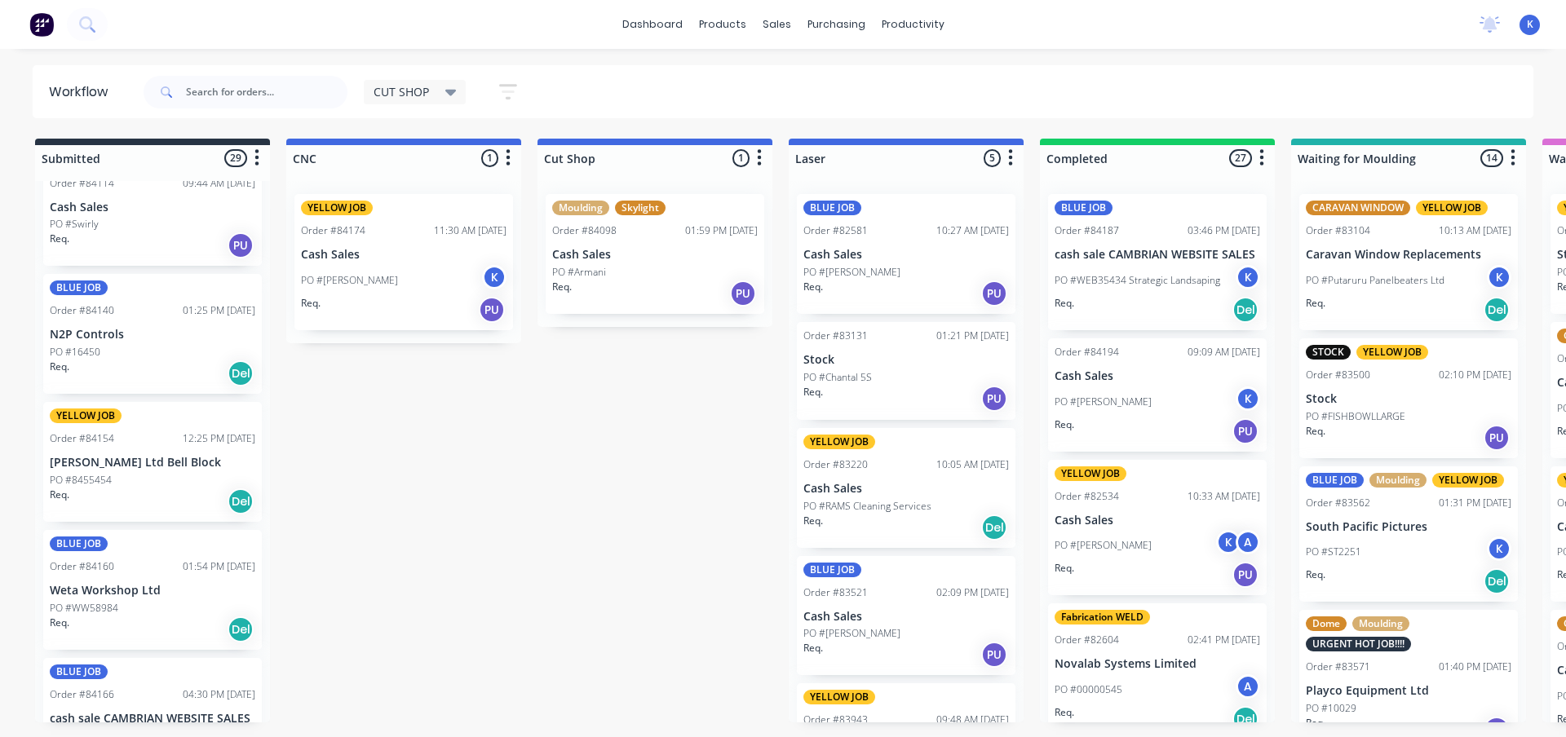
click at [127, 461] on p "[PERSON_NAME] Ltd Bell Block" at bounding box center [153, 463] width 206 height 14
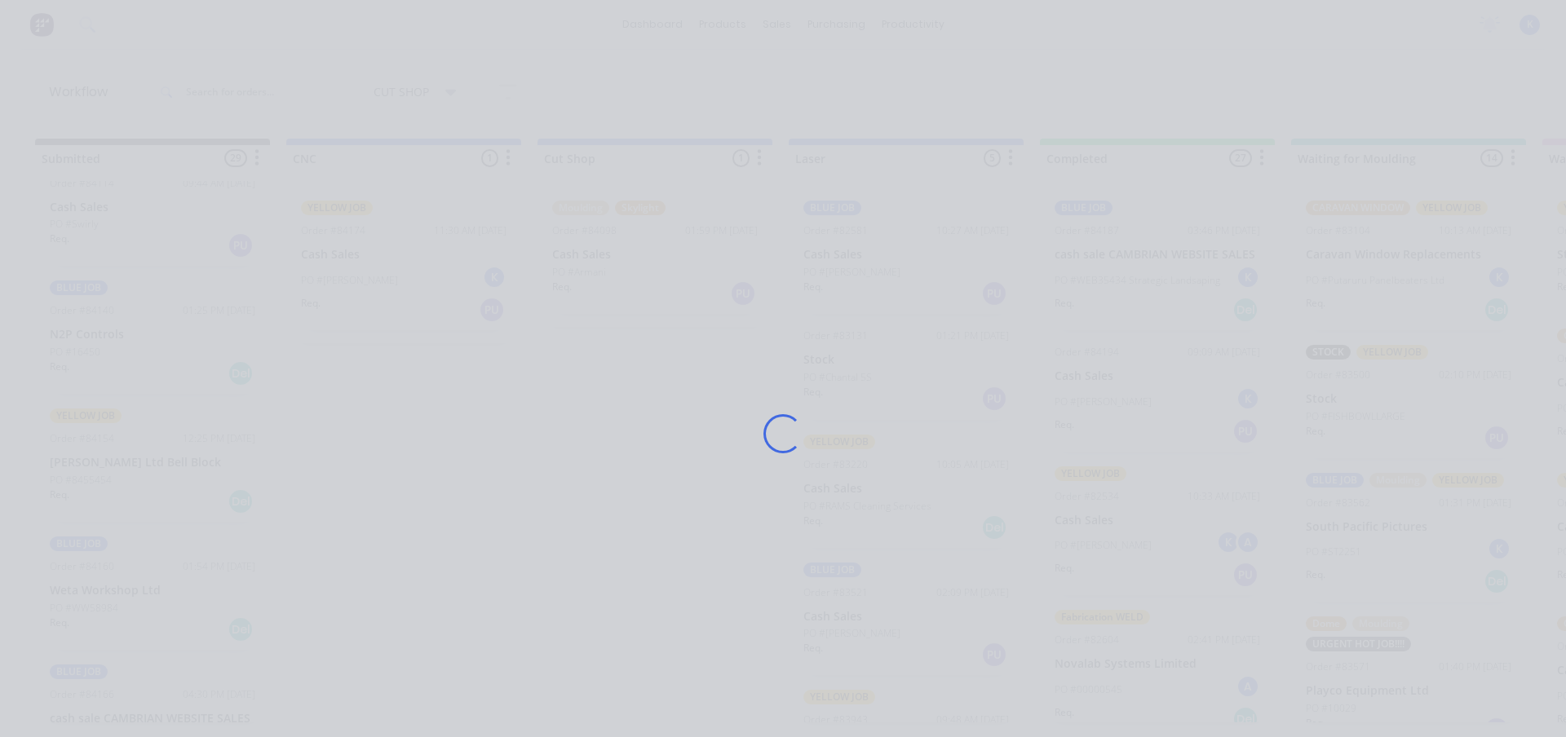
click at [131, 463] on div "Loading..." at bounding box center [783, 433] width 1305 height 737
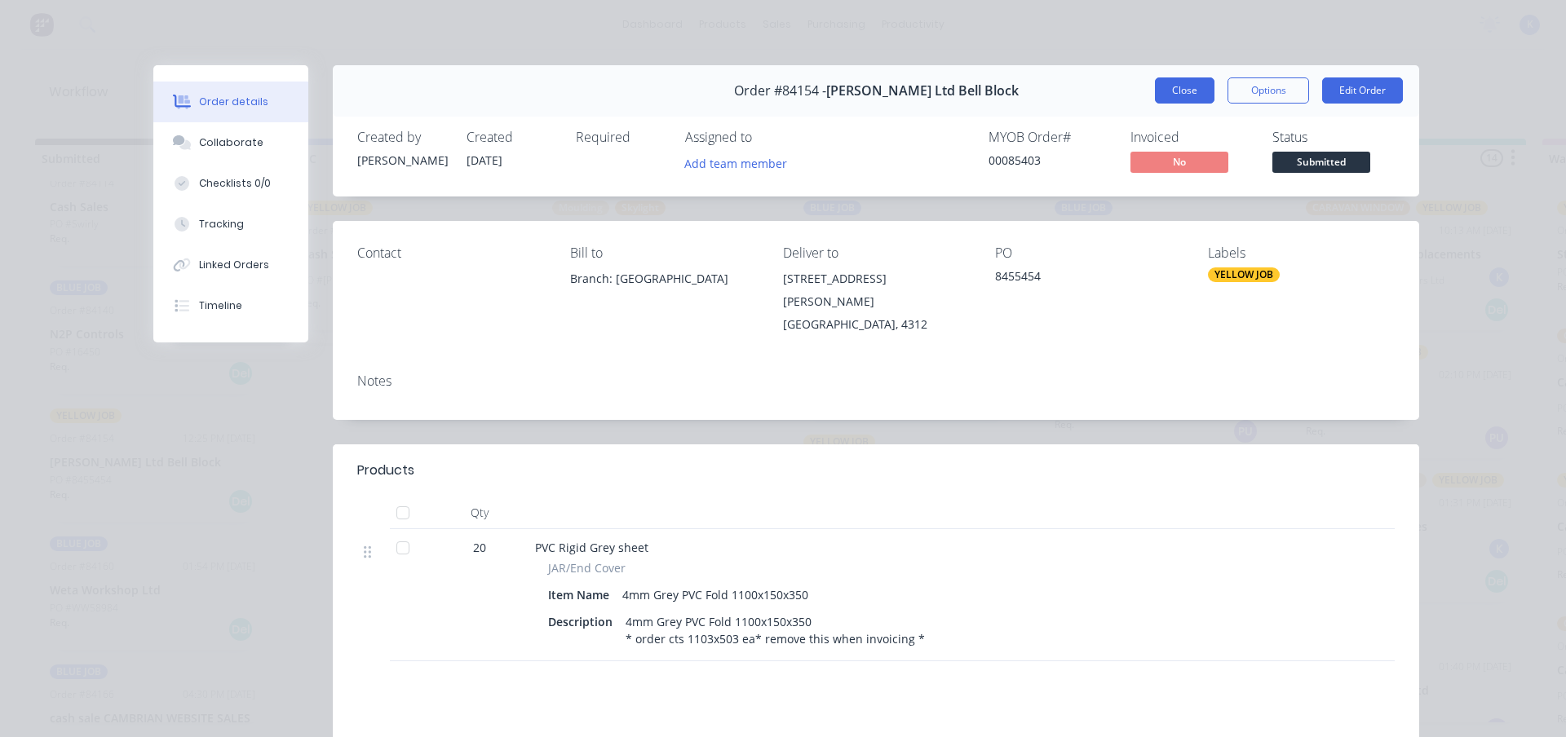
drag, startPoint x: 1178, startPoint y: 83, endPoint x: 1157, endPoint y: 87, distance: 20.8
click at [1177, 83] on button "Close" at bounding box center [1185, 90] width 60 height 26
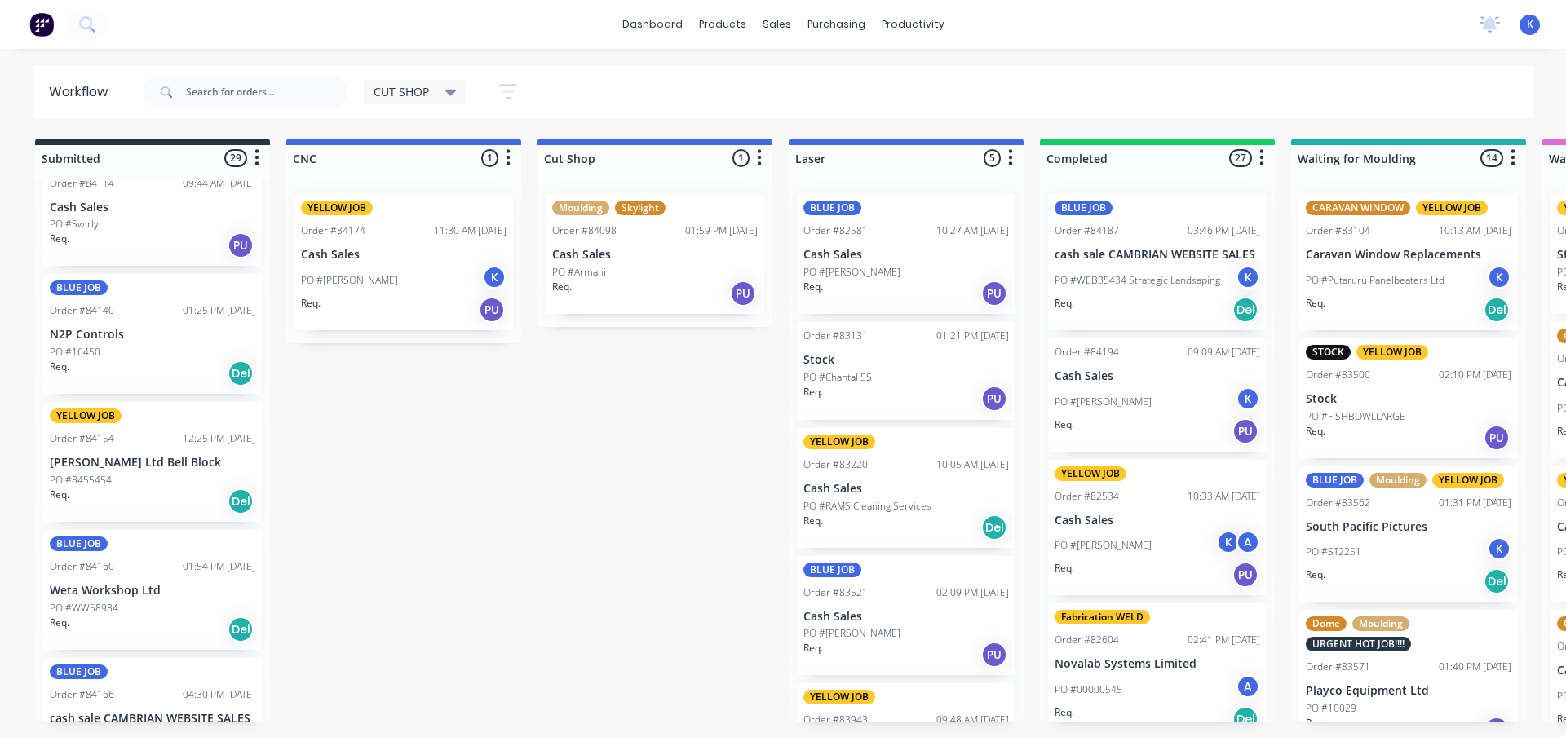
click at [95, 343] on div "BLUE JOB Order #84140 01:25 PM [DATE] N2P Controls PO #16450 Req. Del" at bounding box center [152, 334] width 219 height 120
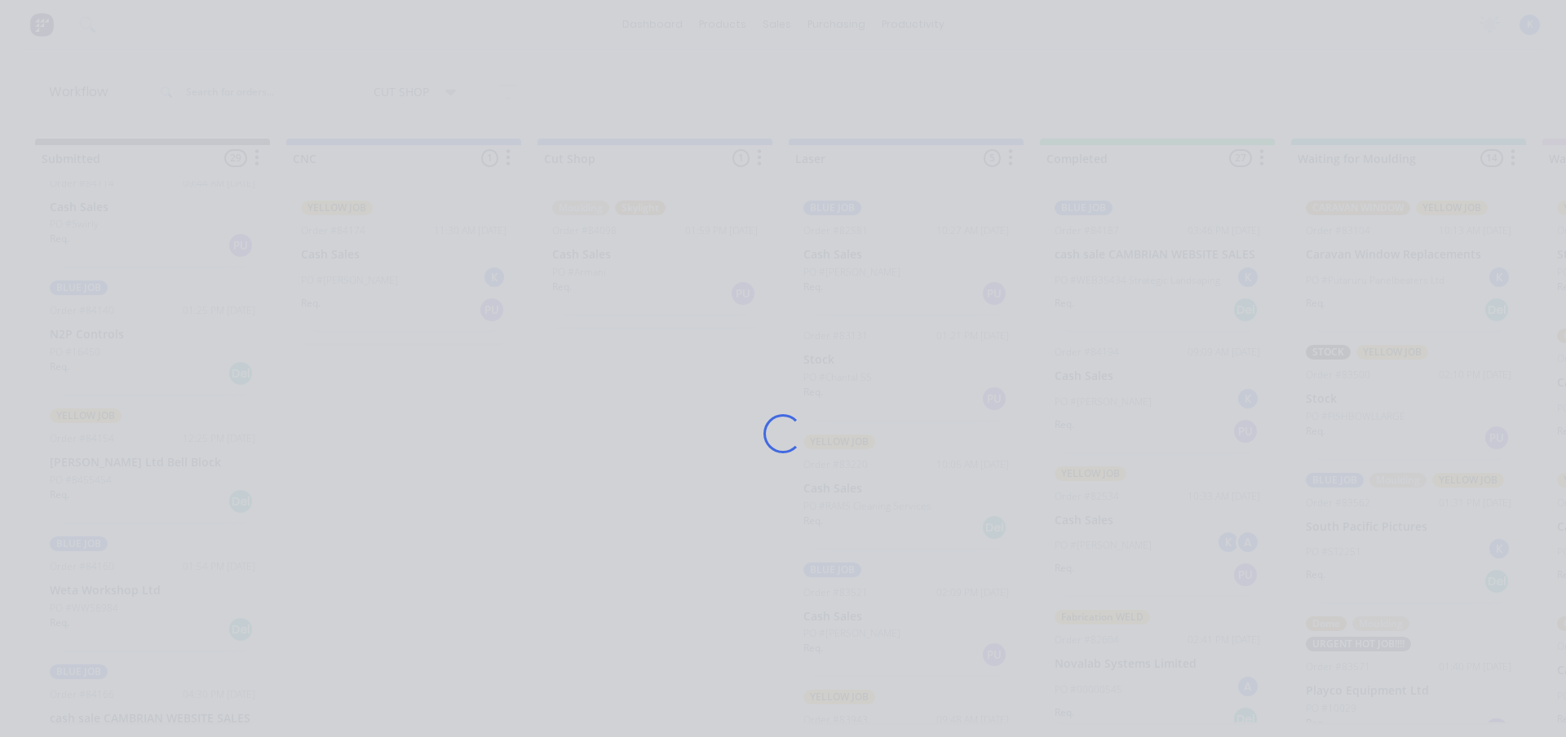
click at [95, 343] on div "Loading..." at bounding box center [783, 368] width 1566 height 737
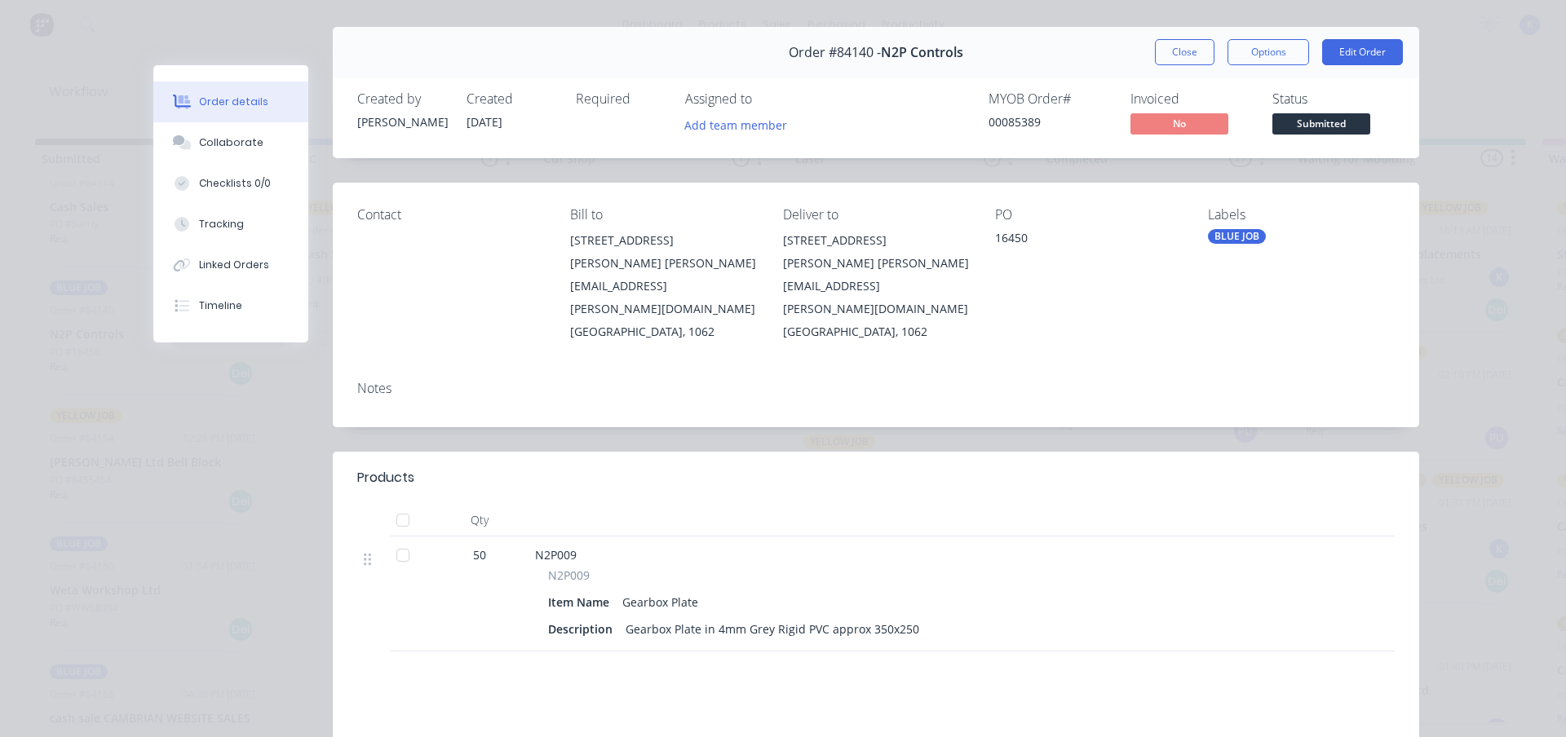
scroll to position [0, 0]
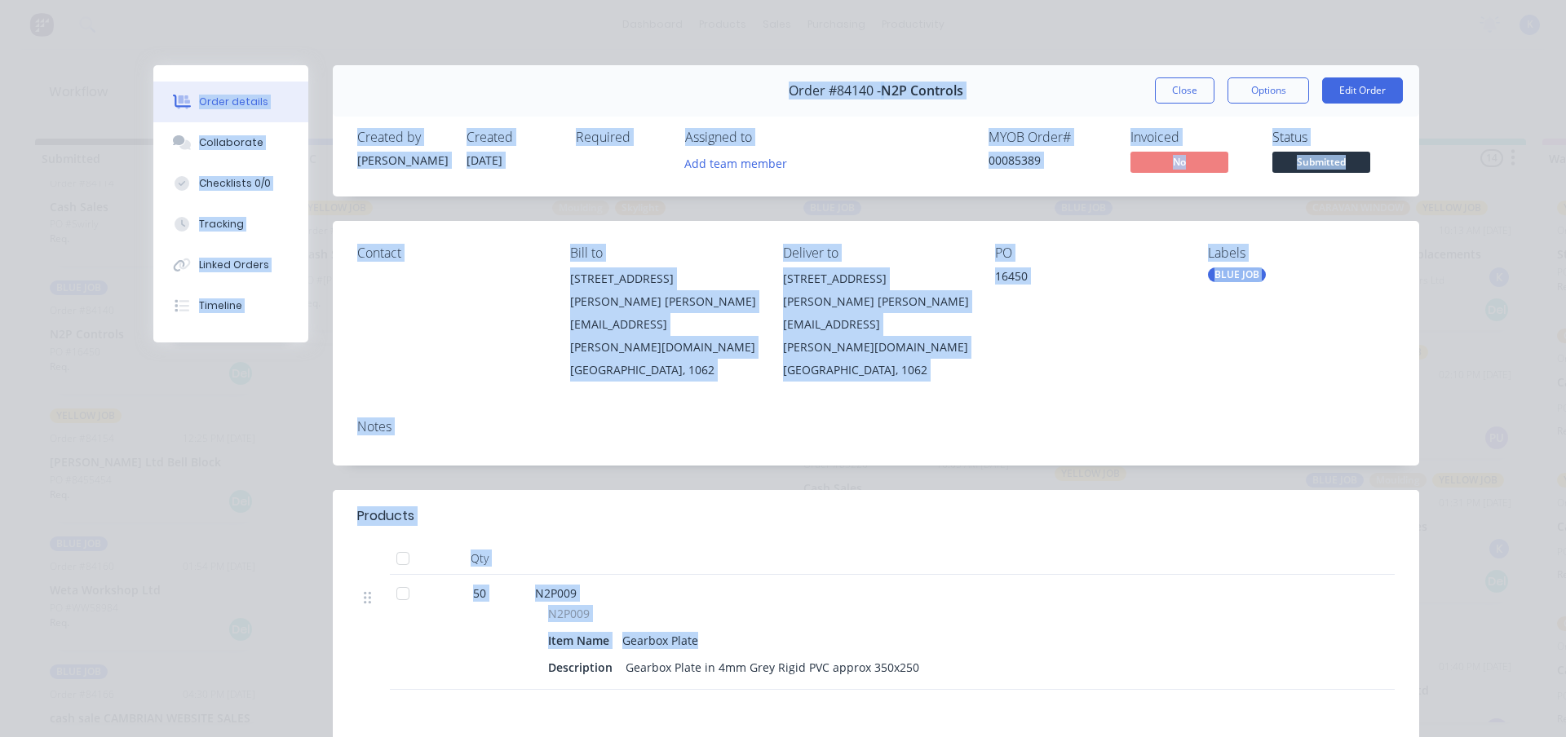
drag, startPoint x: 780, startPoint y: 614, endPoint x: 81, endPoint y: 781, distance: 718.8
click at [81, 640] on html "dashboard products sales purchasing productivity dashboard products Product Cat…" at bounding box center [783, 320] width 1566 height 640
click at [967, 406] on div "Notes" at bounding box center [876, 436] width 1086 height 60
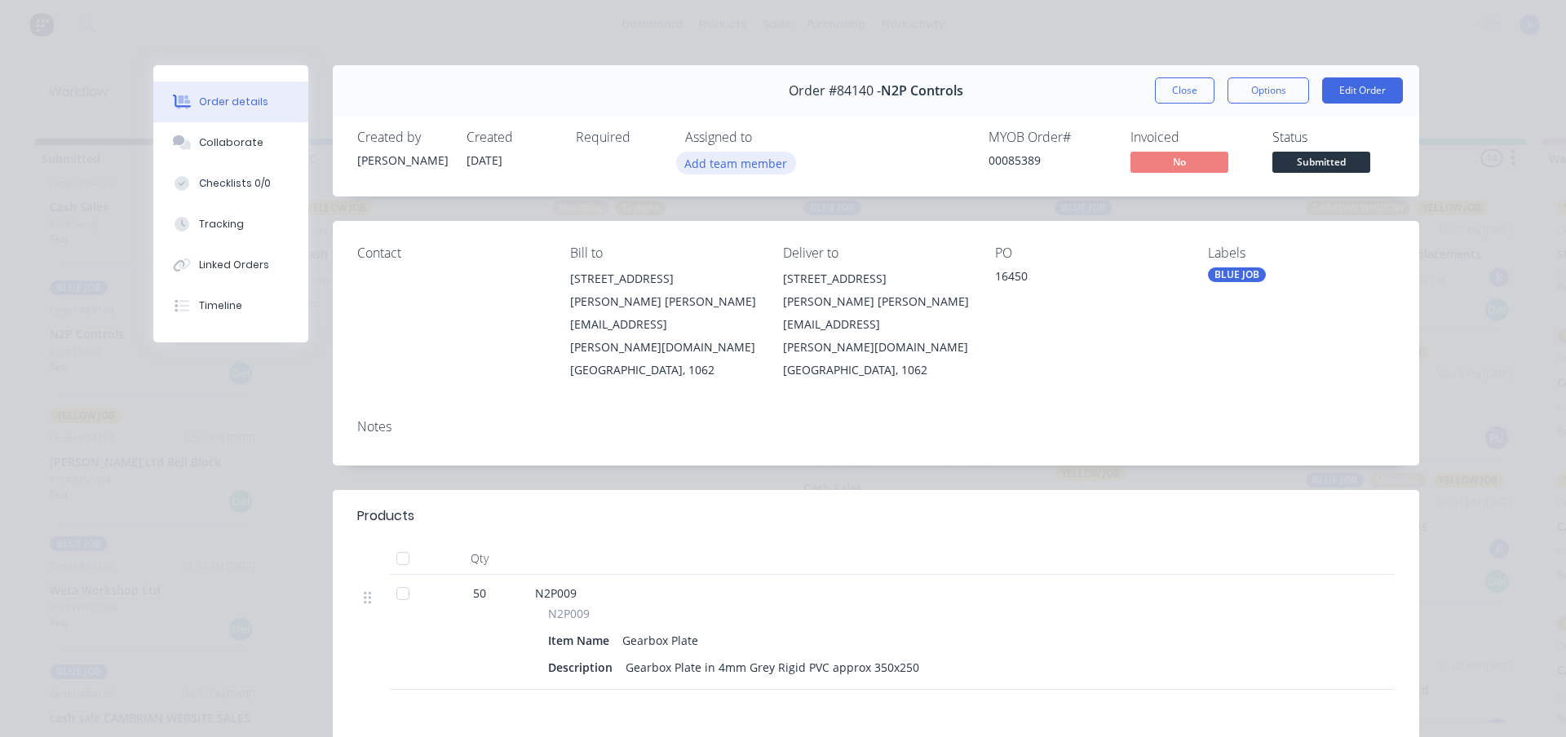
click at [719, 163] on button "Add team member" at bounding box center [736, 163] width 120 height 22
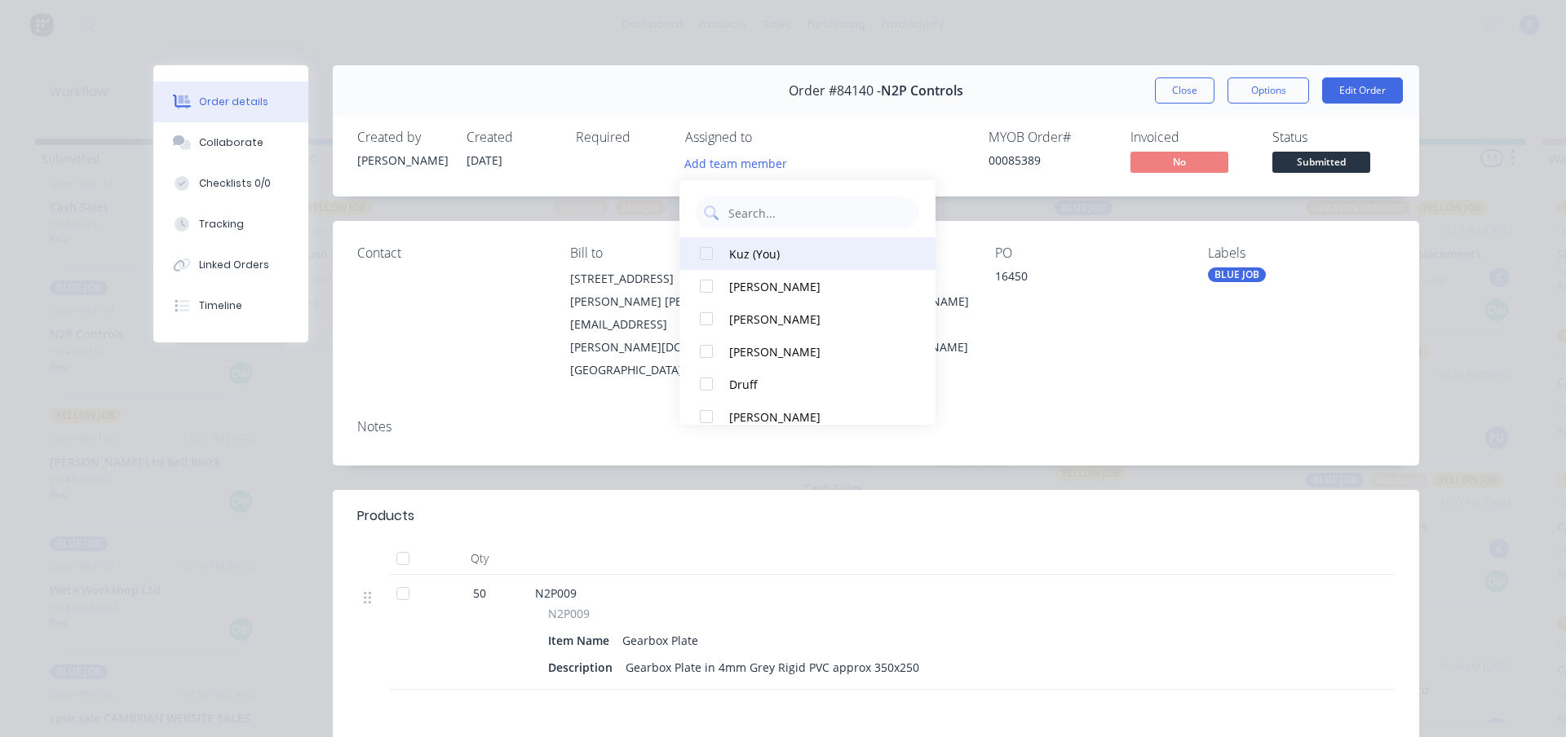
click at [710, 251] on div at bounding box center [706, 253] width 33 height 33
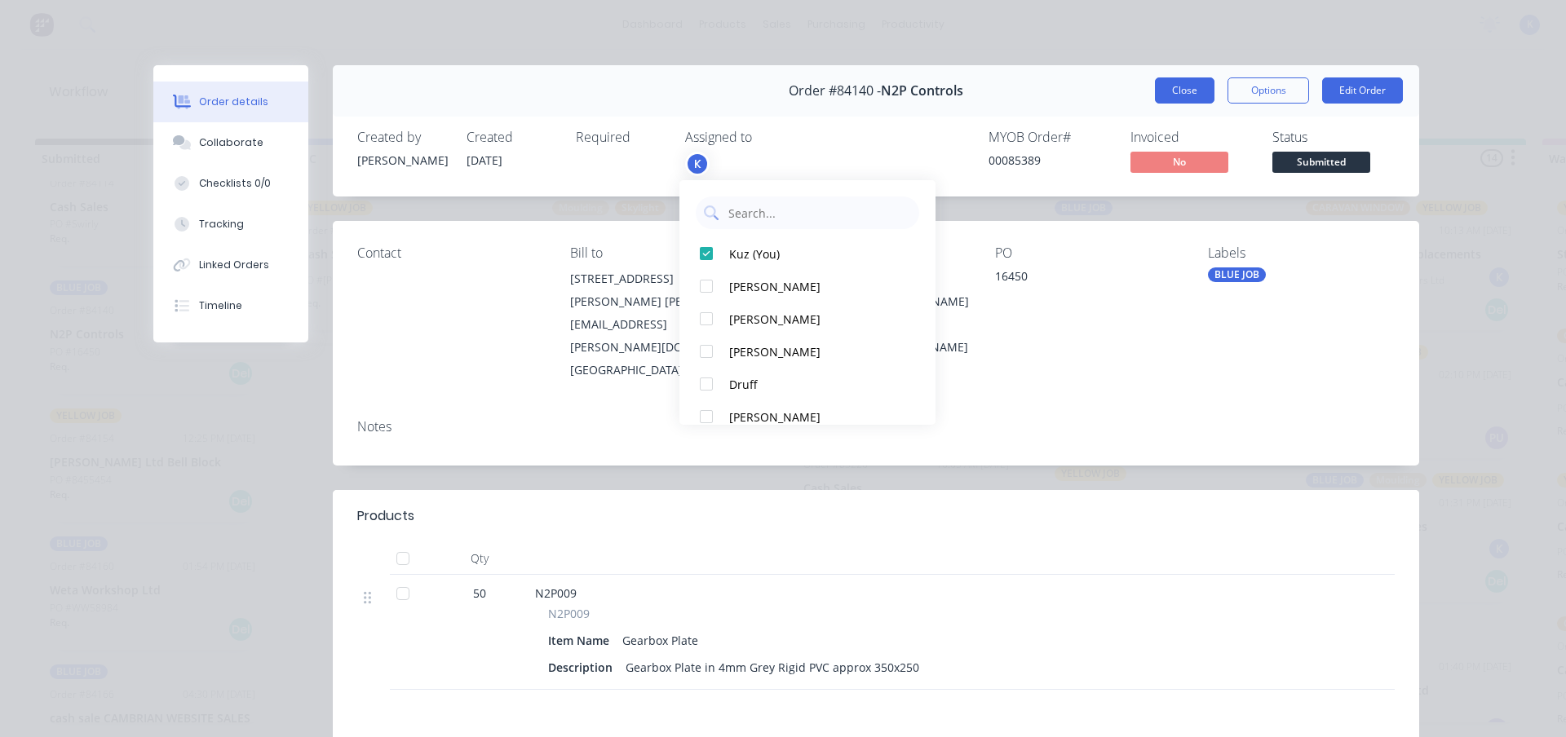
click at [1160, 91] on button "Close" at bounding box center [1185, 90] width 60 height 26
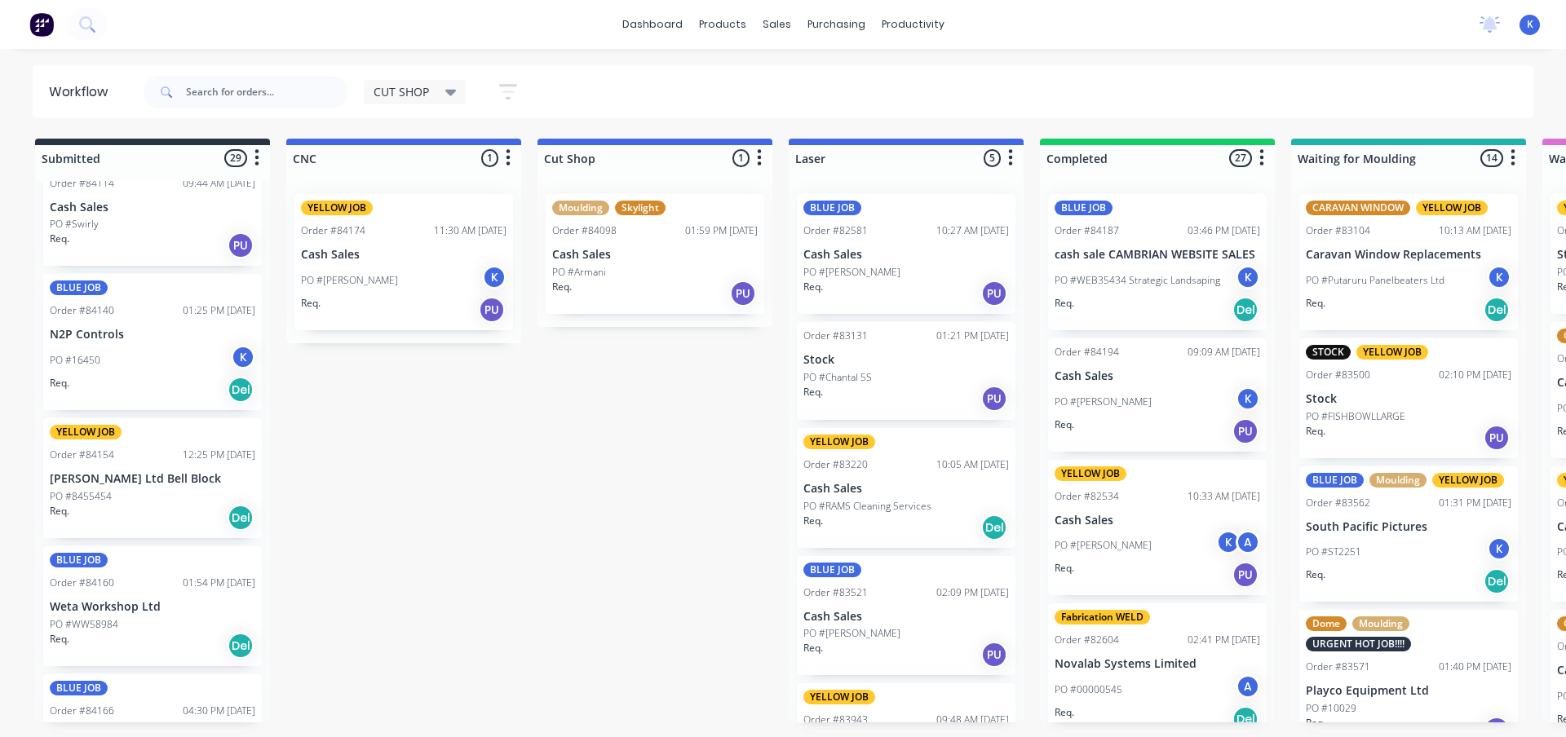
click at [87, 613] on p "Weta Workshop Ltd" at bounding box center [153, 607] width 206 height 14
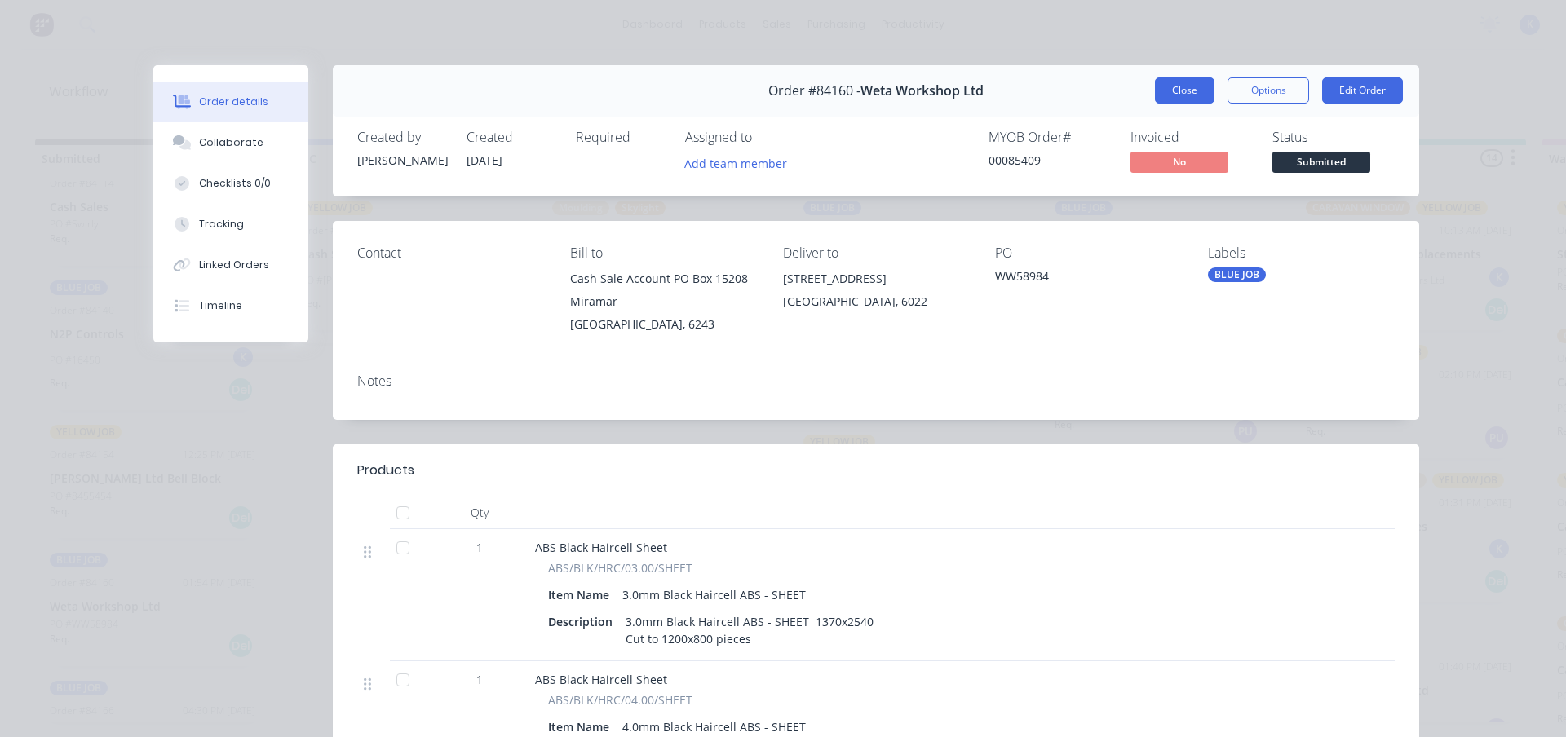
click at [1166, 86] on button "Close" at bounding box center [1185, 90] width 60 height 26
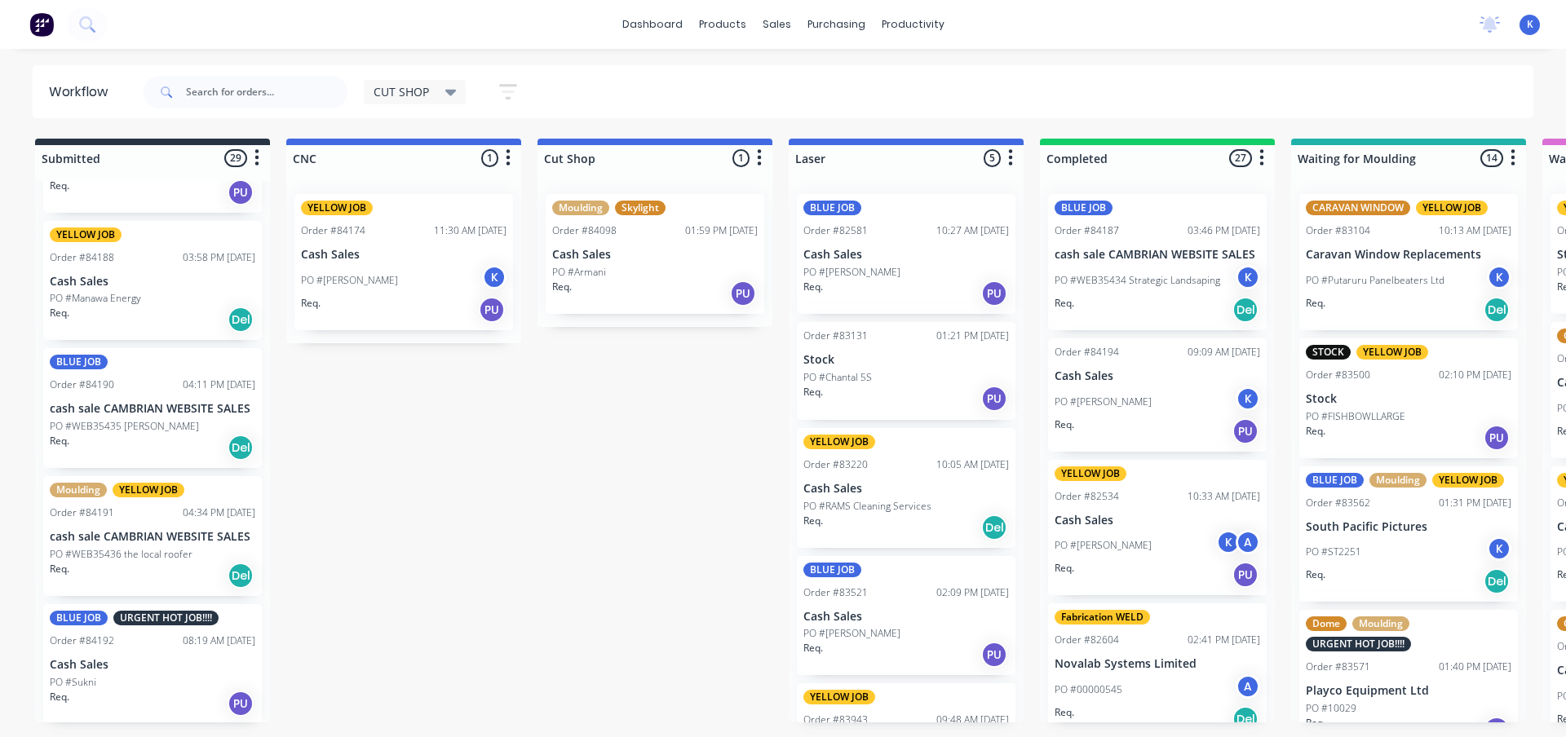
scroll to position [3124, 0]
click at [90, 652] on div "BLUE JOB URGENT HOT JOB!!!! Order #84192 08:19 AM [DATE] Cash Sales PO #Sukni R…" at bounding box center [152, 662] width 219 height 120
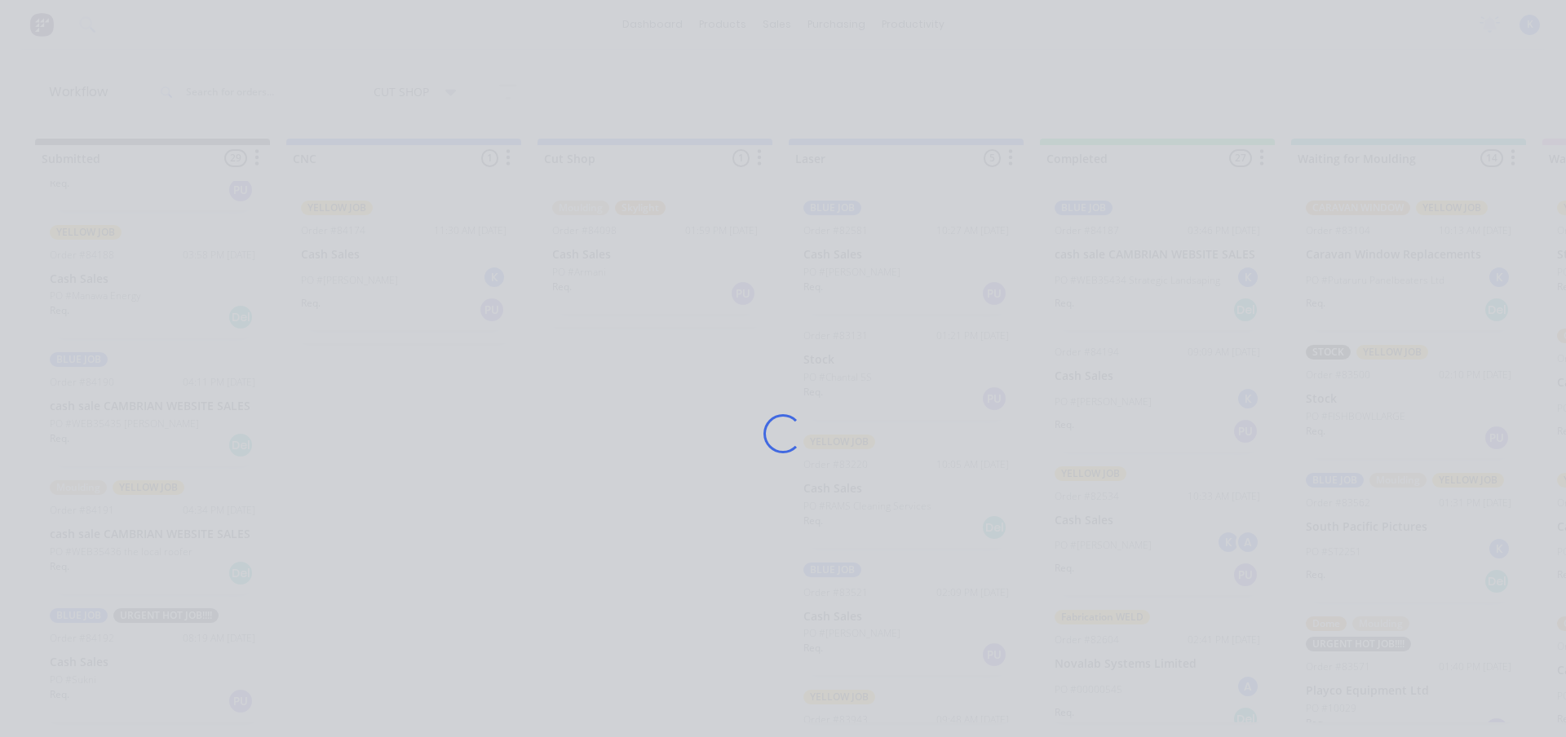
click at [90, 652] on div "Loading..." at bounding box center [783, 368] width 1566 height 737
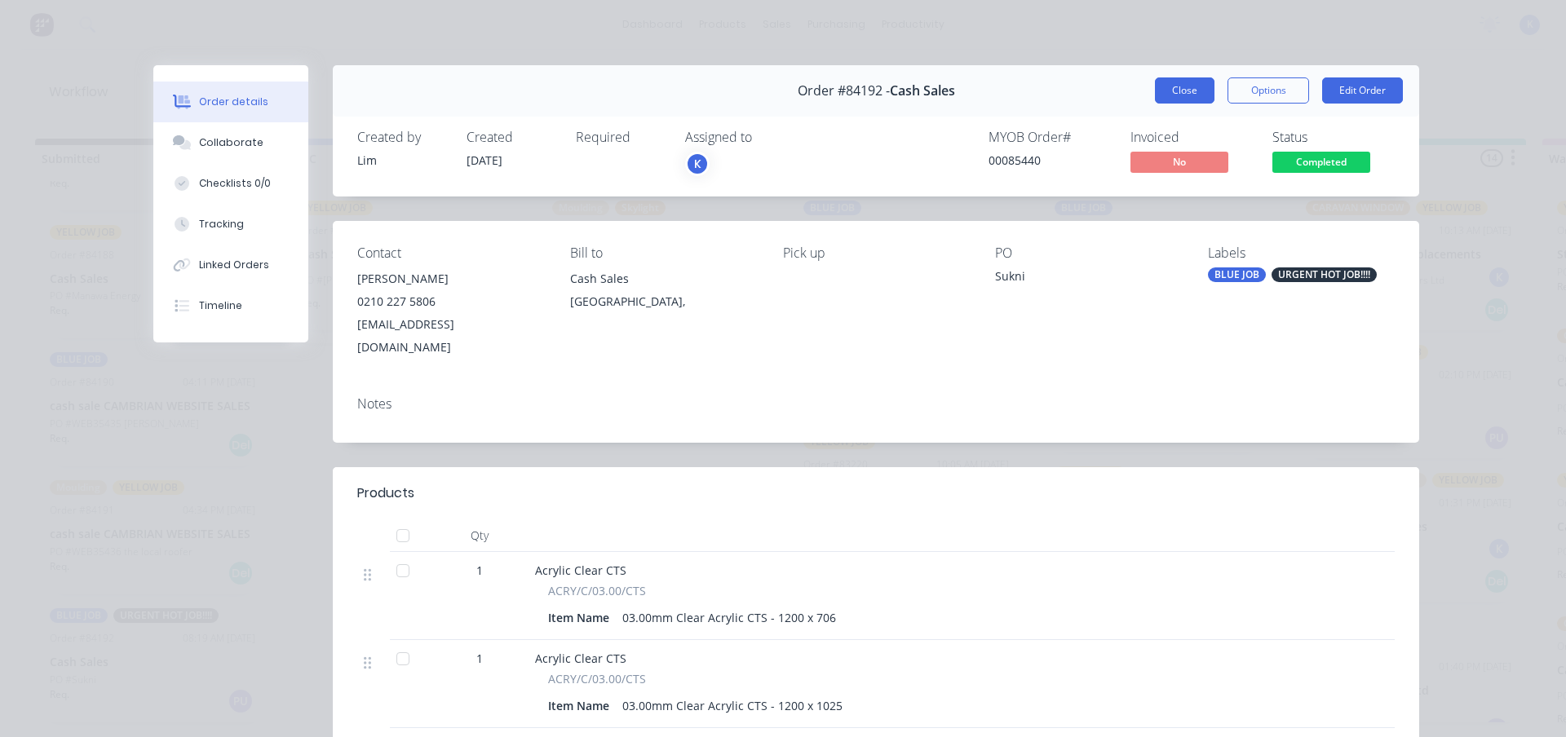
click at [1197, 87] on button "Close" at bounding box center [1185, 90] width 60 height 26
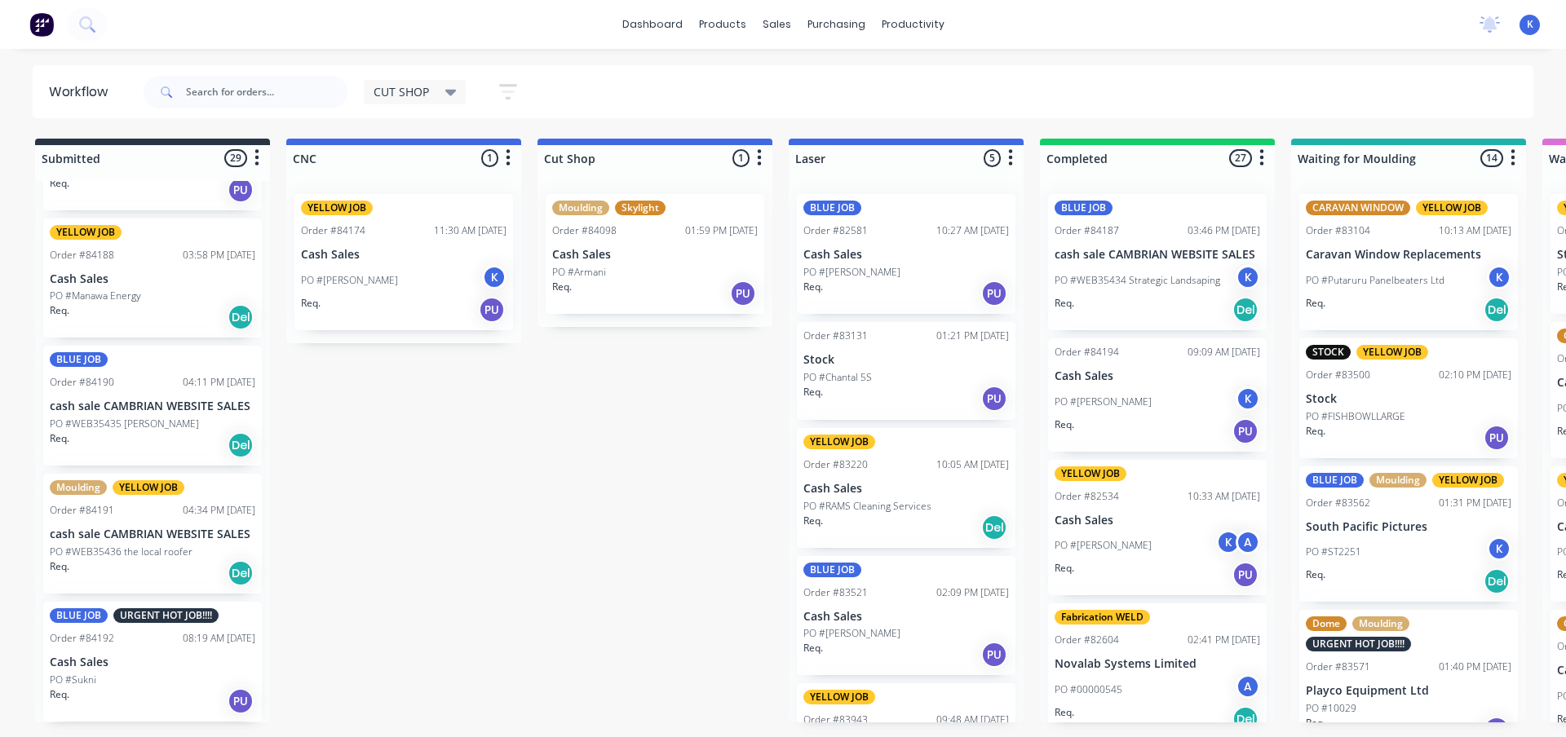
click at [98, 545] on p "PO #WEB35436 the local roofer" at bounding box center [121, 552] width 143 height 15
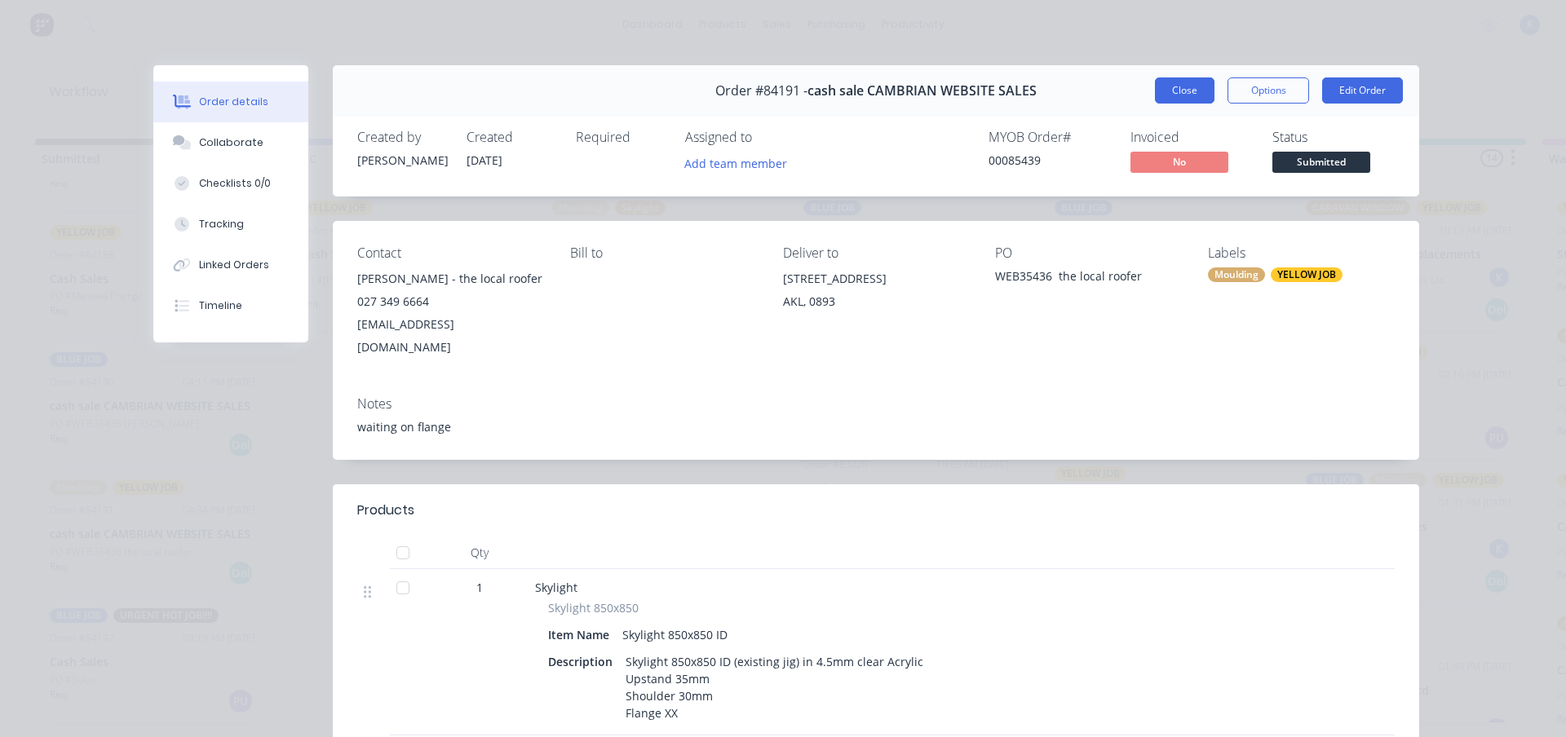
click at [1163, 91] on button "Close" at bounding box center [1185, 90] width 60 height 26
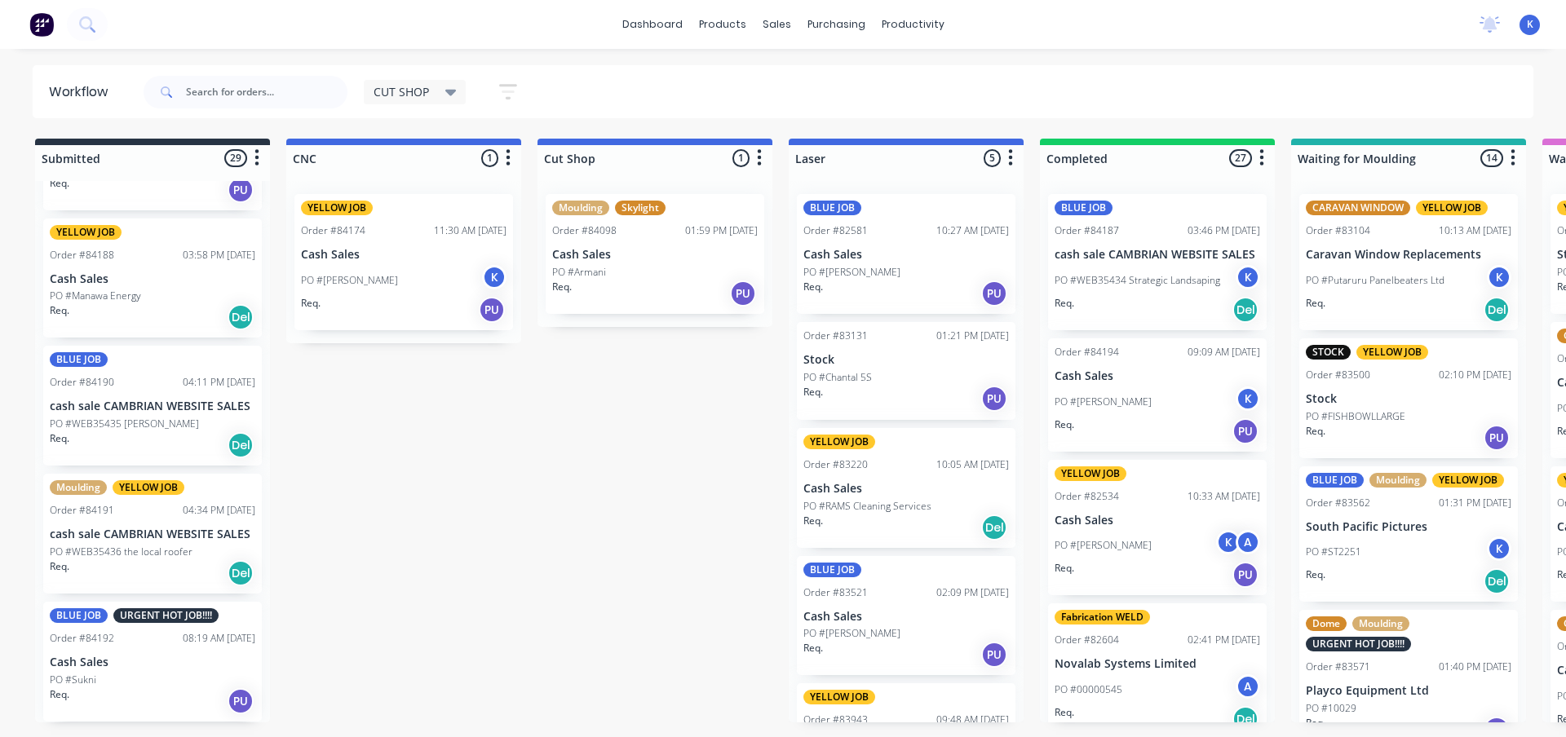
click at [100, 412] on p "cash sale CAMBRIAN WEBSITE SALES" at bounding box center [153, 407] width 206 height 14
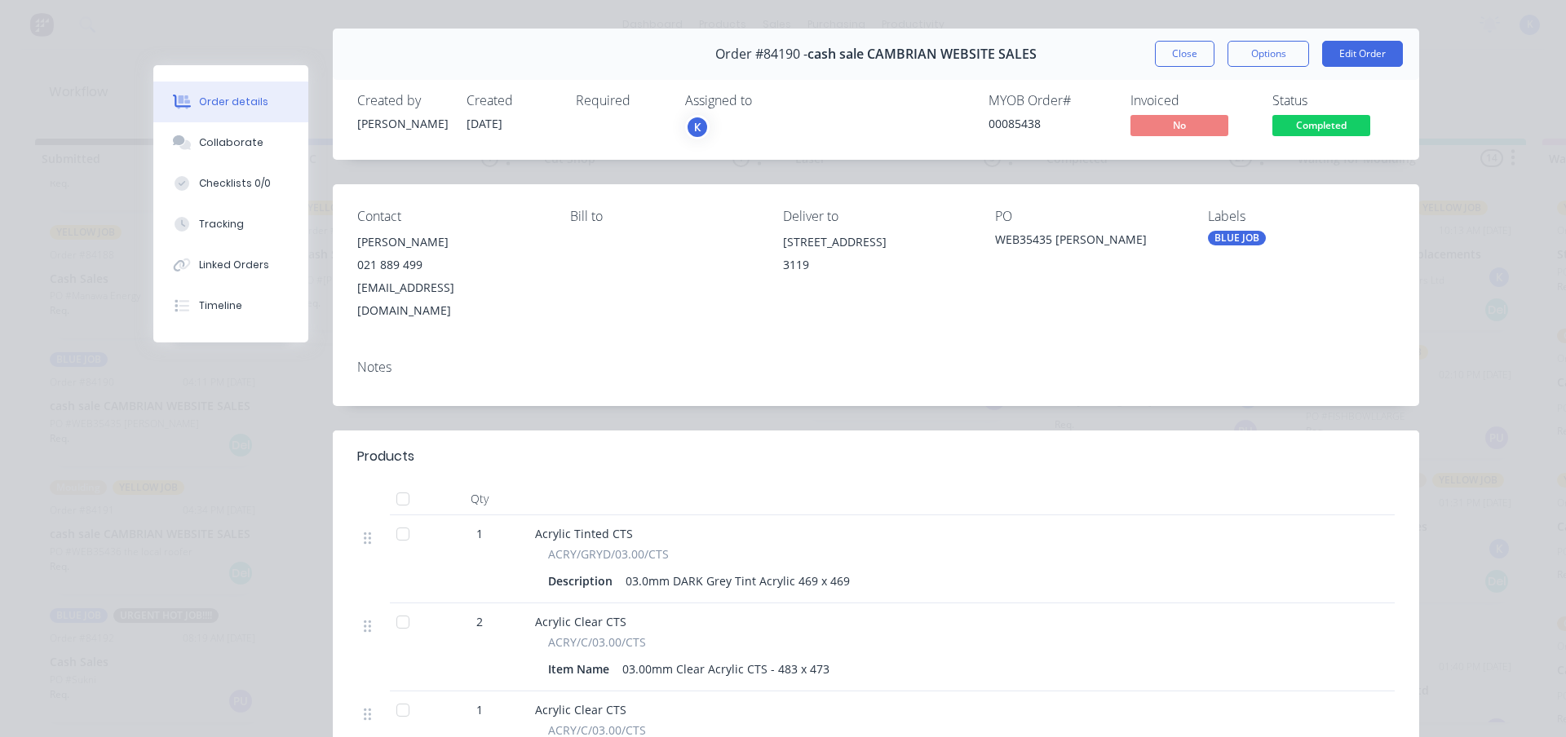
scroll to position [0, 0]
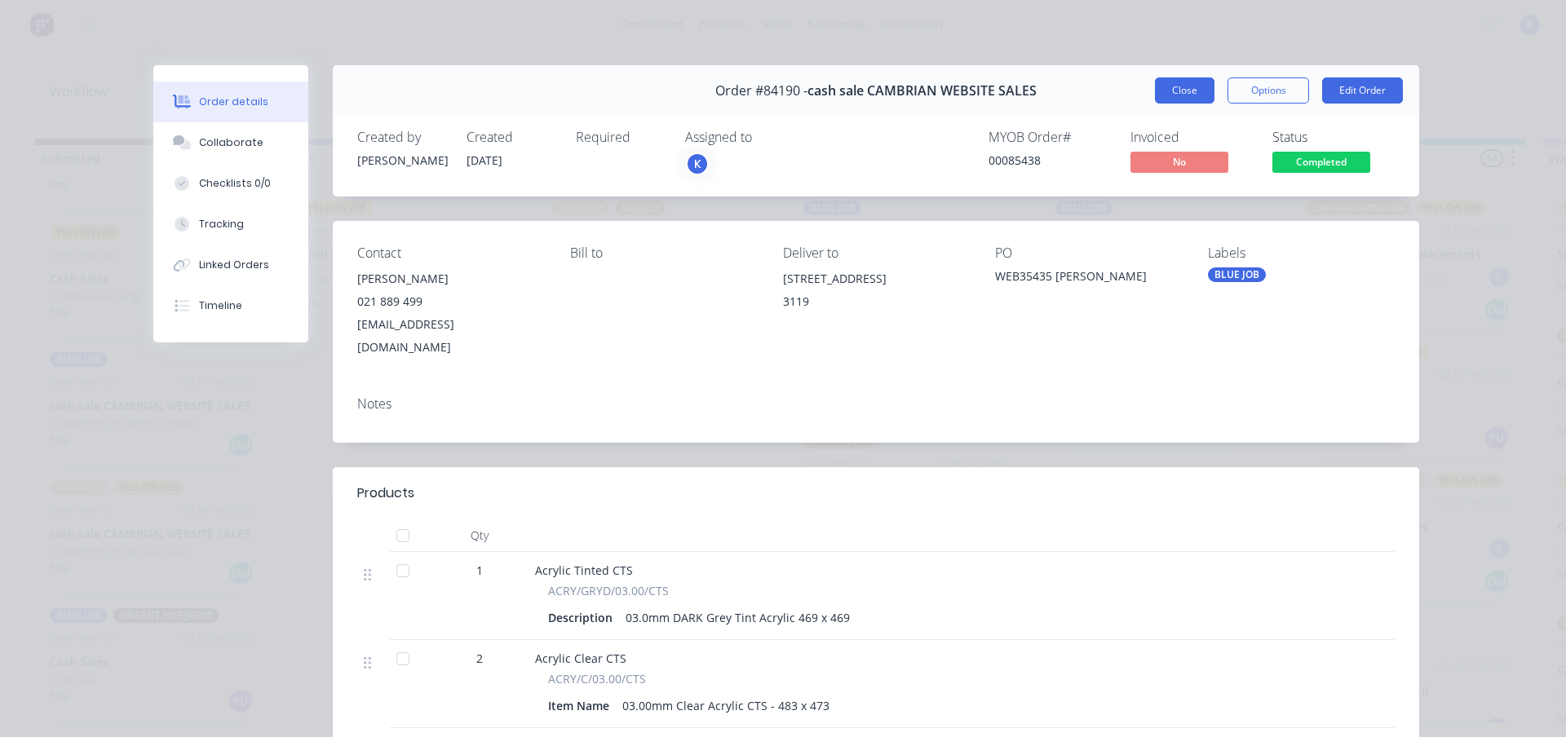
click at [1171, 86] on button "Close" at bounding box center [1185, 90] width 60 height 26
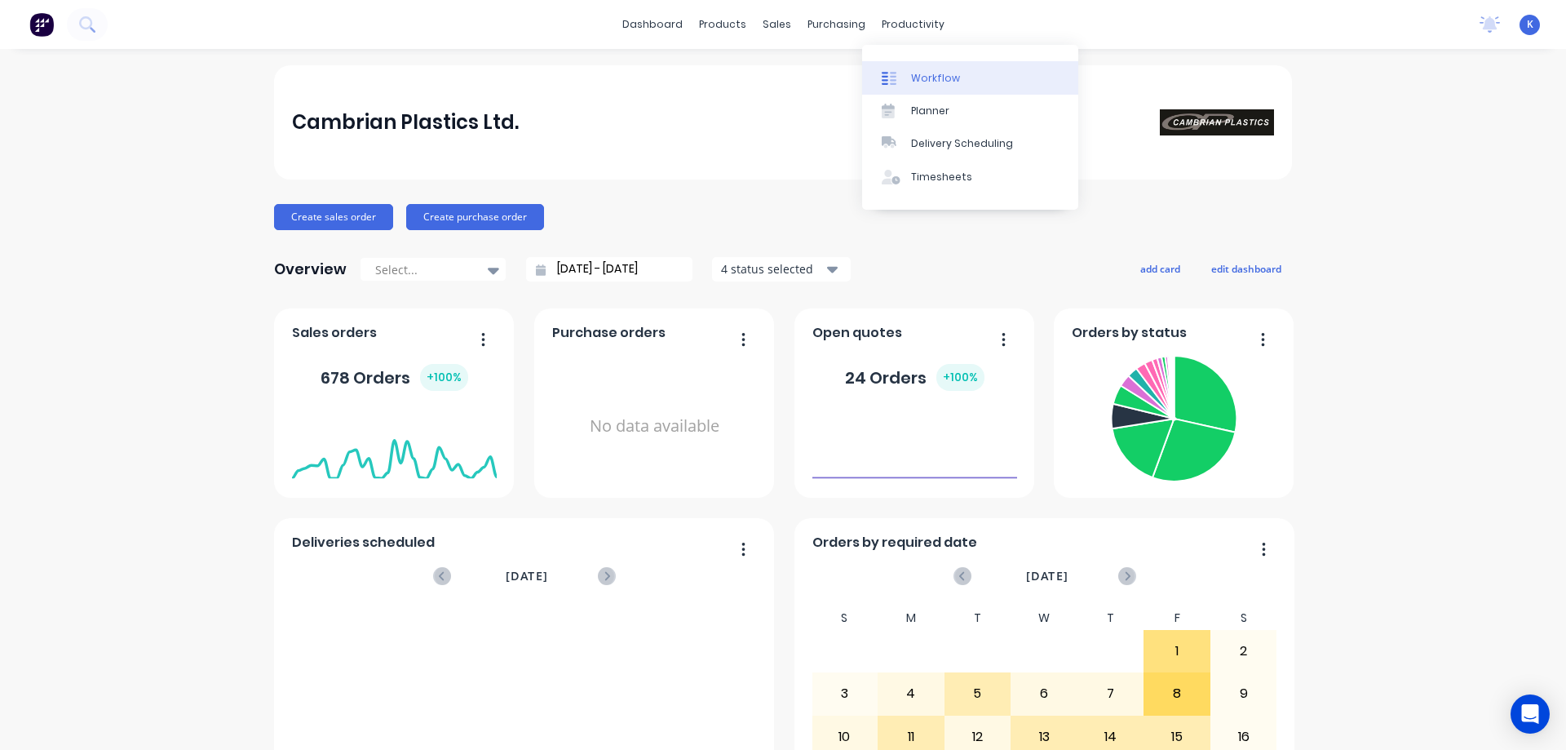
click at [943, 73] on div "Workflow" at bounding box center [935, 78] width 49 height 15
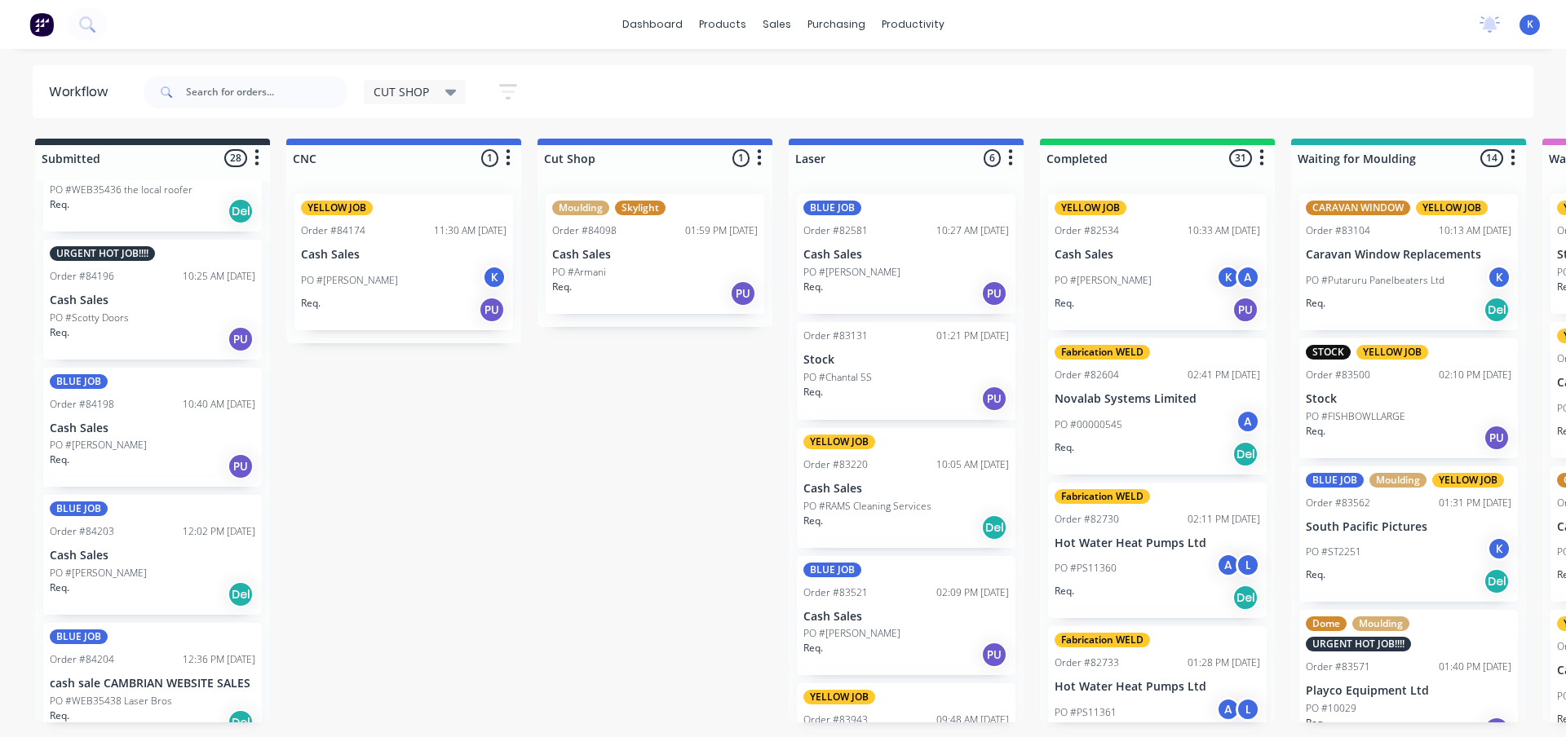
scroll to position [2996, 0]
